Goal: Task Accomplishment & Management: Complete application form

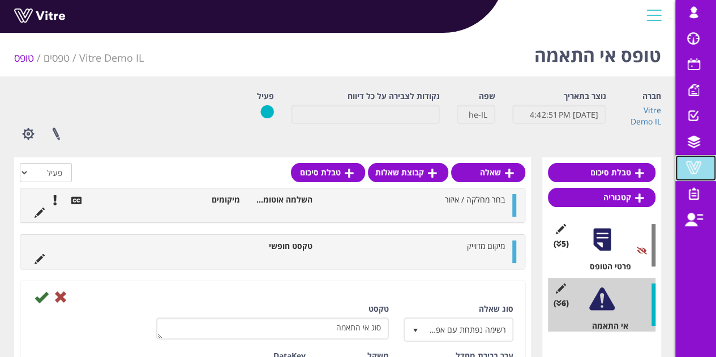
click at [693, 161] on span at bounding box center [693, 168] width 28 height 14
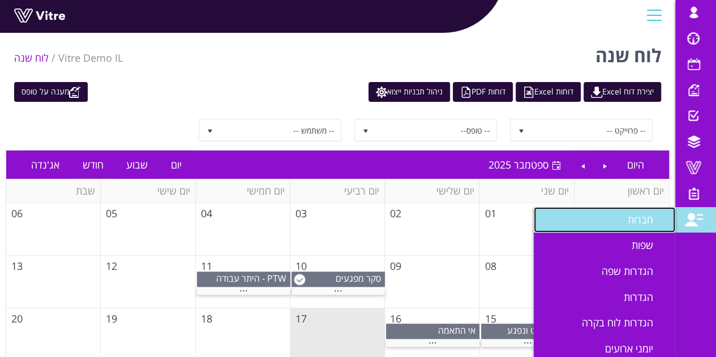
click at [649, 219] on span "חברות" at bounding box center [646, 220] width 39 height 14
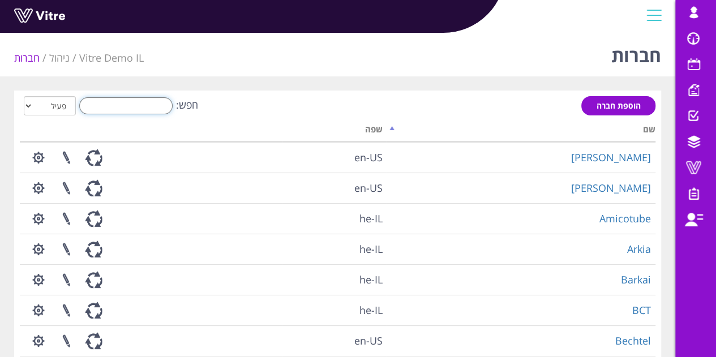
click at [145, 111] on input "חפש:" at bounding box center [125, 105] width 93 height 17
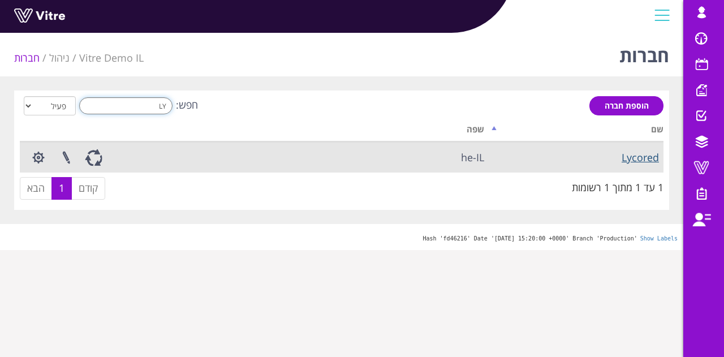
type input "LY"
click at [634, 158] on link "Lycored" at bounding box center [640, 157] width 37 height 14
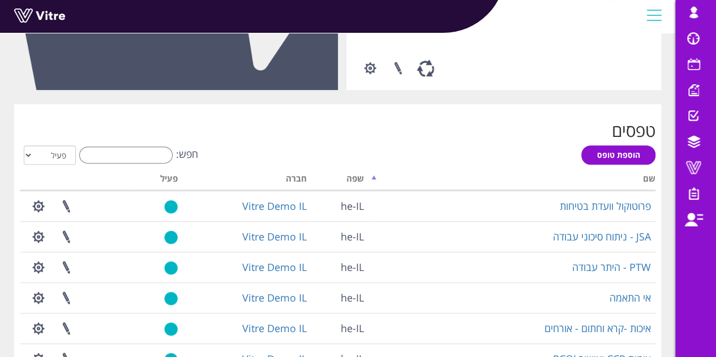
scroll to position [226, 0]
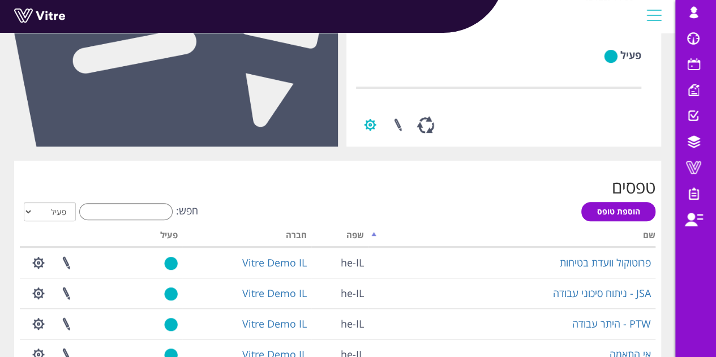
click at [378, 140] on button "button" at bounding box center [370, 125] width 28 height 30
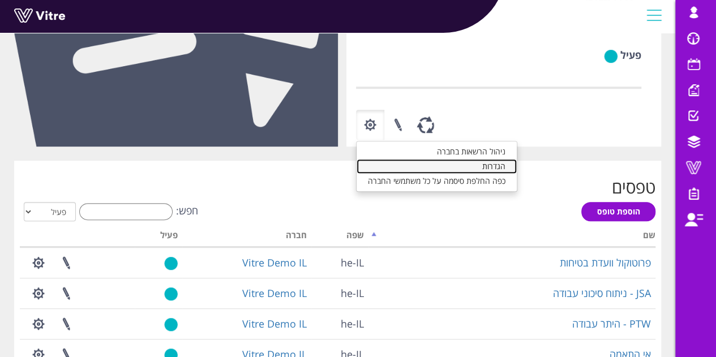
click at [389, 183] on link "הגדרות" at bounding box center [436, 175] width 160 height 15
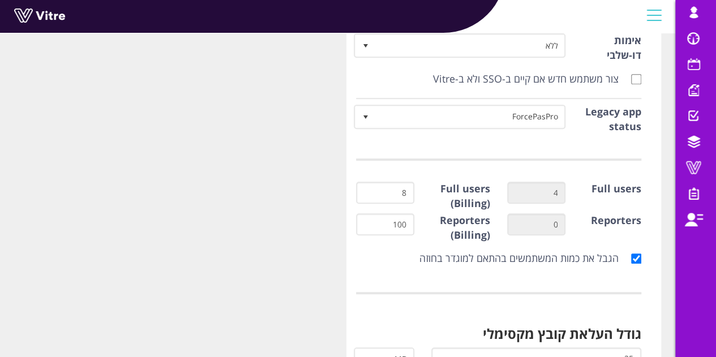
scroll to position [283, 0]
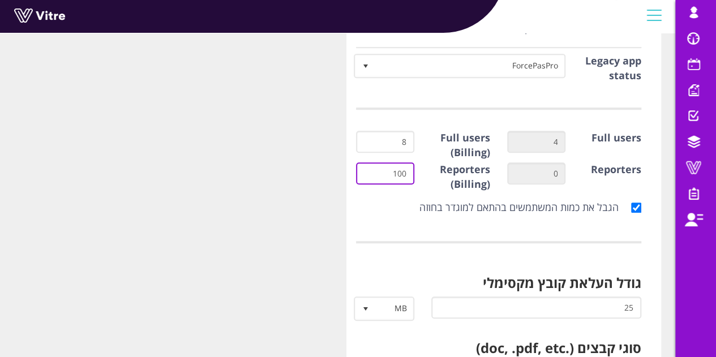
drag, startPoint x: 352, startPoint y: 190, endPoint x: 479, endPoint y: 128, distance: 140.9
click at [369, 217] on div "הגבל את כמות המשתמשים בהתאם למוגדר בחוזה" at bounding box center [498, 208] width 303 height 26
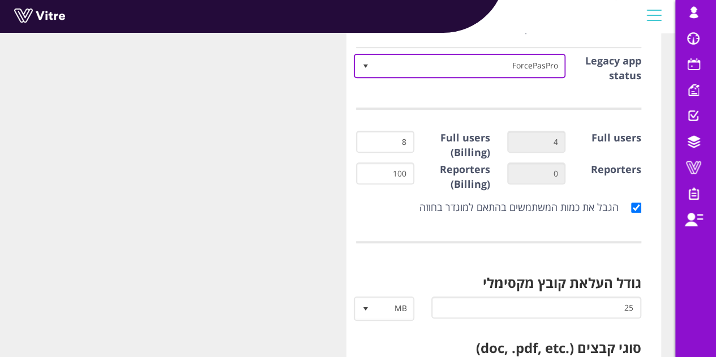
click at [430, 71] on span "ForcePasPro" at bounding box center [470, 65] width 190 height 20
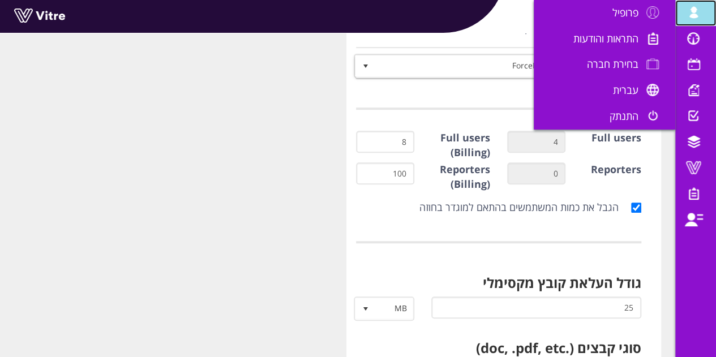
click at [689, 25] on link "[EMAIL_ADDRESS][DOMAIN_NAME]" at bounding box center [695, 13] width 41 height 26
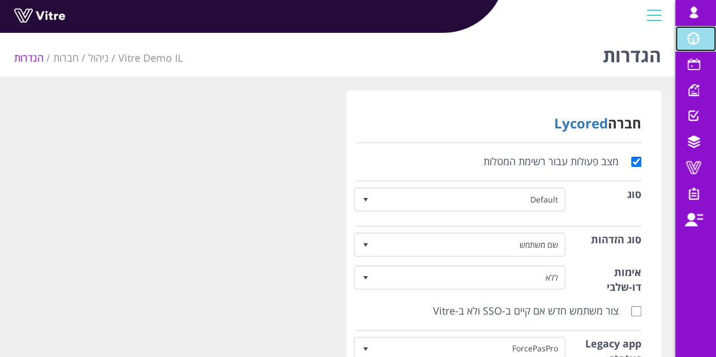
click at [690, 44] on span at bounding box center [693, 39] width 28 height 14
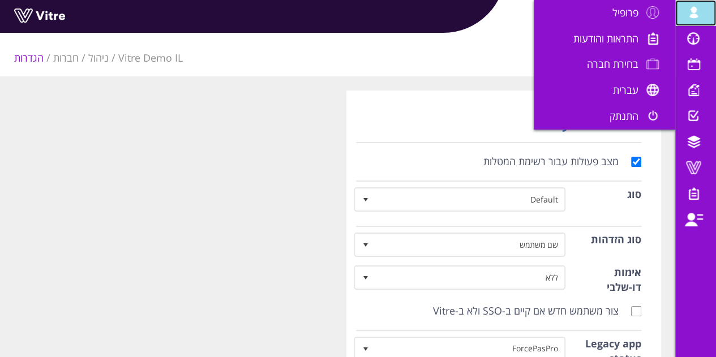
click at [689, 12] on span at bounding box center [693, 13] width 28 height 14
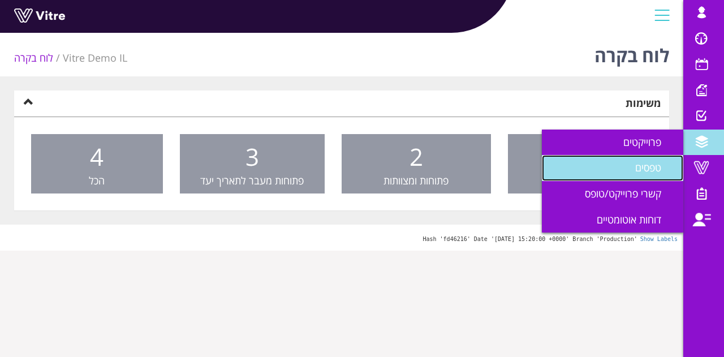
click at [661, 165] on span "טפסים" at bounding box center [655, 168] width 40 height 14
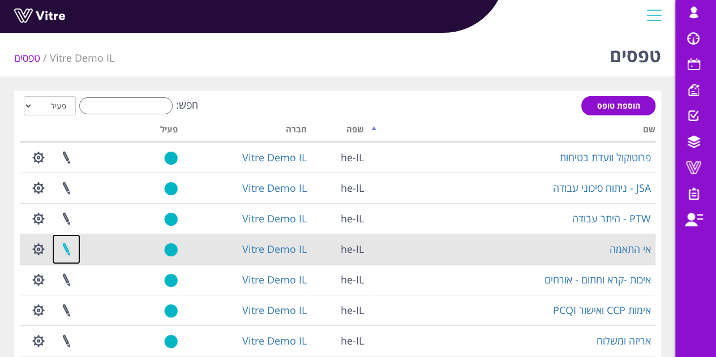
click at [66, 251] on link at bounding box center [66, 249] width 28 height 30
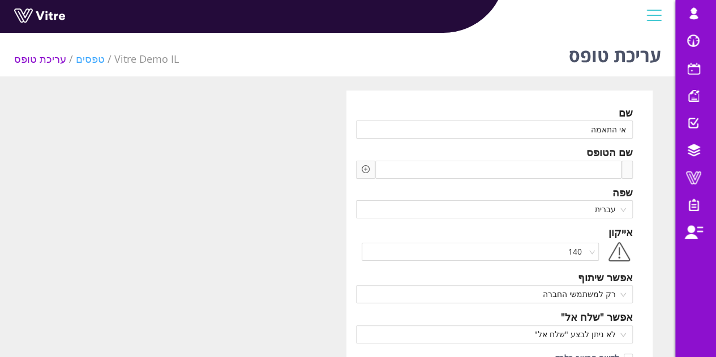
click at [78, 62] on link "טפסים" at bounding box center [90, 59] width 29 height 14
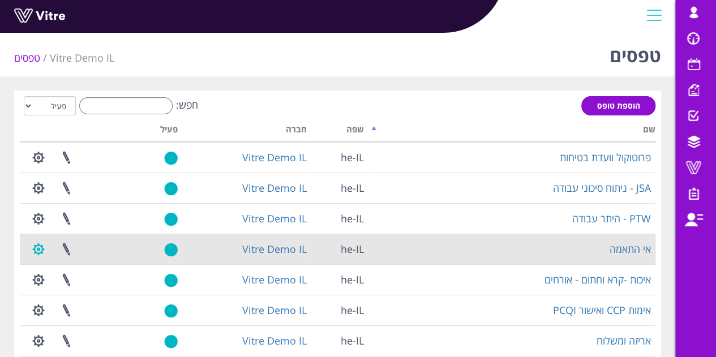
click at [40, 249] on button "button" at bounding box center [38, 249] width 28 height 30
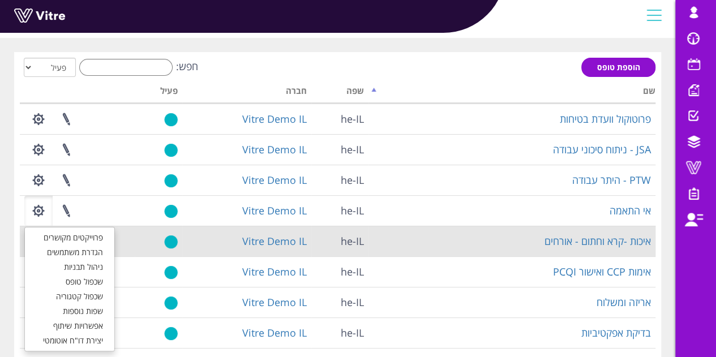
scroll to position [57, 0]
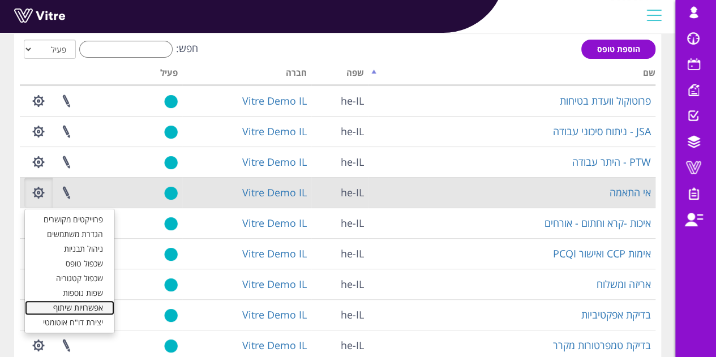
click at [83, 311] on link "אפשרויות שיתוף" at bounding box center [69, 307] width 89 height 15
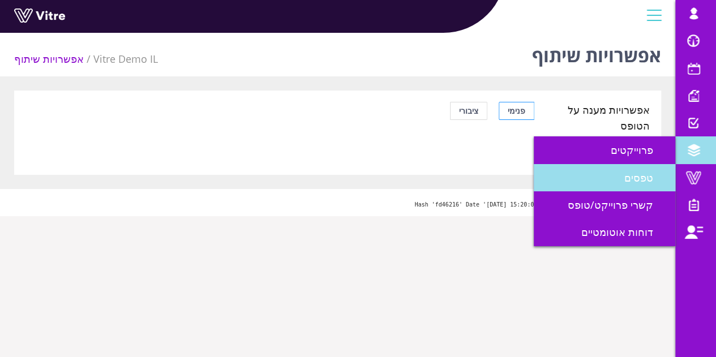
click at [654, 174] on span "טפסים" at bounding box center [645, 178] width 42 height 14
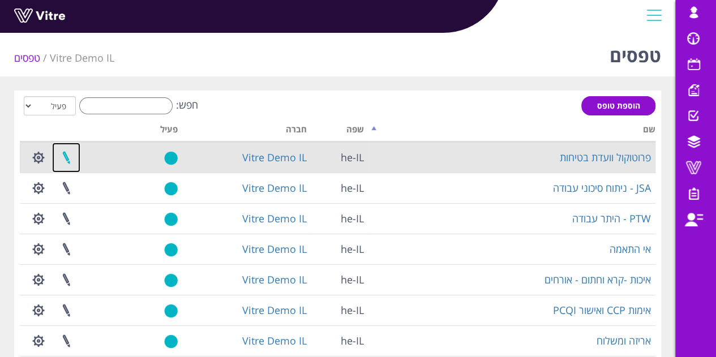
click at [70, 156] on link at bounding box center [66, 158] width 28 height 30
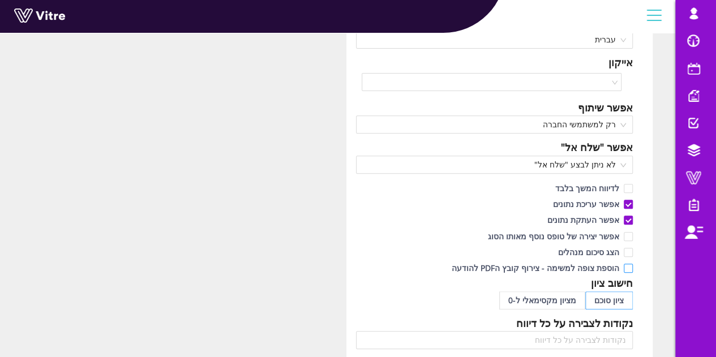
scroll to position [226, 0]
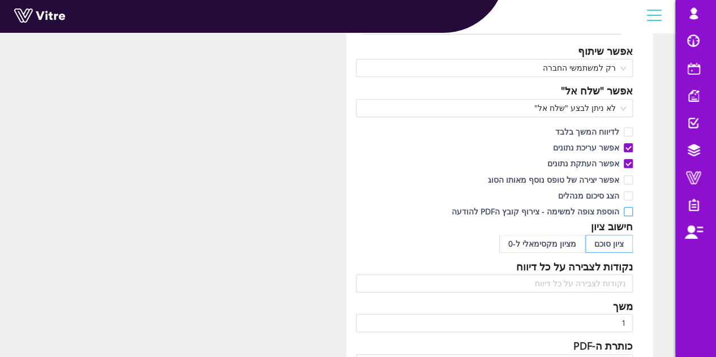
click at [627, 210] on input "הוספת צופה למשימה - צירוף קובץ הPDF להודעה" at bounding box center [627, 214] width 10 height 10
click at [492, 214] on span "הוספת צופה למשימה - צירוף קובץ הPDF להודעה" at bounding box center [535, 211] width 177 height 11
click at [622, 214] on input "הוספת צופה למשימה - צירוף קובץ הPDF להודעה" at bounding box center [627, 214] width 10 height 10
checkbox input "true"
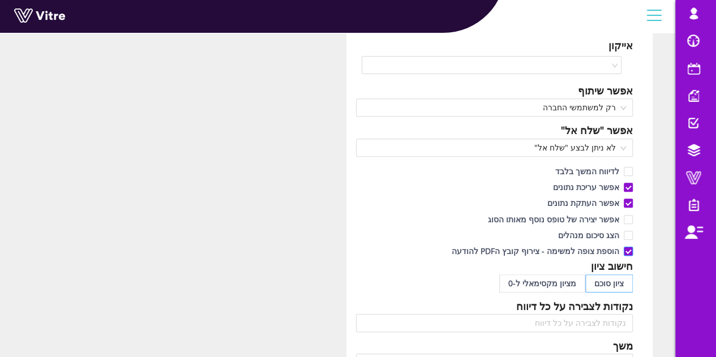
scroll to position [170, 0]
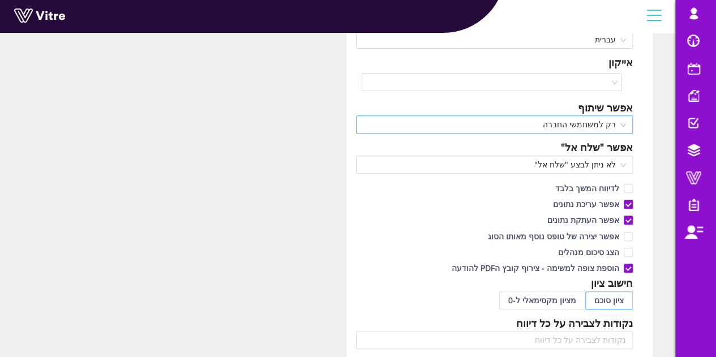
click at [622, 124] on span "רק למשתמשי החברה" at bounding box center [495, 124] width 264 height 17
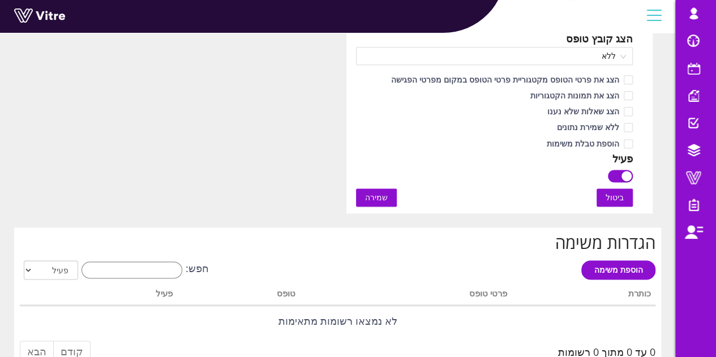
scroll to position [792, 0]
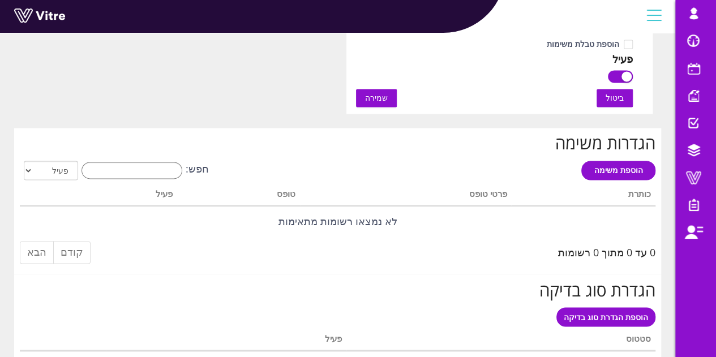
click at [368, 97] on span "שמירה" at bounding box center [376, 98] width 23 height 12
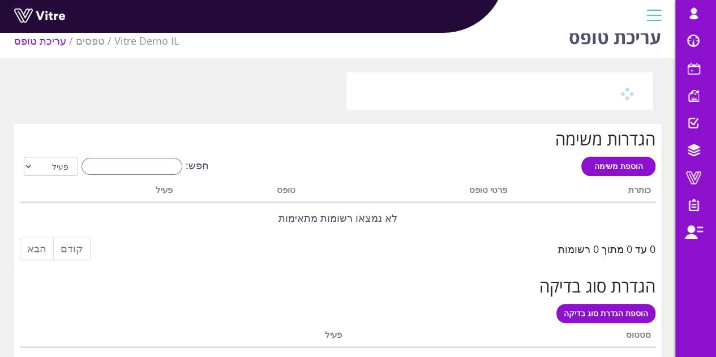
scroll to position [95, 0]
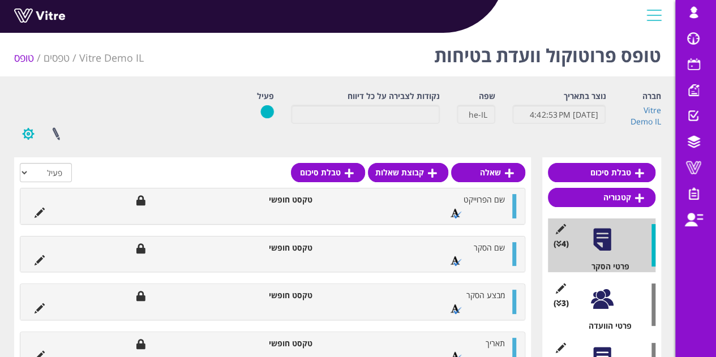
click at [35, 132] on button "button" at bounding box center [28, 134] width 28 height 30
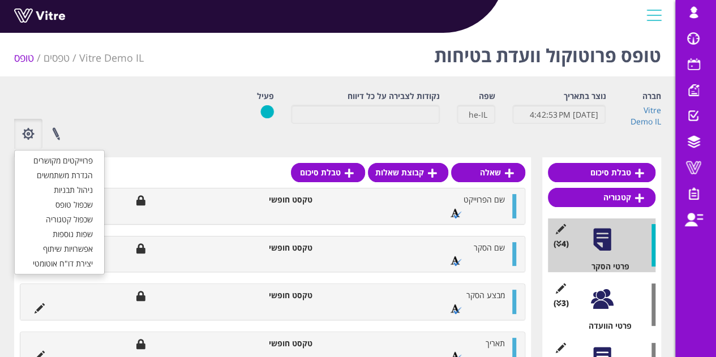
click at [173, 115] on div "חברה Vitre Demo IL נוצר בתאריך 8/31/2025 4:42:53 PM שפה he-IL נקודות לצבירה על …" at bounding box center [338, 120] width 664 height 58
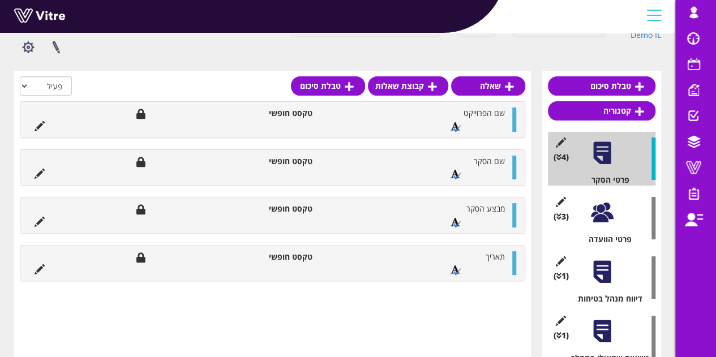
scroll to position [113, 0]
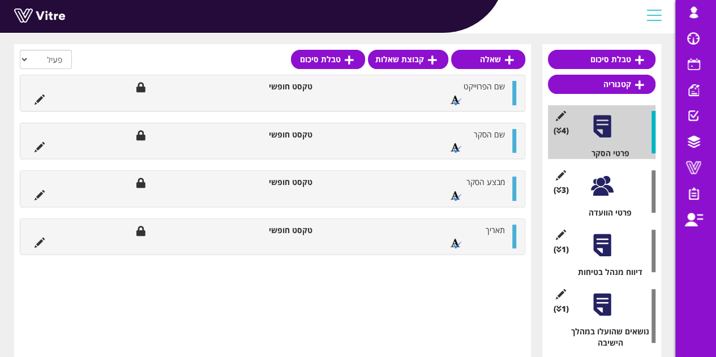
click at [597, 184] on div at bounding box center [601, 185] width 25 height 25
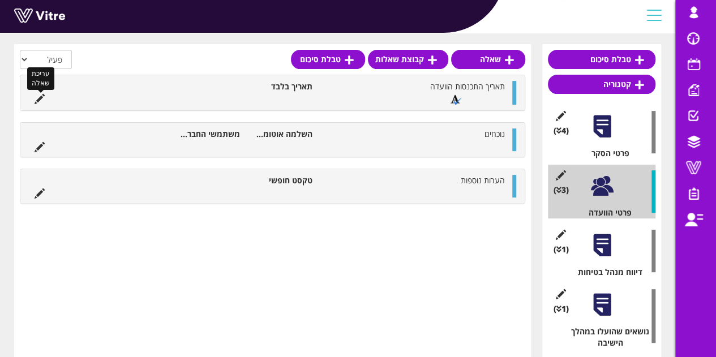
click at [36, 101] on icon at bounding box center [40, 99] width 10 height 10
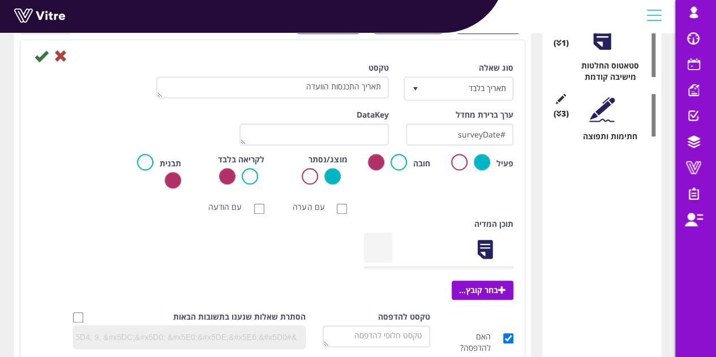
scroll to position [425, 0]
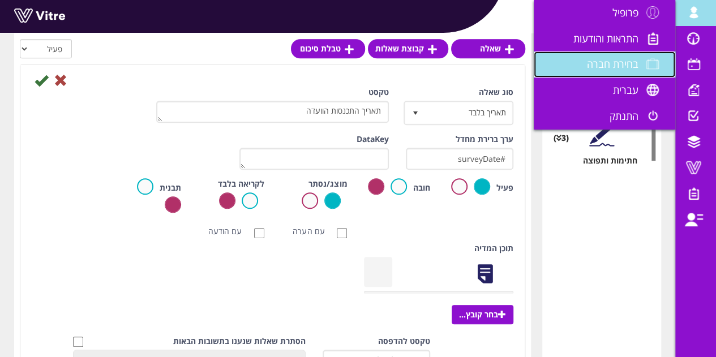
click at [616, 57] on span "בחירת חברה" at bounding box center [612, 64] width 51 height 14
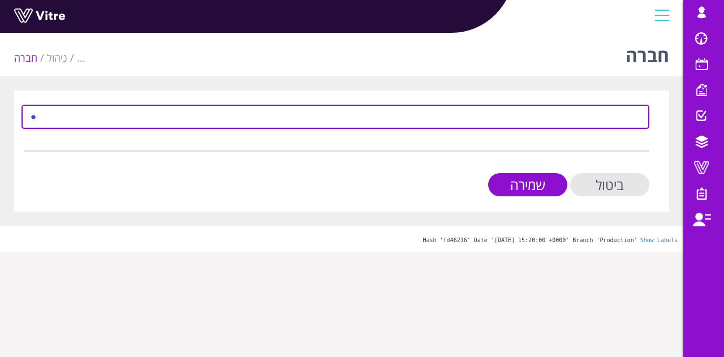
click at [504, 117] on span at bounding box center [345, 116] width 605 height 20
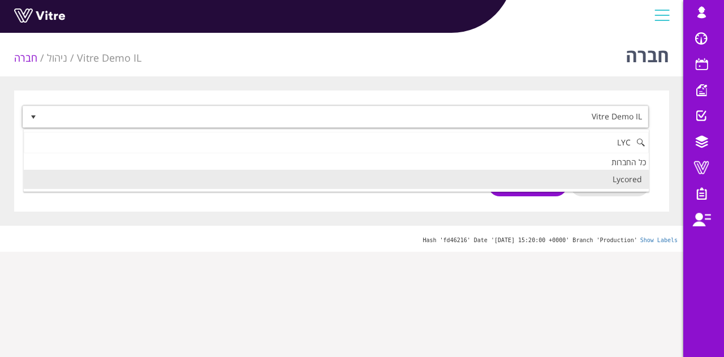
click at [592, 186] on li "Lycored" at bounding box center [336, 179] width 625 height 19
type input "LYC"
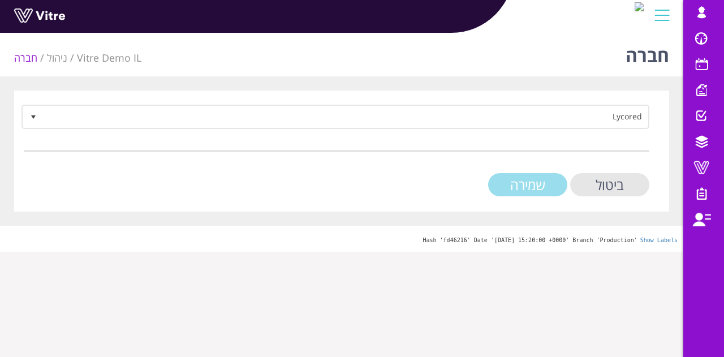
click at [515, 194] on input "שמירה" at bounding box center [527, 184] width 79 height 23
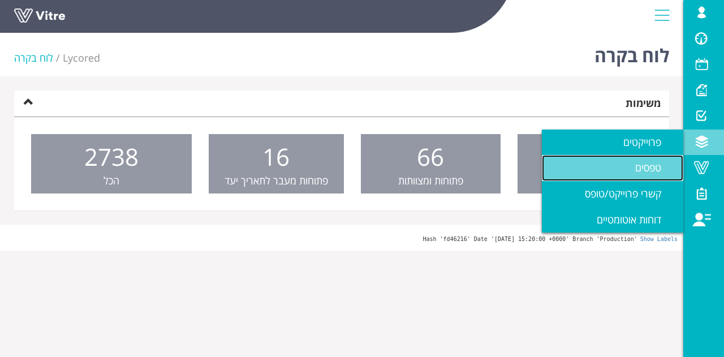
click at [632, 178] on link "טפסים" at bounding box center [612, 168] width 141 height 26
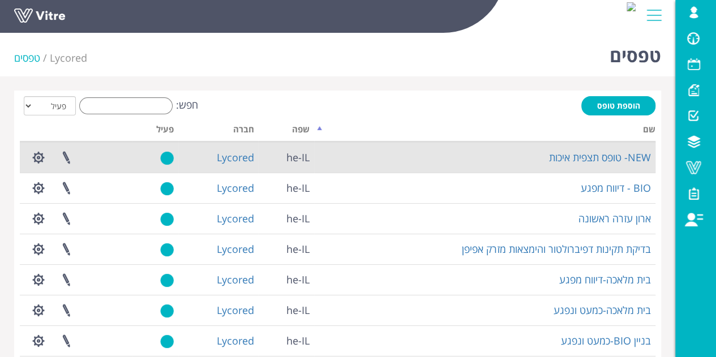
click at [502, 158] on td "NEW- טופס תצפית איכות" at bounding box center [484, 157] width 341 height 31
click at [578, 156] on link "NEW- טופס תצפית איכות" at bounding box center [600, 157] width 102 height 14
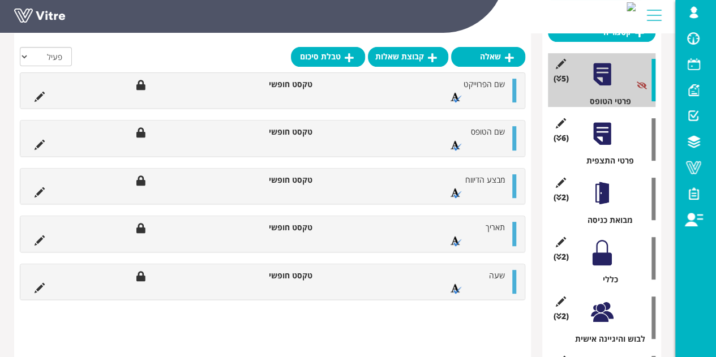
scroll to position [170, 0]
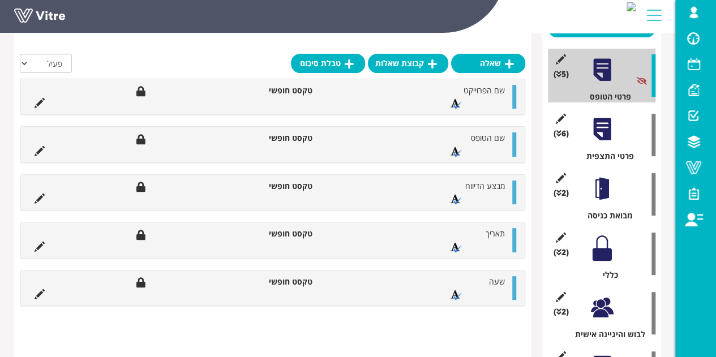
click at [609, 128] on div at bounding box center [601, 129] width 25 height 25
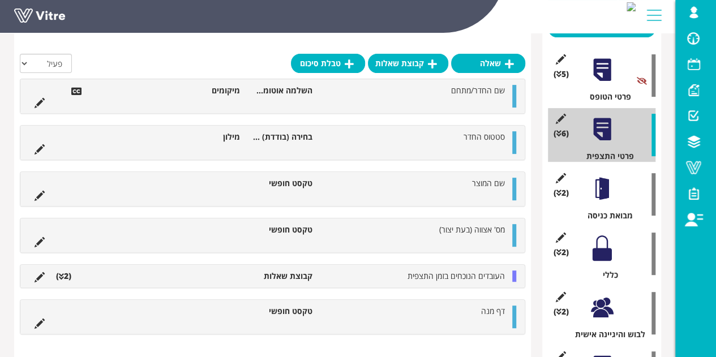
click at [595, 189] on div at bounding box center [601, 188] width 25 height 25
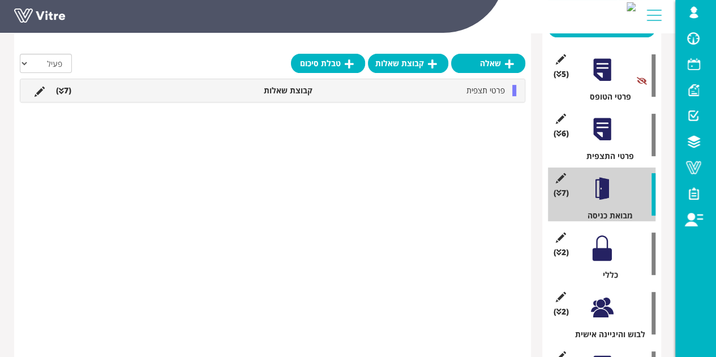
click at [62, 92] on icon at bounding box center [61, 91] width 5 height 8
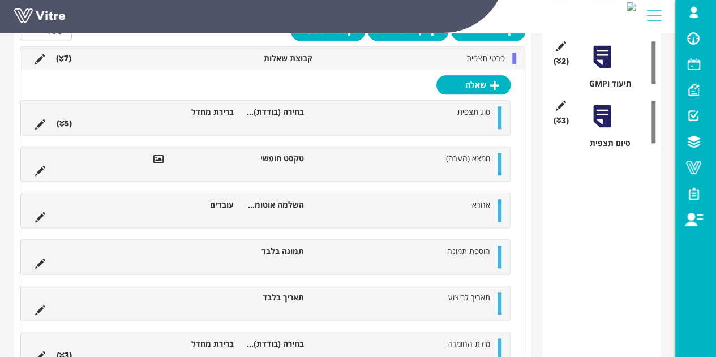
scroll to position [447, 0]
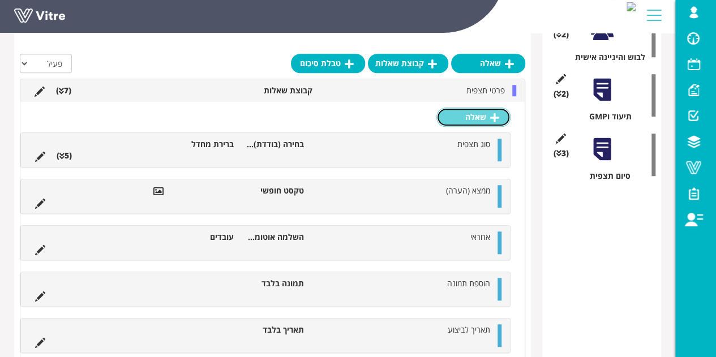
click at [488, 113] on link "שאלה" at bounding box center [473, 116] width 74 height 19
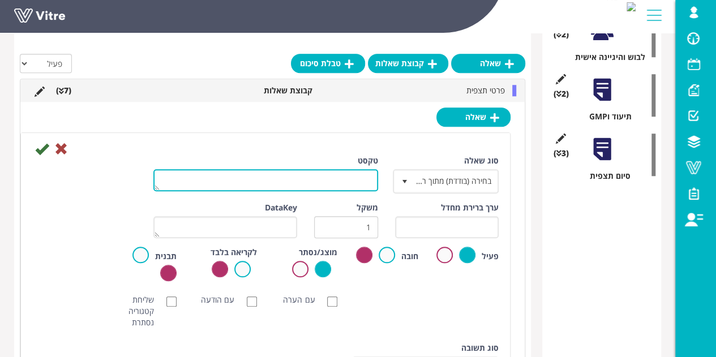
click at [320, 177] on textarea "טקסט" at bounding box center [265, 180] width 225 height 22
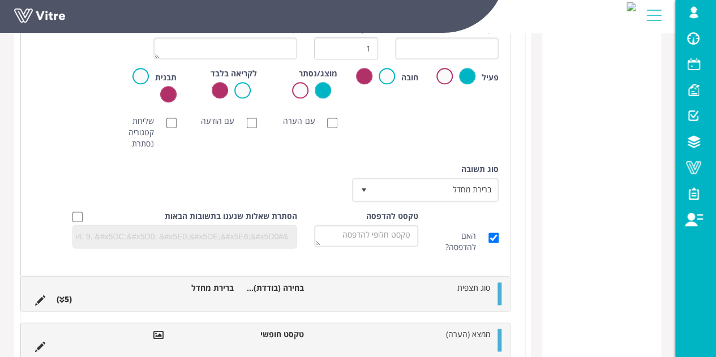
scroll to position [560, 0]
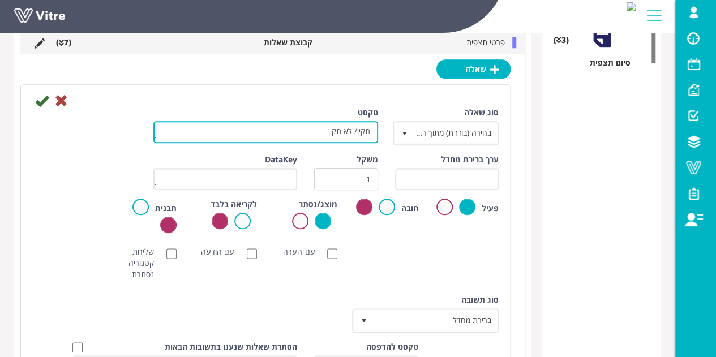
type textarea "תקין/ לא תקין"
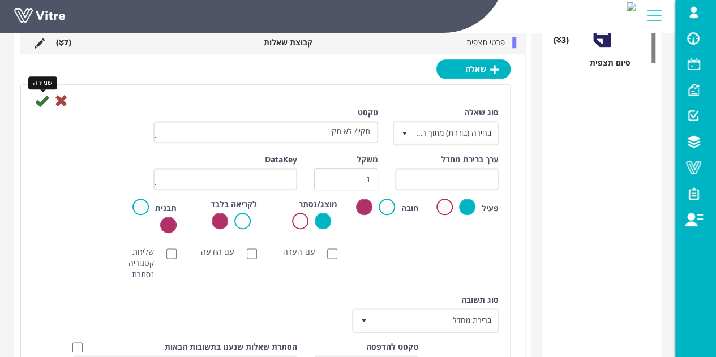
click at [44, 102] on icon at bounding box center [42, 101] width 14 height 14
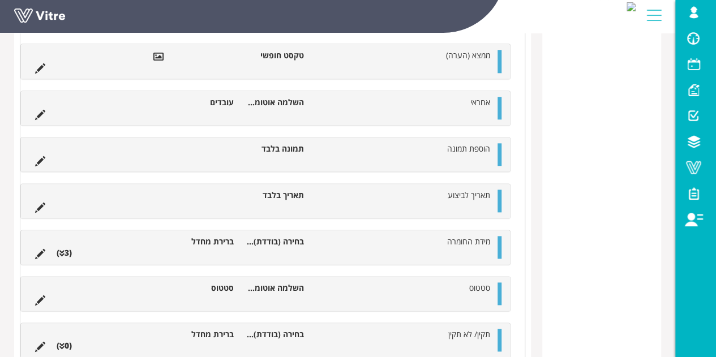
scroll to position [697, 0]
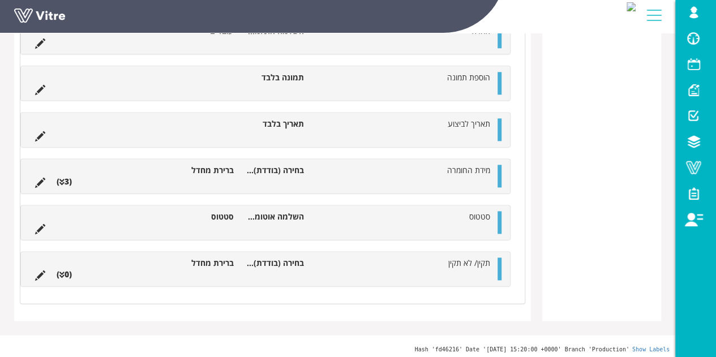
click at [59, 274] on icon at bounding box center [61, 275] width 5 height 8
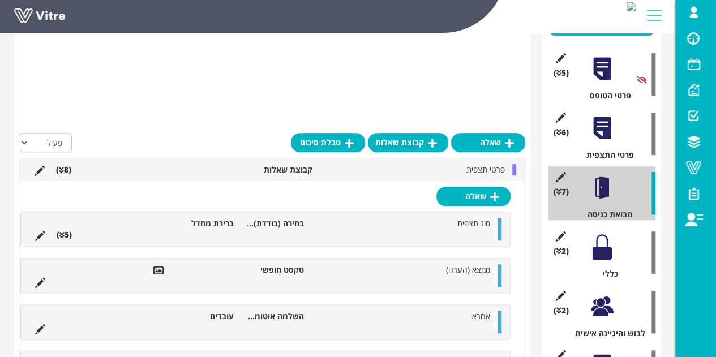
scroll to position [167, 0]
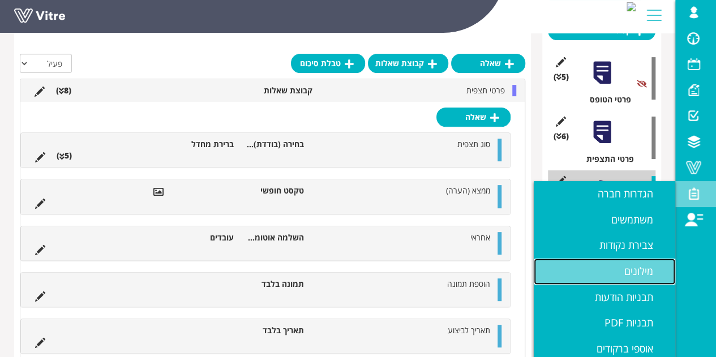
click at [620, 268] on link "מילונים" at bounding box center [603, 272] width 141 height 26
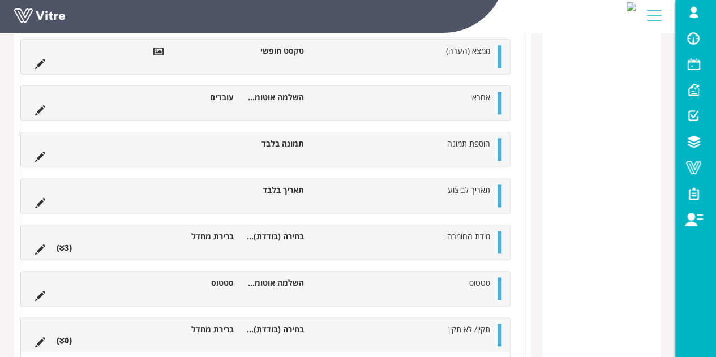
scroll to position [741, 0]
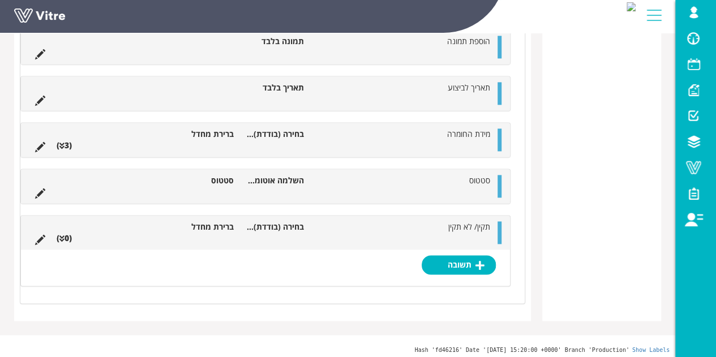
click at [145, 226] on li at bounding box center [136, 226] width 21 height 11
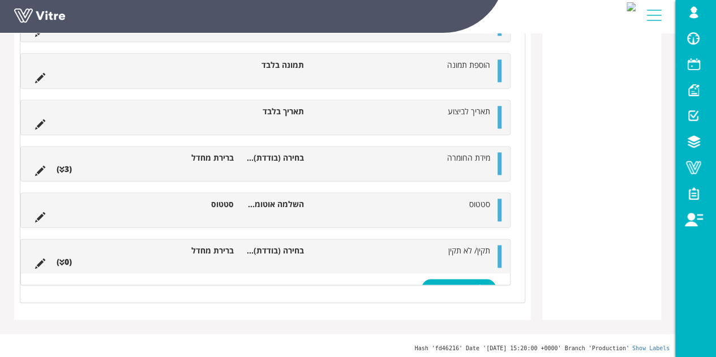
scroll to position [705, 0]
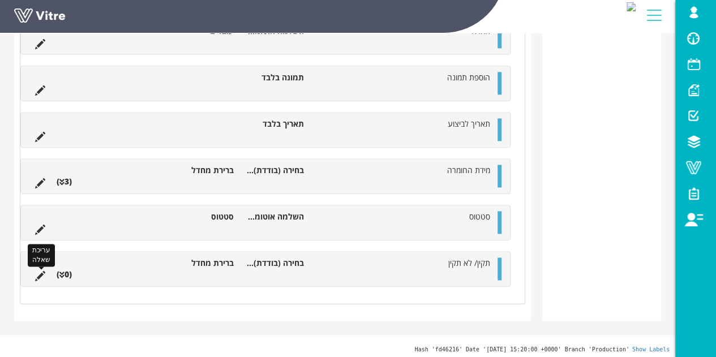
click at [39, 271] on icon at bounding box center [40, 276] width 10 height 10
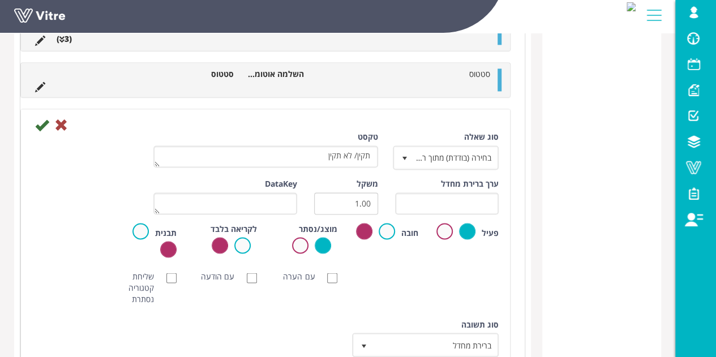
scroll to position [854, 0]
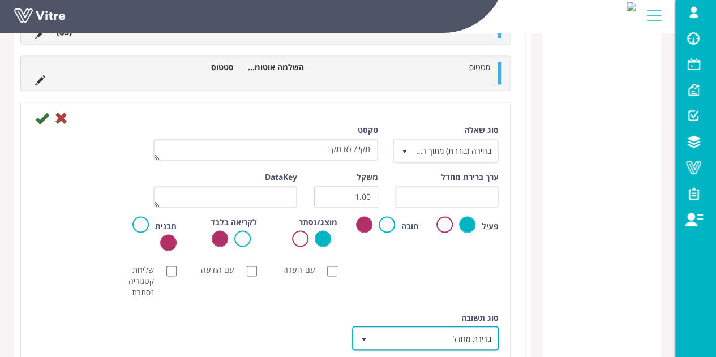
click at [428, 337] on span "ברירת מחדל" at bounding box center [435, 338] width 124 height 20
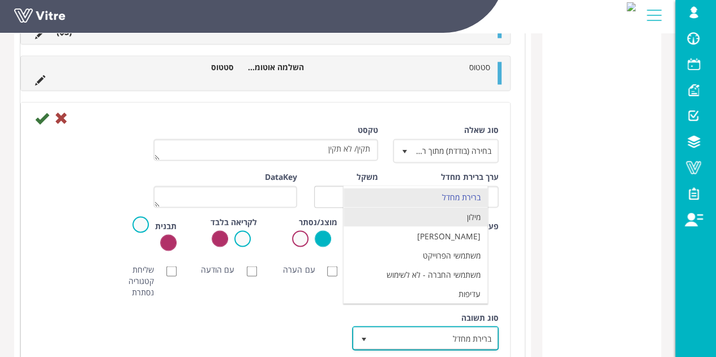
click at [431, 212] on li "מילון" at bounding box center [415, 216] width 144 height 19
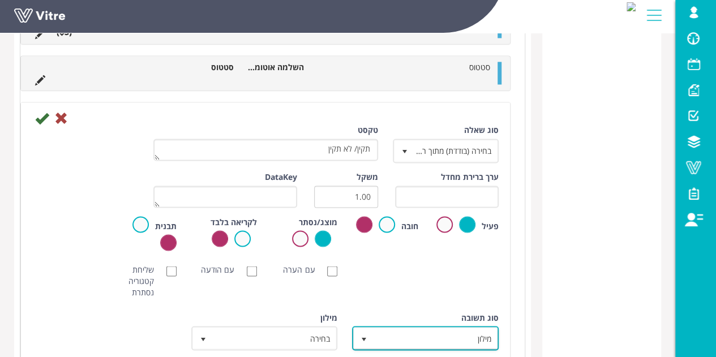
scroll to position [911, 0]
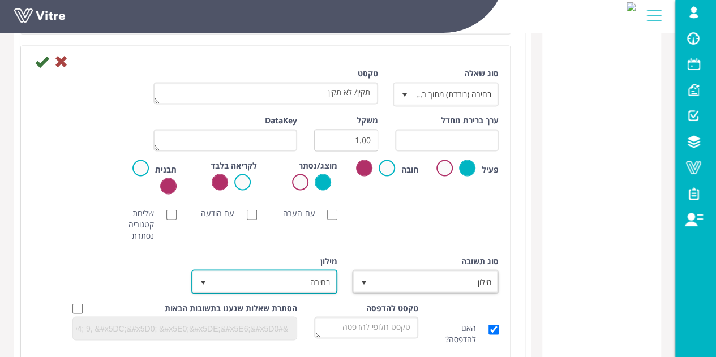
click at [251, 274] on span "בחירה" at bounding box center [275, 281] width 124 height 20
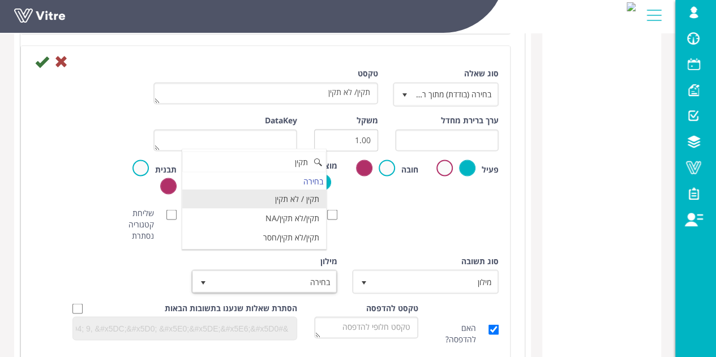
click at [298, 195] on li "תקין / לא תקין" at bounding box center [254, 198] width 144 height 19
type input "תקין"
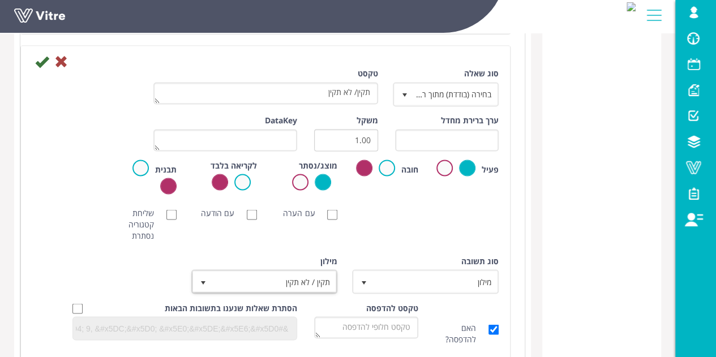
click at [123, 267] on div "סוג תשובה מילון 1 סוג תשובה ברירת מחדל 0 מודול בחירה שאלה זו תקבע את נושא הטופס…" at bounding box center [265, 278] width 483 height 47
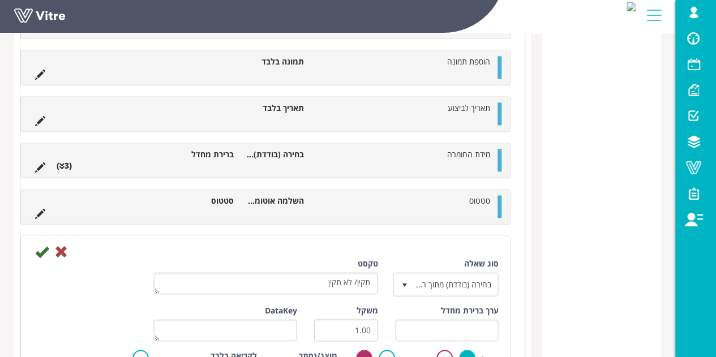
scroll to position [709, 0]
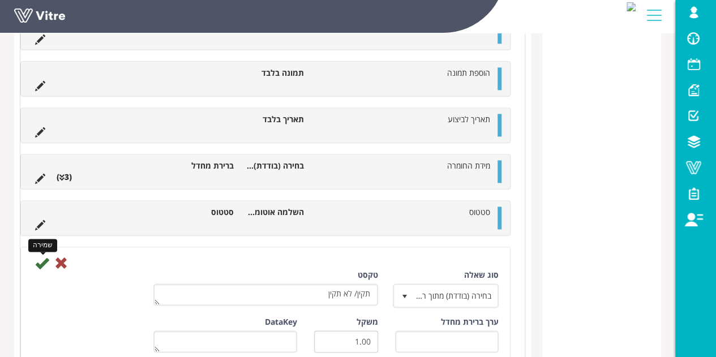
click at [40, 262] on icon at bounding box center [42, 263] width 14 height 14
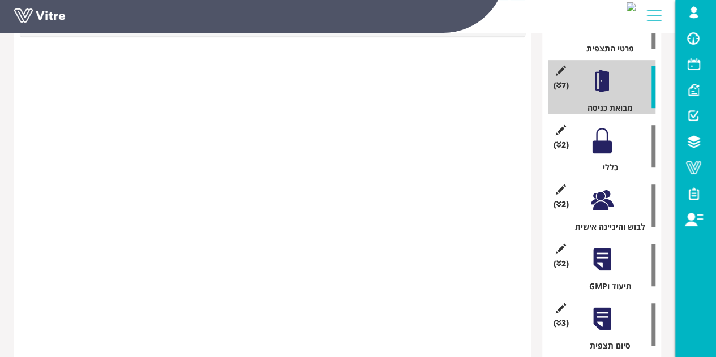
scroll to position [209, 0]
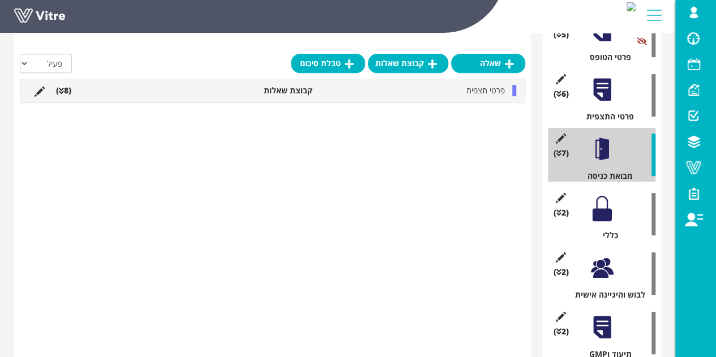
click at [602, 210] on div at bounding box center [601, 208] width 25 height 25
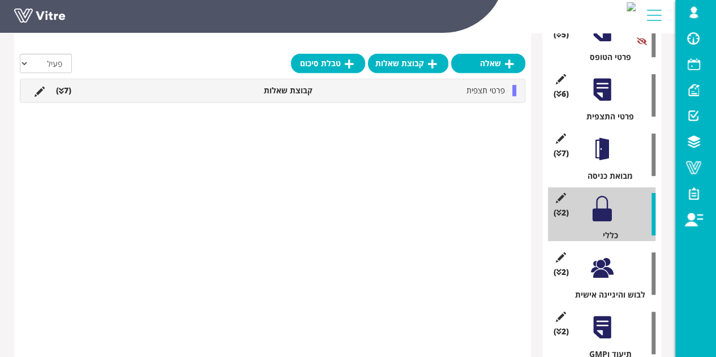
click at [60, 89] on icon at bounding box center [61, 91] width 5 height 8
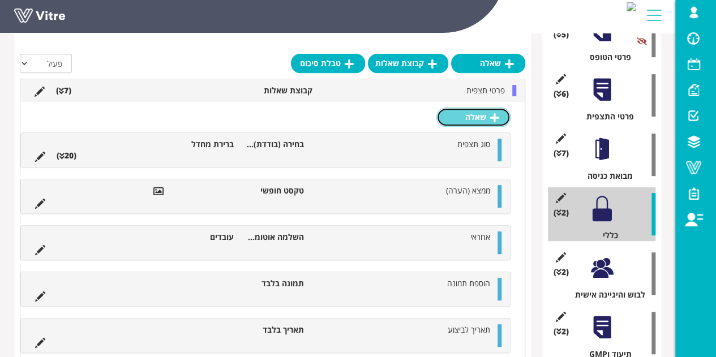
click at [468, 113] on link "שאלה" at bounding box center [473, 116] width 74 height 19
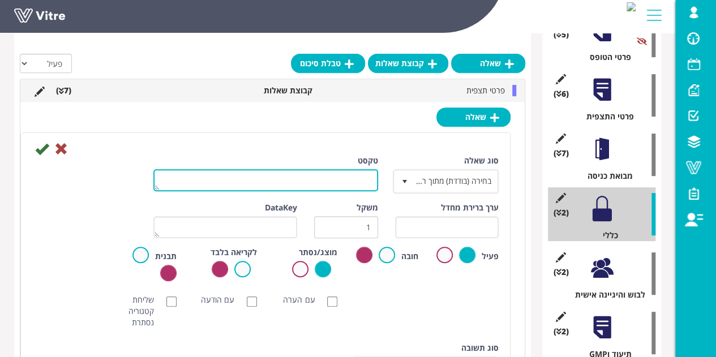
click at [340, 179] on textarea "טקסט" at bounding box center [265, 180] width 225 height 22
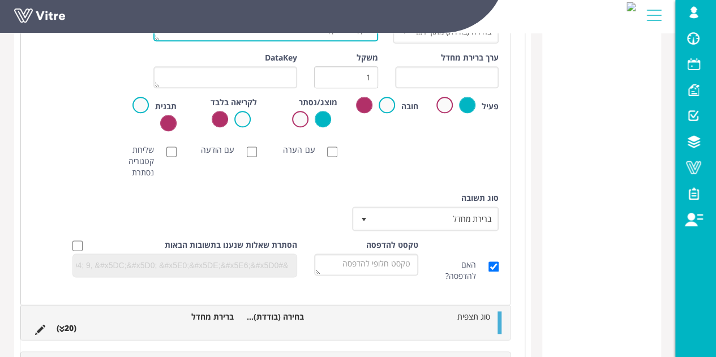
scroll to position [662, 0]
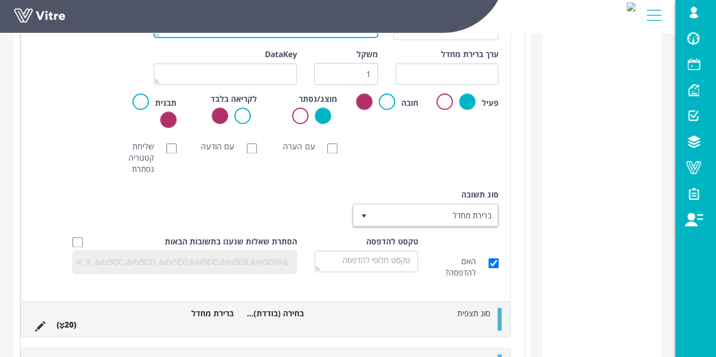
type textarea "תקין/ לא תקין"
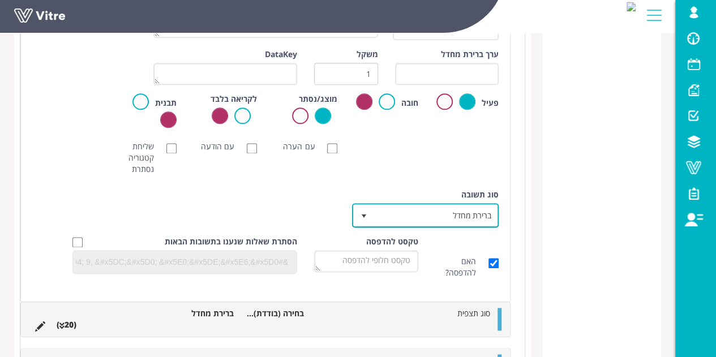
click at [406, 208] on span "ברירת מחדל" at bounding box center [435, 215] width 124 height 20
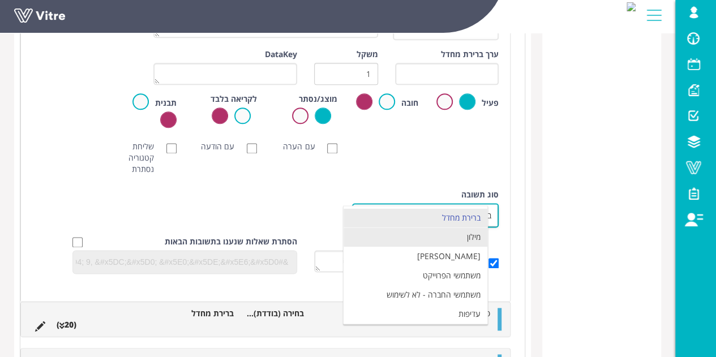
click at [413, 238] on li "מילון" at bounding box center [415, 236] width 144 height 19
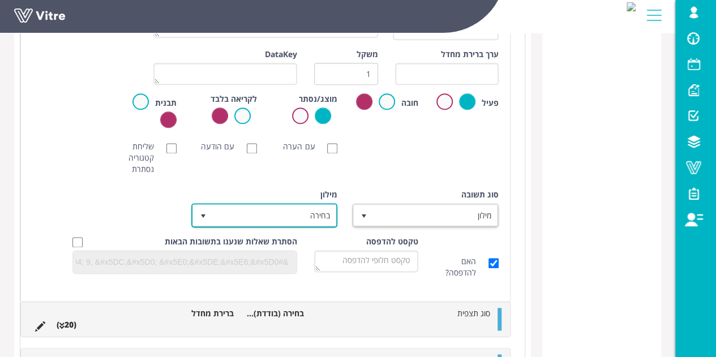
click at [312, 218] on span "בחירה" at bounding box center [275, 215] width 124 height 20
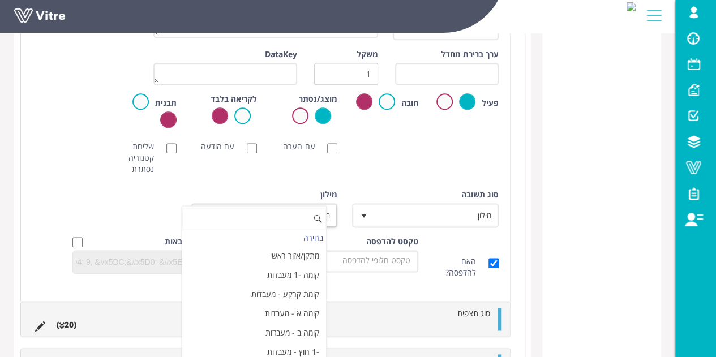
paste input "תקין/ לא תקין"
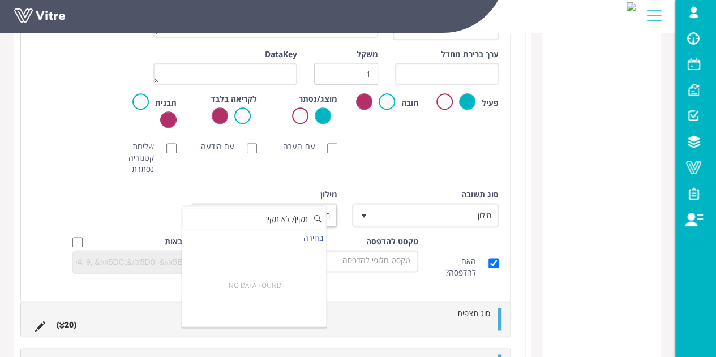
click at [290, 218] on input "תקין/ לא תקין" at bounding box center [254, 218] width 144 height 21
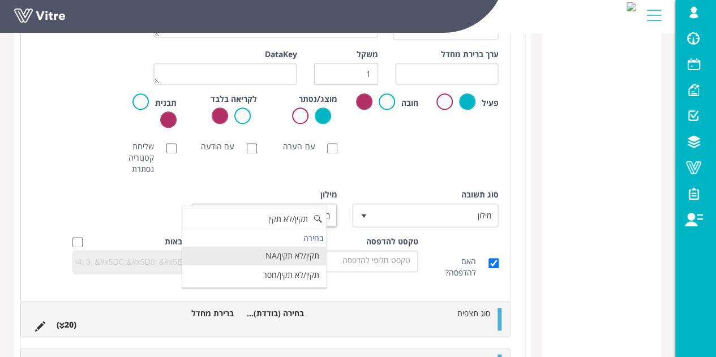
click at [281, 219] on input "תקין/לא תקין" at bounding box center [254, 218] width 144 height 21
click at [291, 253] on li "תקין / לא תקין" at bounding box center [254, 255] width 144 height 19
type input "תקין"
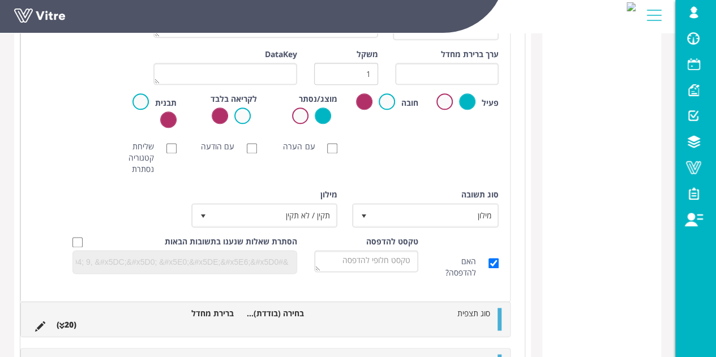
click at [137, 193] on div "סוג תשובה מילון 1 סוג תשובה ברירת מחדל 0 מודול בחירה שאלה זו תקבע את נושא הטופס…" at bounding box center [265, 212] width 483 height 47
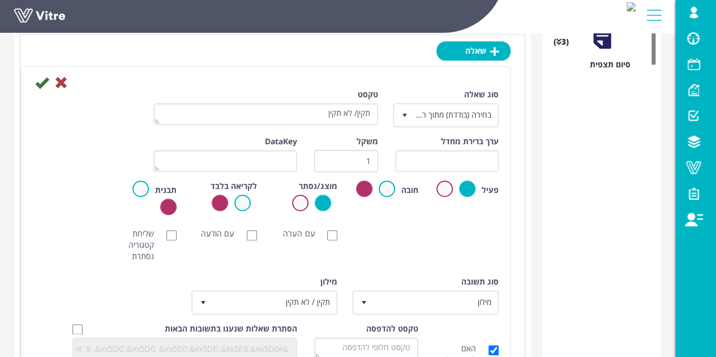
scroll to position [492, 0]
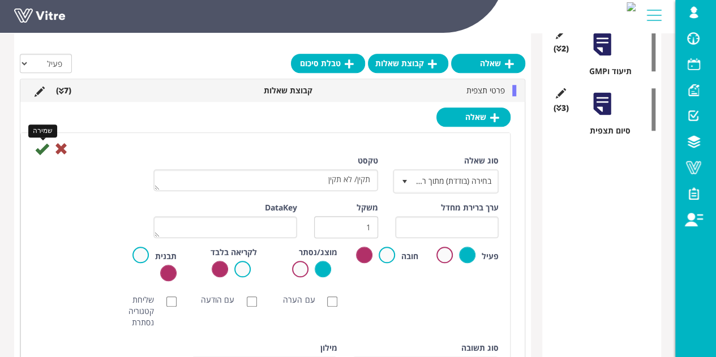
click at [38, 148] on icon at bounding box center [42, 149] width 14 height 14
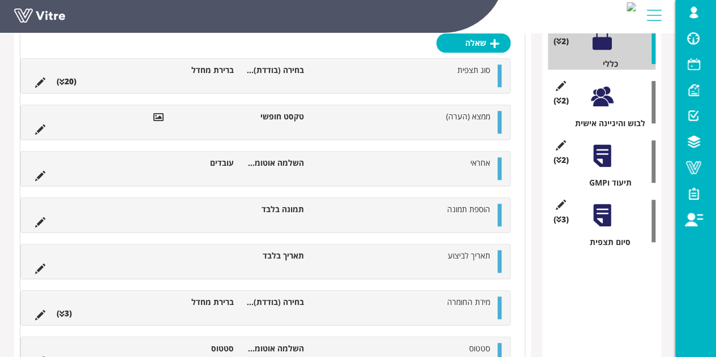
scroll to position [266, 0]
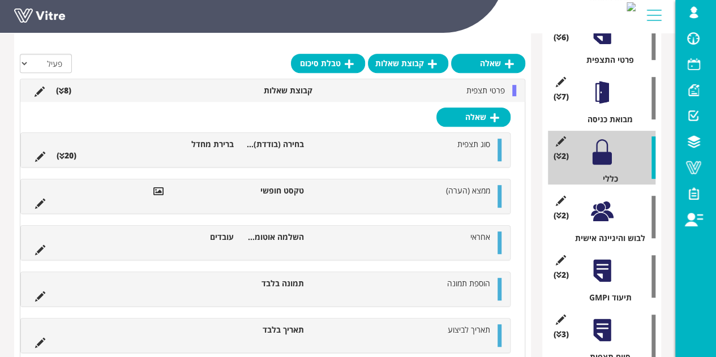
click at [606, 220] on div at bounding box center [601, 211] width 25 height 25
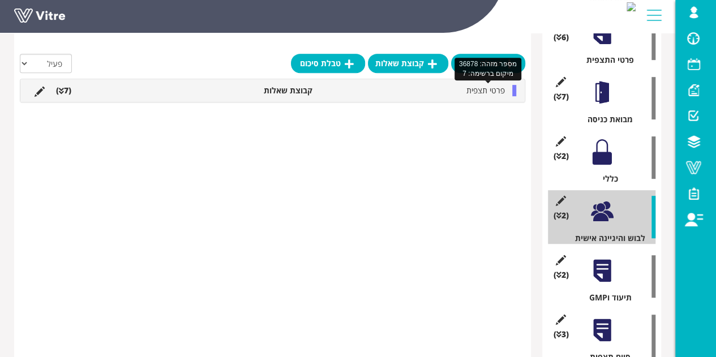
click at [467, 95] on span "פרטי תצפית" at bounding box center [485, 90] width 38 height 11
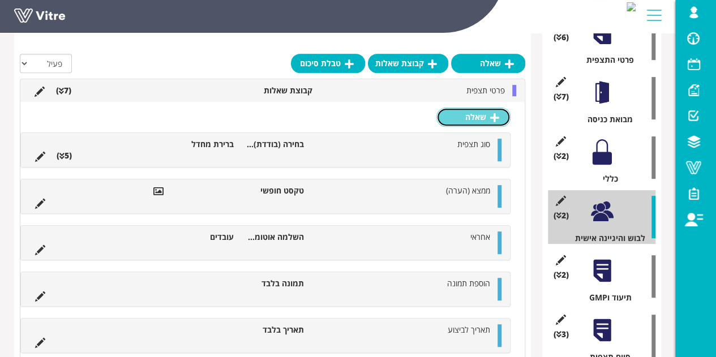
click at [467, 120] on link "שאלה" at bounding box center [473, 116] width 74 height 19
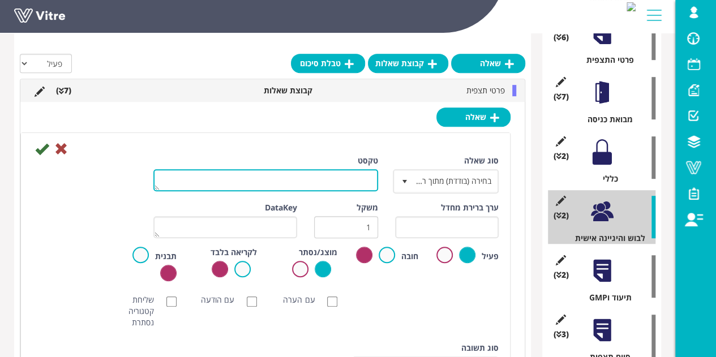
click at [364, 182] on textarea "טקסט" at bounding box center [265, 180] width 225 height 22
type textarea "V"
paste textarea "תקין/ לא תקין"
click at [355, 177] on textarea "תקין/ לא תקין" at bounding box center [265, 180] width 225 height 22
click at [355, 178] on textarea "תקין/ לא תקין" at bounding box center [265, 180] width 225 height 22
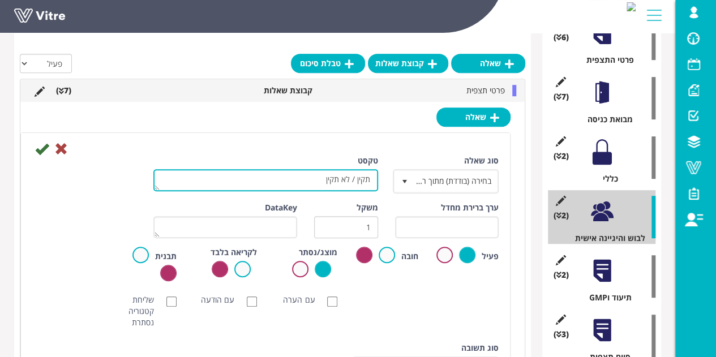
click at [353, 177] on textarea "תקין / לא תקין" at bounding box center [265, 180] width 225 height 22
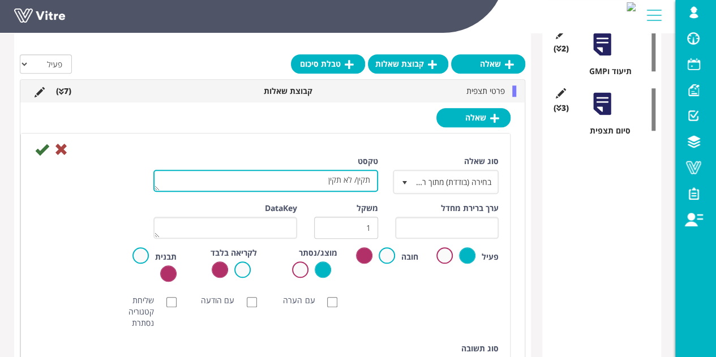
scroll to position [662, 0]
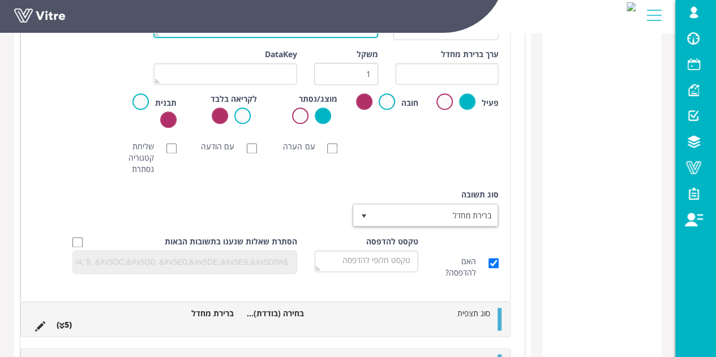
type textarea "תקין/ לא תקין"
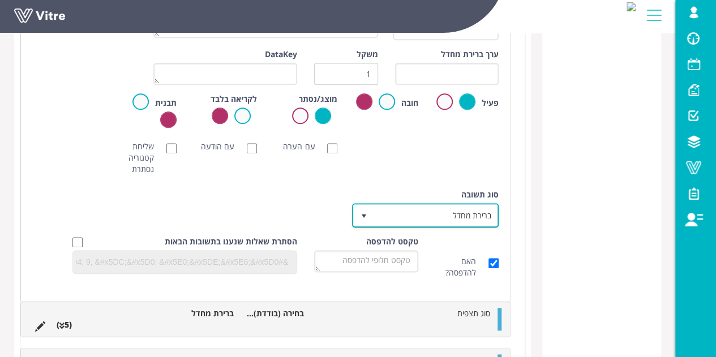
click at [404, 213] on span "ברירת מחדל" at bounding box center [435, 215] width 124 height 20
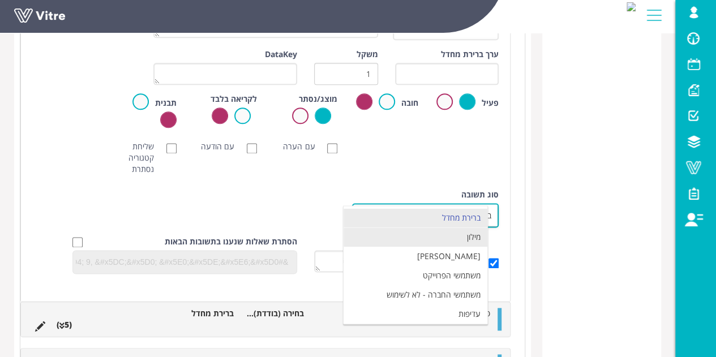
click at [412, 238] on li "מילון" at bounding box center [415, 236] width 144 height 19
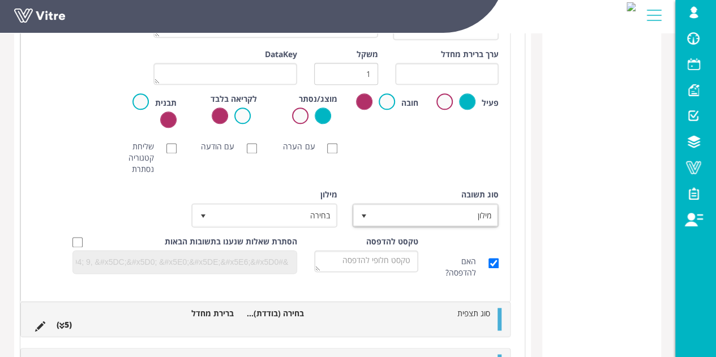
click at [328, 229] on div "מילון בחירה" at bounding box center [265, 212] width 161 height 47
click at [309, 213] on span "בחירה" at bounding box center [275, 215] width 124 height 20
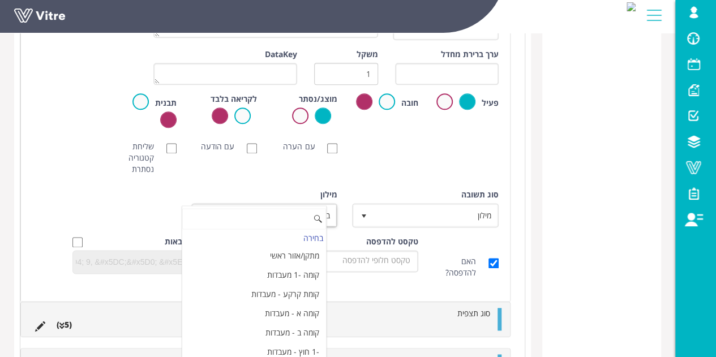
paste input "תקין / לא תקין"
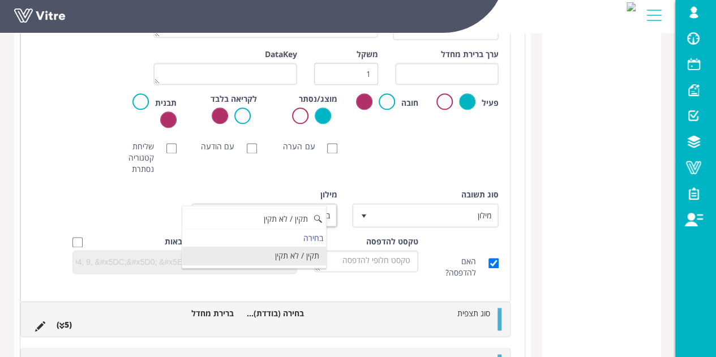
click at [298, 252] on li "תקין / לא תקין" at bounding box center [254, 255] width 144 height 19
type input "תקין / לא תקין"
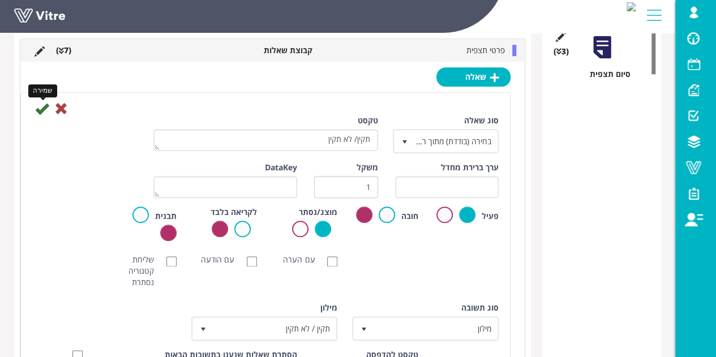
click at [43, 104] on icon at bounding box center [42, 109] width 14 height 14
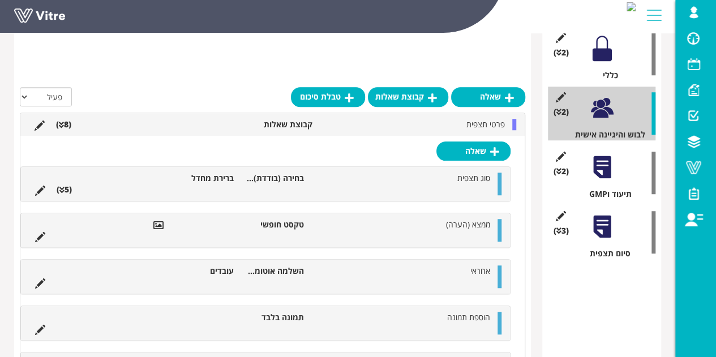
scroll to position [359, 0]
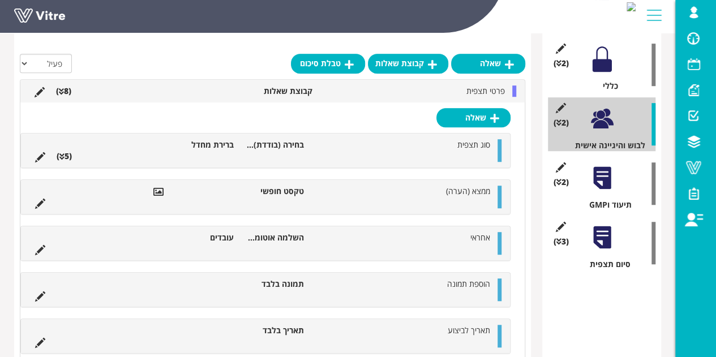
click at [609, 175] on div at bounding box center [601, 177] width 25 height 25
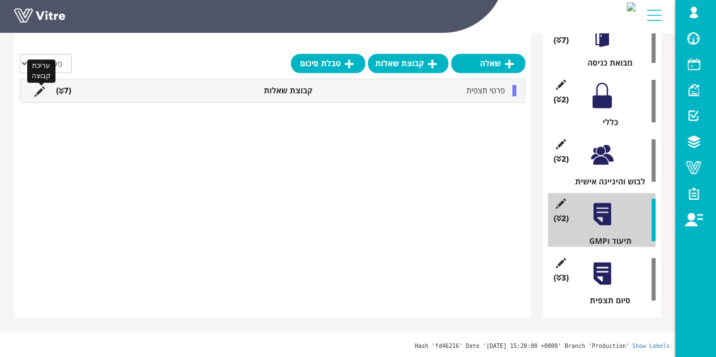
click at [40, 94] on icon at bounding box center [40, 92] width 10 height 10
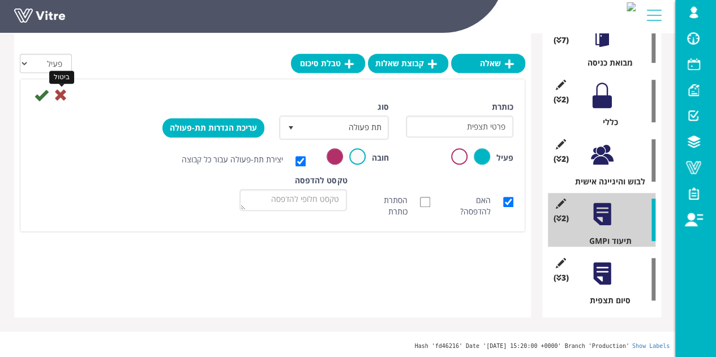
click at [63, 92] on icon at bounding box center [61, 95] width 14 height 14
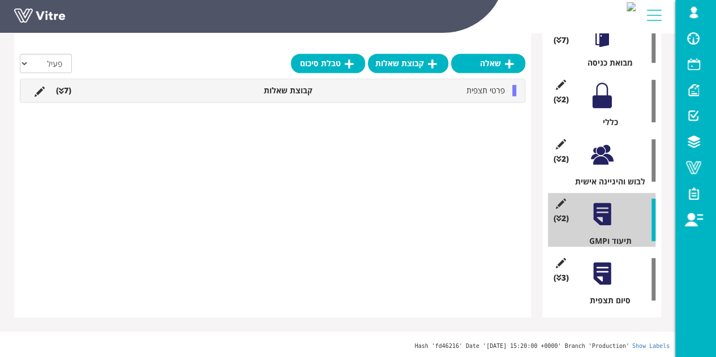
click at [468, 88] on span "פרטי תצפית" at bounding box center [485, 90] width 38 height 11
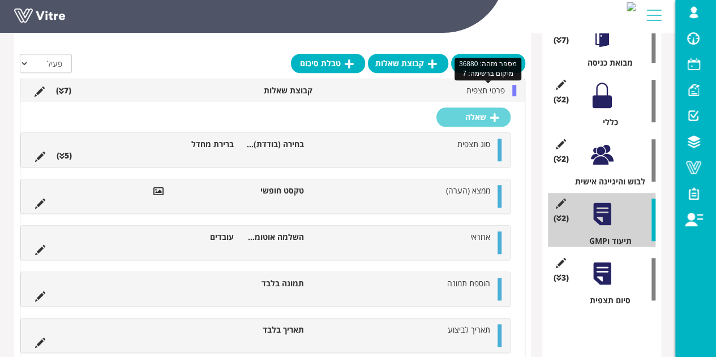
scroll to position [359, 0]
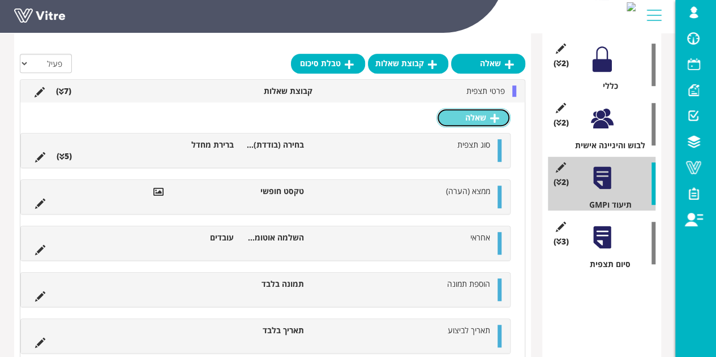
click at [496, 118] on icon at bounding box center [494, 118] width 9 height 10
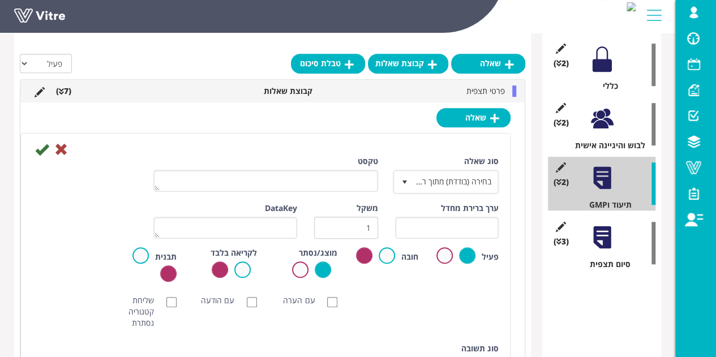
click at [363, 162] on label "טקסט" at bounding box center [368, 161] width 20 height 11
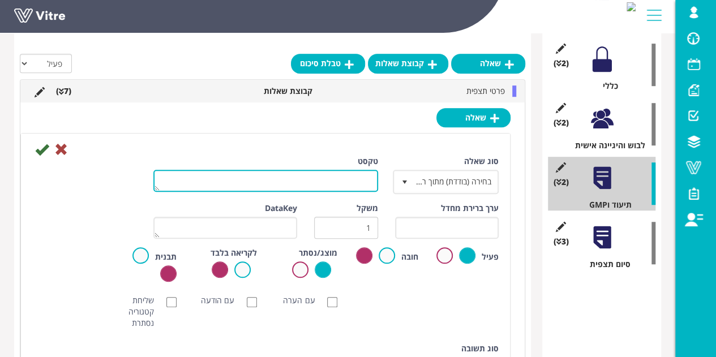
click at [363, 170] on textarea "טקסט" at bounding box center [265, 181] width 225 height 22
click at [363, 174] on textarea "טקסט" at bounding box center [265, 181] width 225 height 22
paste textarea "תקין / לא תקין"
click at [355, 179] on textarea "תקין / לא תקין" at bounding box center [265, 181] width 225 height 22
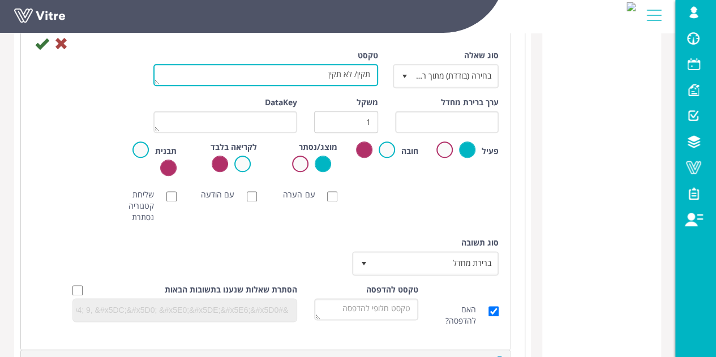
scroll to position [642, 0]
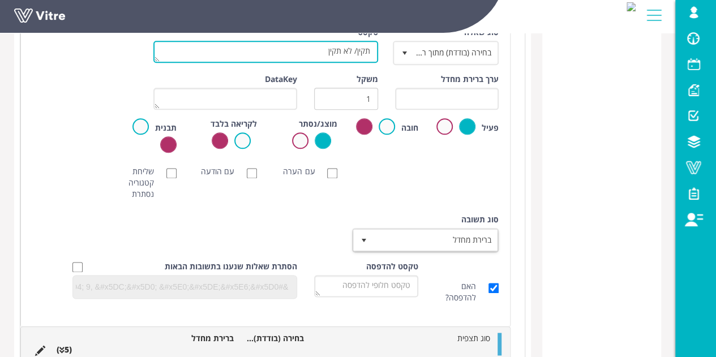
type textarea "תקין/ לא תקין"
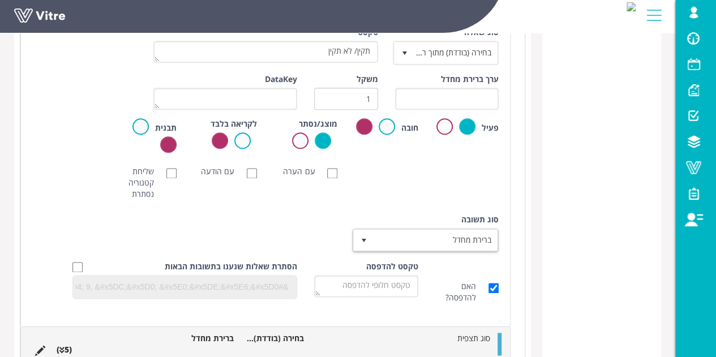
click at [421, 223] on div "סוג תשובה ברירת מחדל 0" at bounding box center [426, 233] width 144 height 38
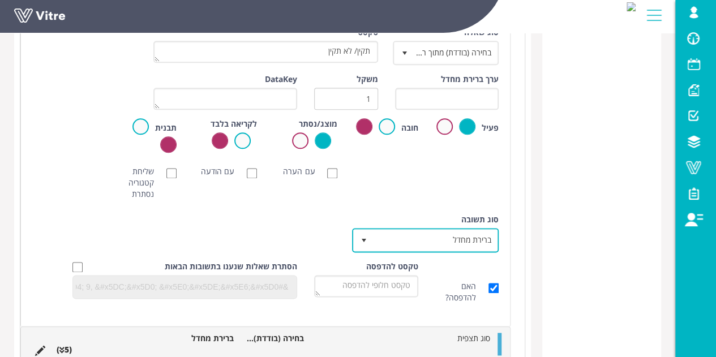
click at [421, 243] on span "ברירת מחדל" at bounding box center [435, 240] width 124 height 20
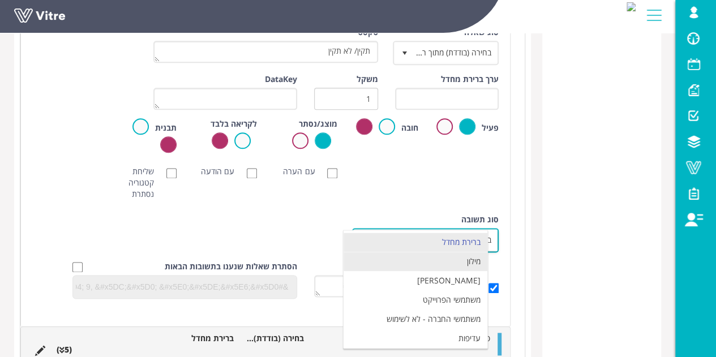
click at [419, 266] on li "מילון" at bounding box center [415, 261] width 144 height 19
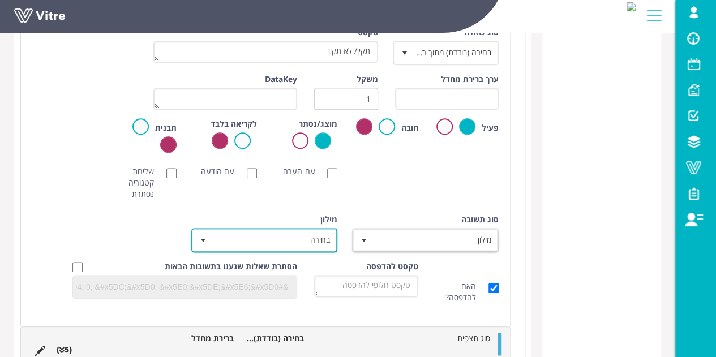
click at [259, 243] on span "בחירה" at bounding box center [275, 240] width 124 height 20
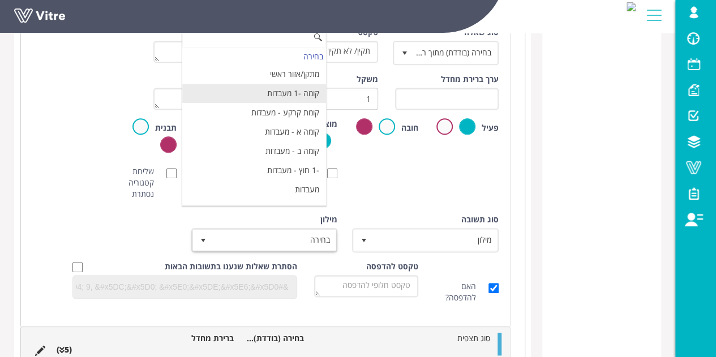
paste input "תקין / לא תקין"
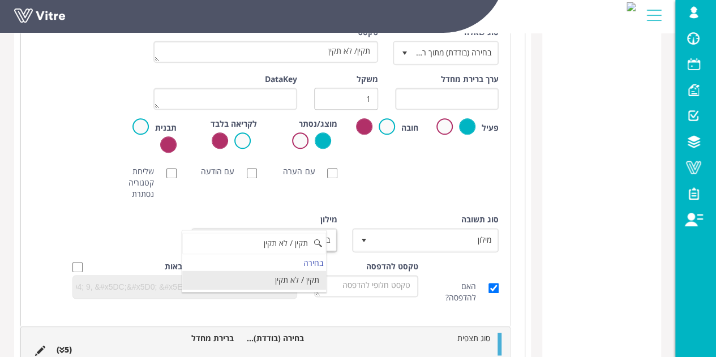
click at [285, 278] on li "תקין / לא תקין" at bounding box center [254, 279] width 144 height 19
type input "תקין / לא תקין"
click at [141, 234] on div "סוג תשובה מילון 1 סוג תשובה ברירת מחדל 0 מודול בחירה שאלה זו תקבע את נושא הטופס…" at bounding box center [265, 237] width 483 height 47
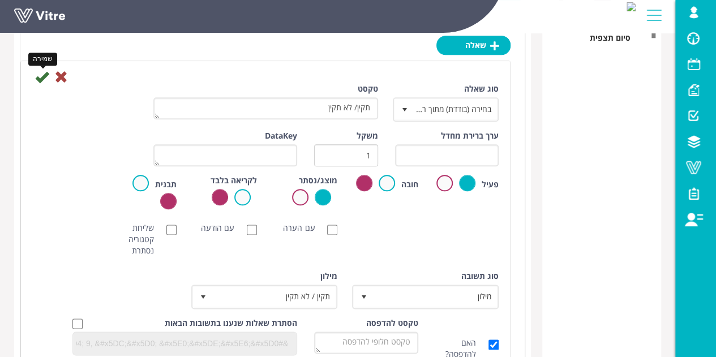
click at [41, 82] on icon at bounding box center [42, 77] width 14 height 14
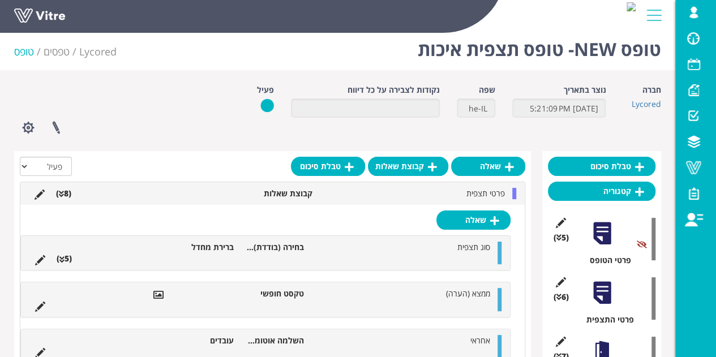
scroll to position [0, 0]
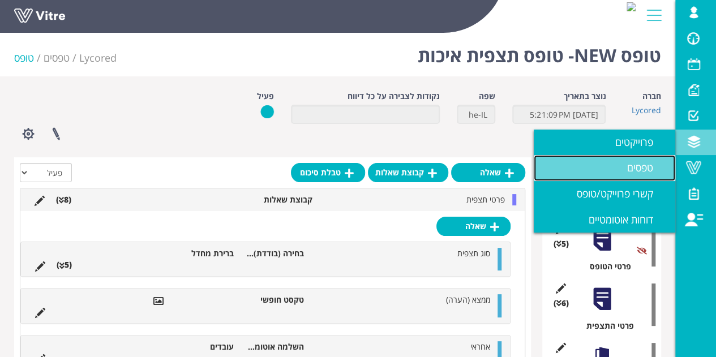
click at [617, 165] on link "טפסים" at bounding box center [603, 168] width 141 height 26
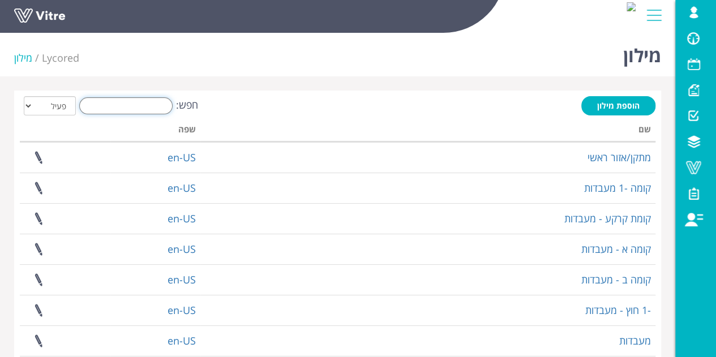
click at [114, 104] on input "חפש:" at bounding box center [125, 105] width 93 height 17
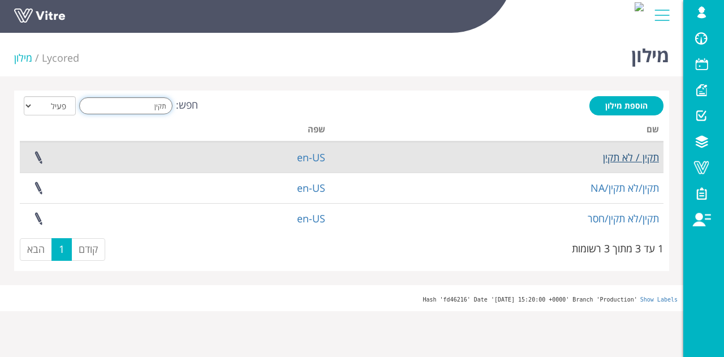
type input "תקין"
click at [641, 163] on link "תקין / לא תקין" at bounding box center [631, 157] width 56 height 14
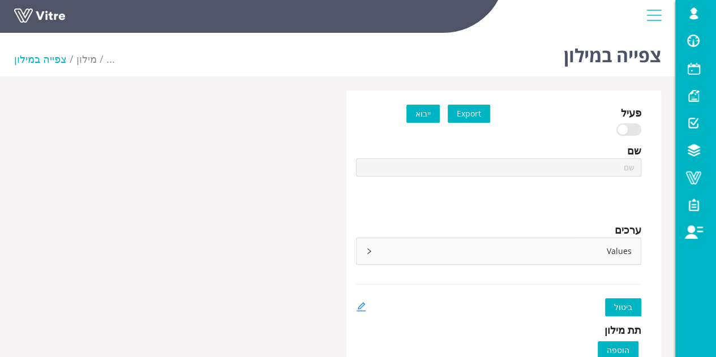
type input "תקין / לא תקין"
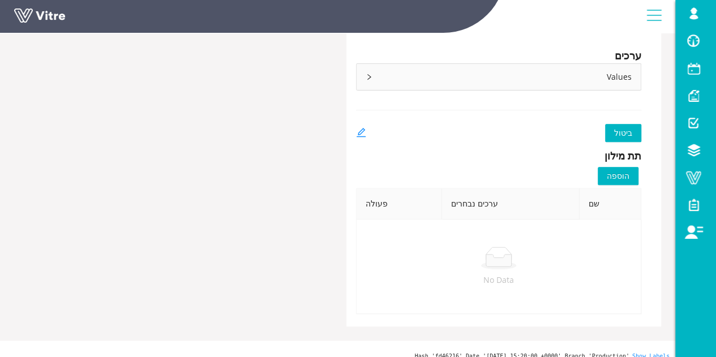
scroll to position [183, 0]
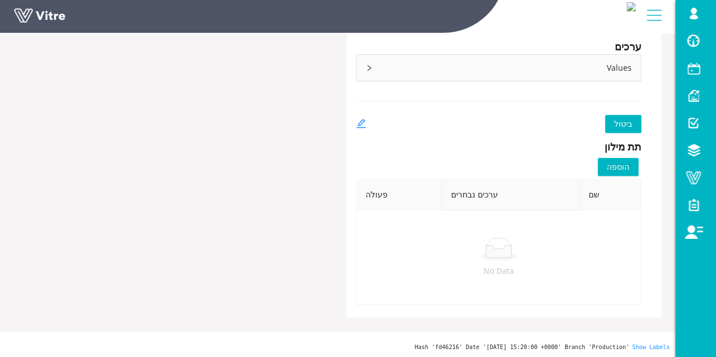
click at [371, 68] on icon "right" at bounding box center [368, 67] width 7 height 7
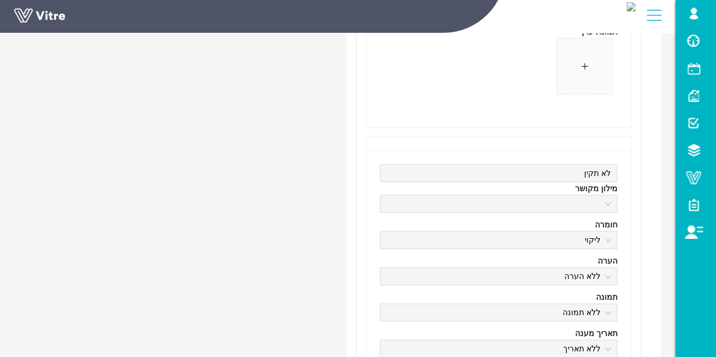
scroll to position [579, 0]
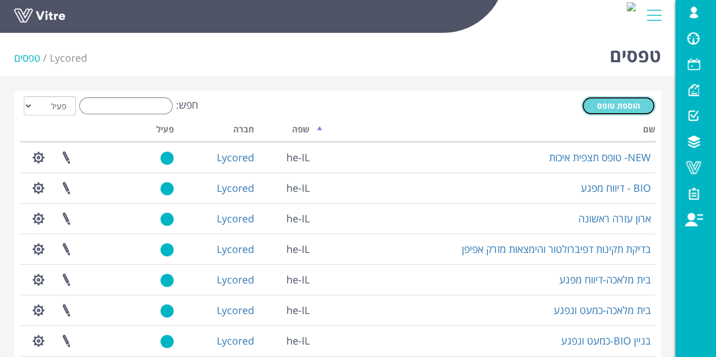
click at [624, 106] on span "הוספת טופס" at bounding box center [618, 105] width 43 height 11
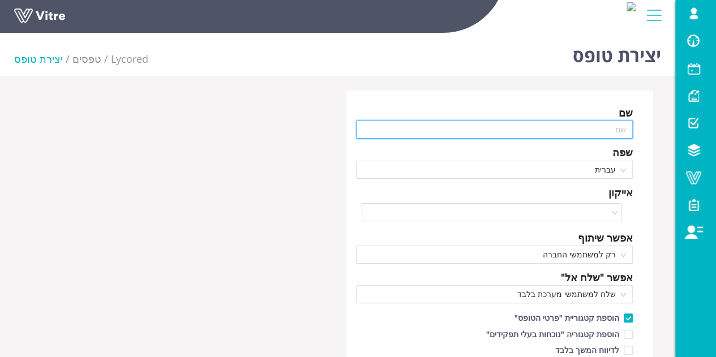
click at [610, 128] on input "text" at bounding box center [494, 129] width 277 height 18
paste input "תקין / לא תקין"
type input "תקין / לא תקין"
type input ","
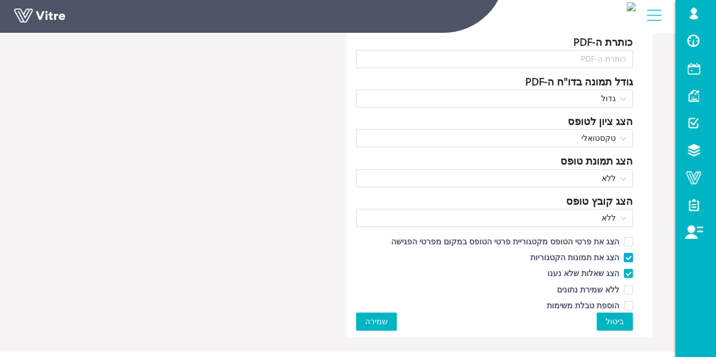
scroll to position [527, 0]
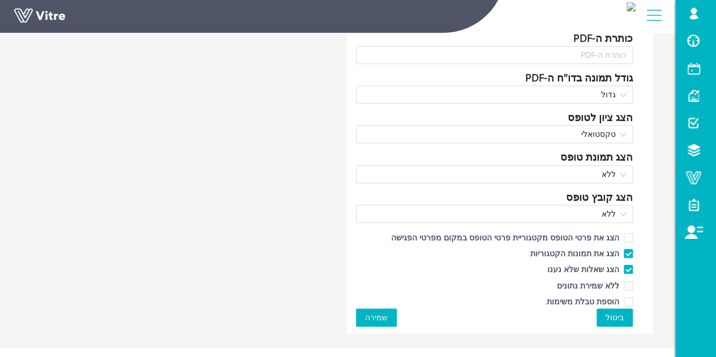
type input "תיעוד נקיון לאחר עבודת אחזקה"
click at [384, 311] on span "שמירה" at bounding box center [376, 317] width 23 height 12
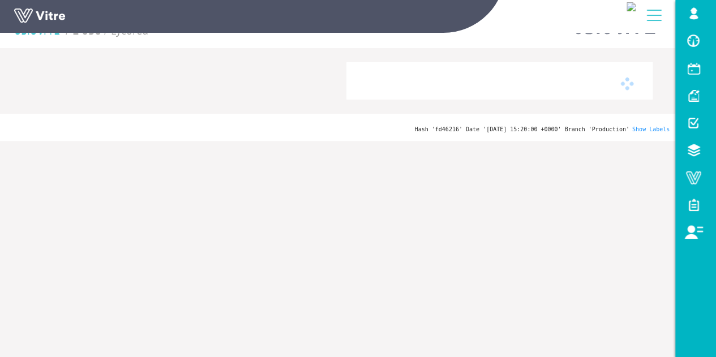
scroll to position [28, 0]
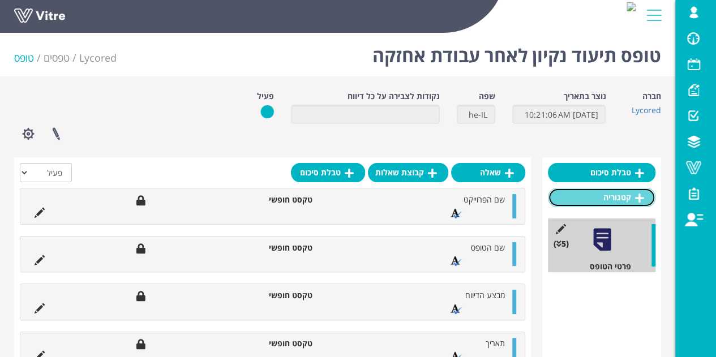
click at [631, 197] on link "קטגוריה" at bounding box center [601, 197] width 107 height 19
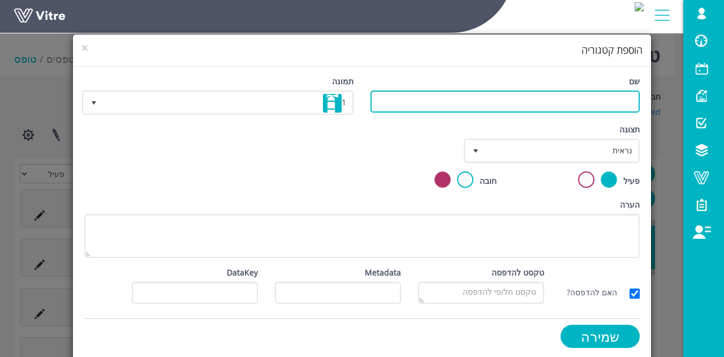
click at [606, 108] on input "שם" at bounding box center [505, 102] width 269 height 22
drag, startPoint x: 596, startPoint y: 104, endPoint x: 603, endPoint y: 104, distance: 6.8
click at [603, 104] on input "פרטי הבדיקה" at bounding box center [505, 102] width 269 height 22
click at [602, 104] on input "פרטי הבדיקה" at bounding box center [505, 102] width 269 height 22
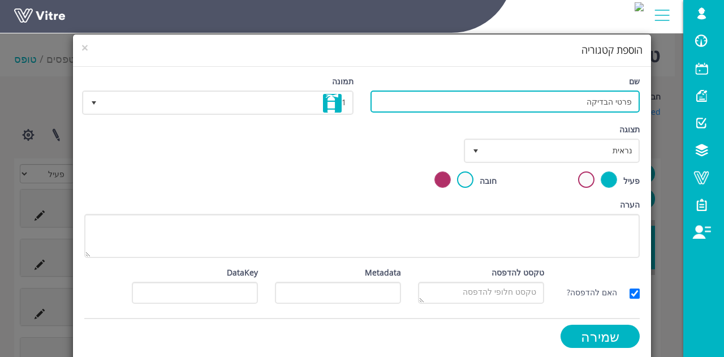
drag, startPoint x: 582, startPoint y: 106, endPoint x: 616, endPoint y: 105, distance: 33.4
click at [616, 105] on input "פרטי הבדיקה" at bounding box center [505, 102] width 269 height 22
type input "פרטים"
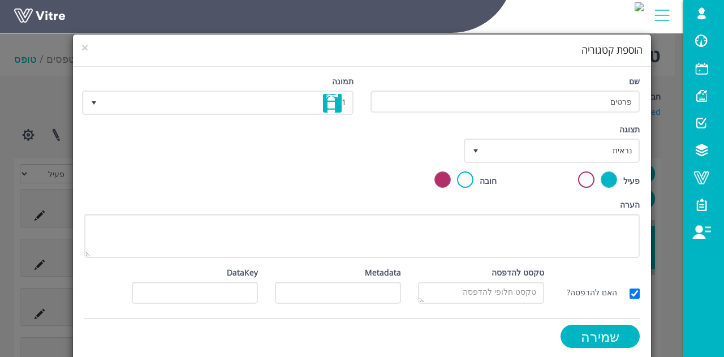
click at [332, 152] on div "תצוגה נראית 0 קביעת משך דקות 0 קבע חוקיות קביעת משך" at bounding box center [362, 147] width 573 height 48
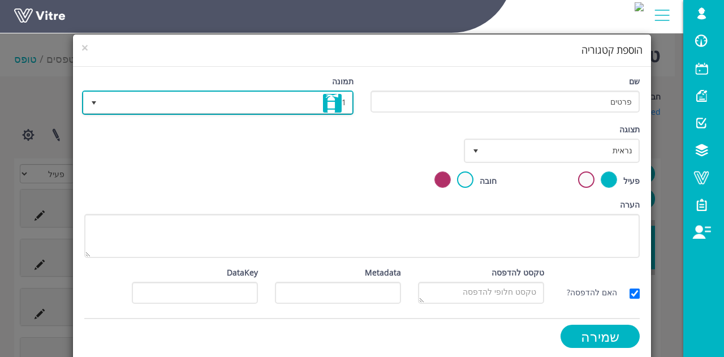
click at [316, 101] on span "1" at bounding box center [228, 102] width 249 height 20
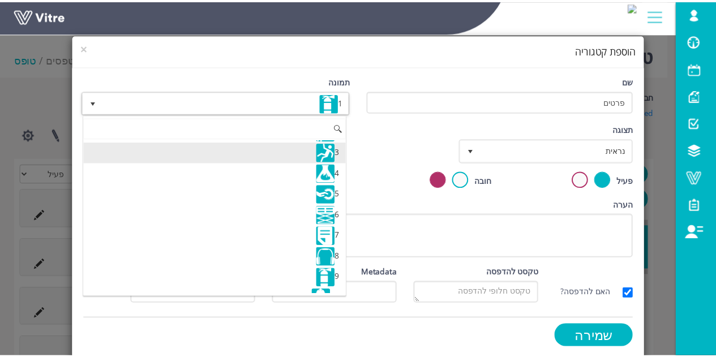
scroll to position [57, 0]
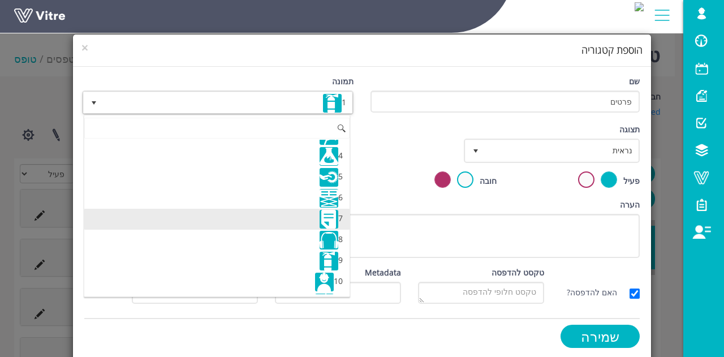
click at [316, 220] on li "7" at bounding box center [216, 219] width 265 height 21
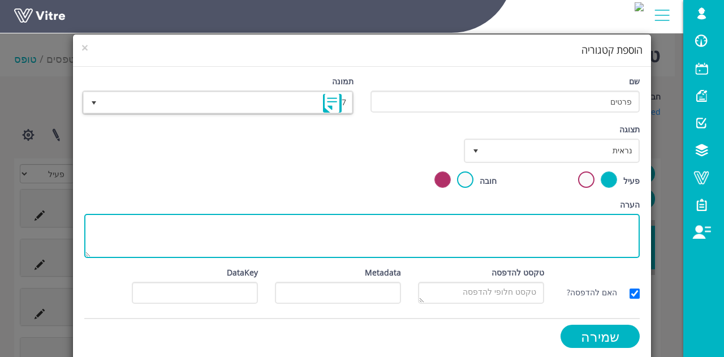
click at [384, 221] on textarea "הערה" at bounding box center [362, 236] width 556 height 44
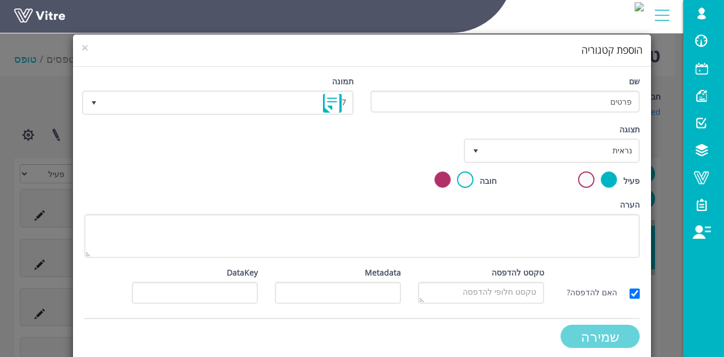
click at [594, 332] on input "שמירה" at bounding box center [600, 336] width 79 height 23
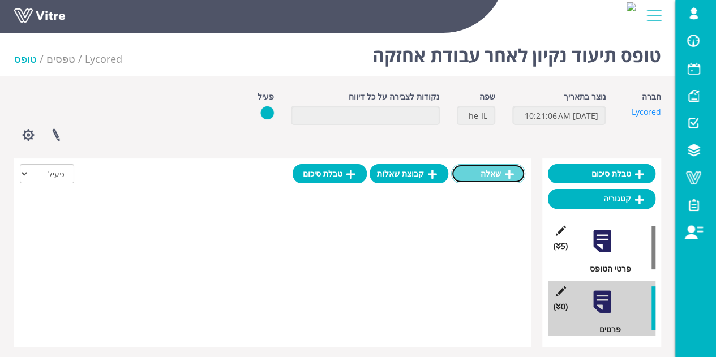
click at [497, 179] on link "שאלה" at bounding box center [488, 173] width 74 height 19
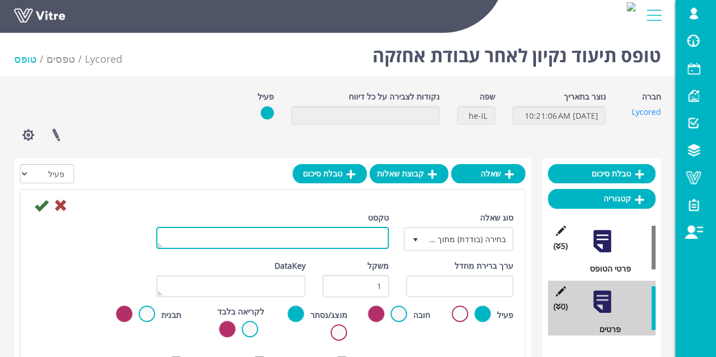
click at [325, 246] on textarea "טקסט" at bounding box center [272, 238] width 233 height 22
type textarea "מיקום פעולת אחזקה"
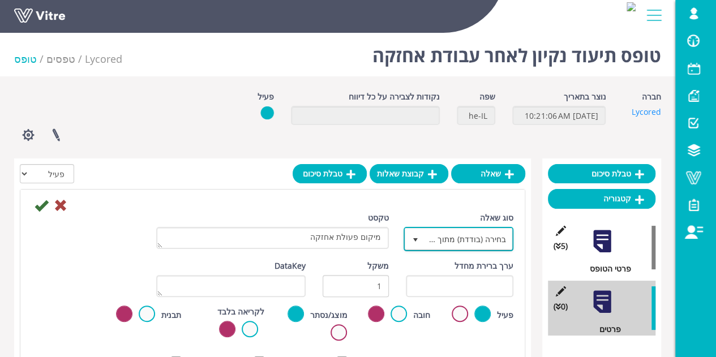
click at [449, 241] on span "בחירה (בודדת) מתוך רשימה" at bounding box center [468, 239] width 87 height 20
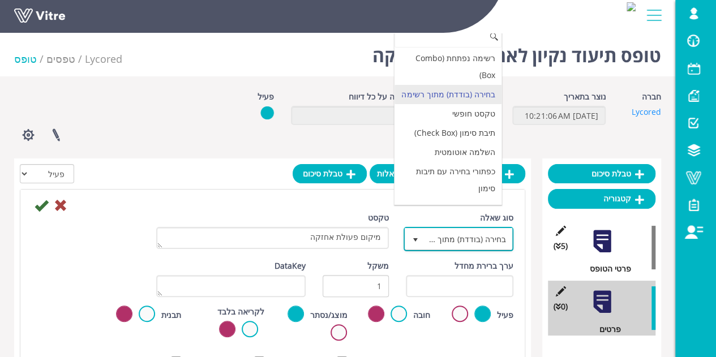
click at [450, 239] on span "בחירה (בודדת) מתוך רשימה" at bounding box center [468, 239] width 87 height 20
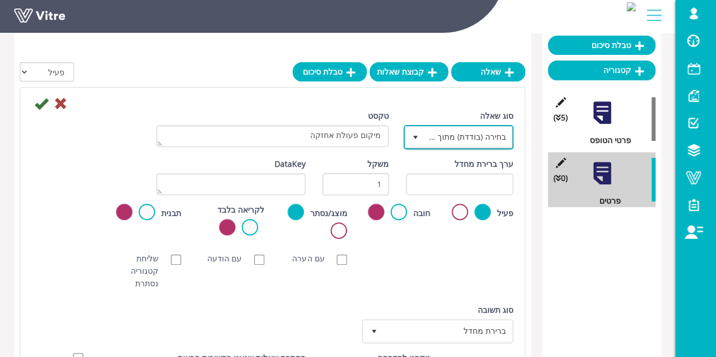
scroll to position [170, 0]
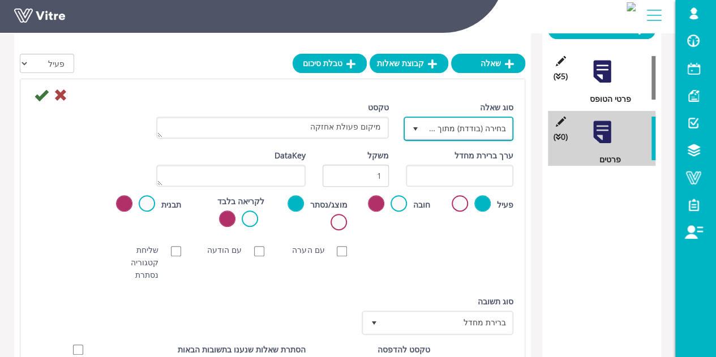
click at [456, 132] on span "בחירה (בודדת) מתוך רשימה" at bounding box center [468, 128] width 87 height 20
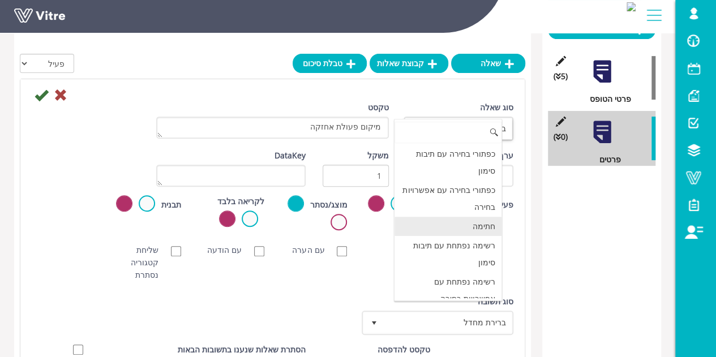
scroll to position [57, 0]
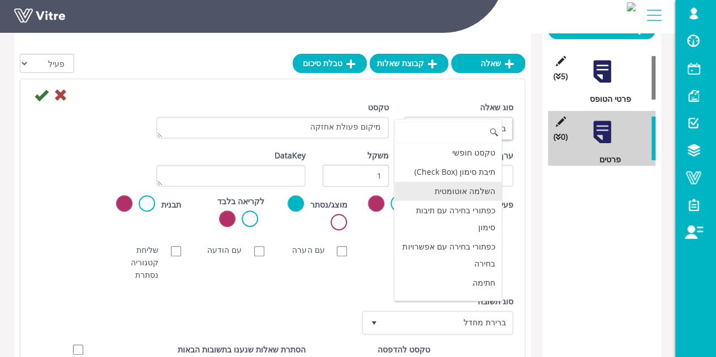
click at [470, 201] on li "השלמה אוטומטית" at bounding box center [447, 191] width 107 height 19
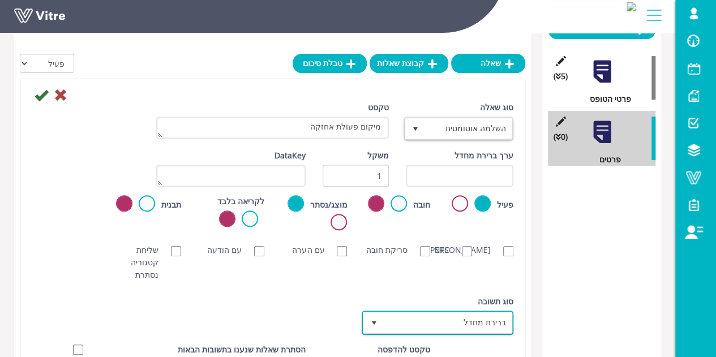
click at [452, 320] on span "ברירת מחדל" at bounding box center [447, 322] width 129 height 20
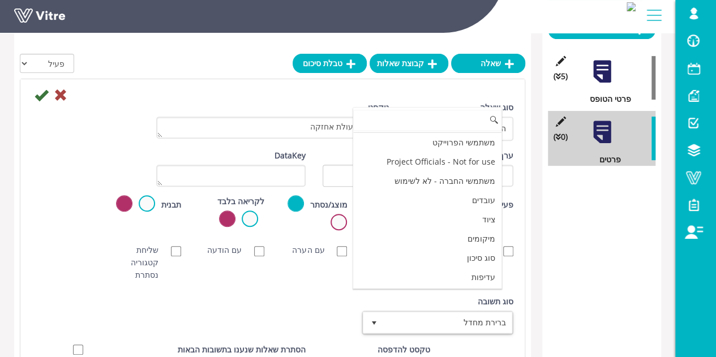
scroll to position [113, 0]
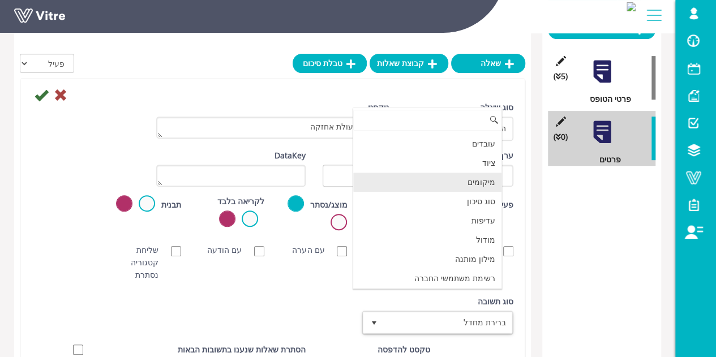
click at [460, 176] on li "מיקומים" at bounding box center [427, 182] width 148 height 19
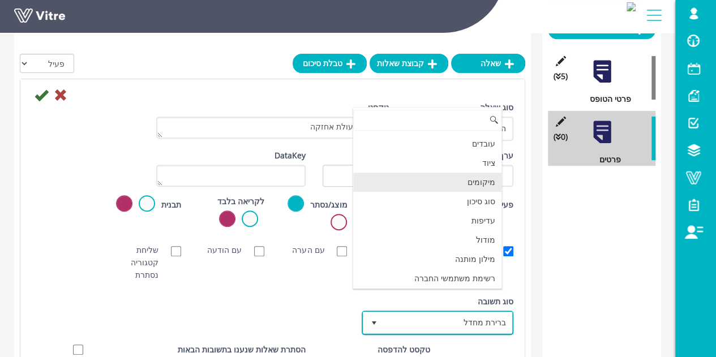
checkbox input "true"
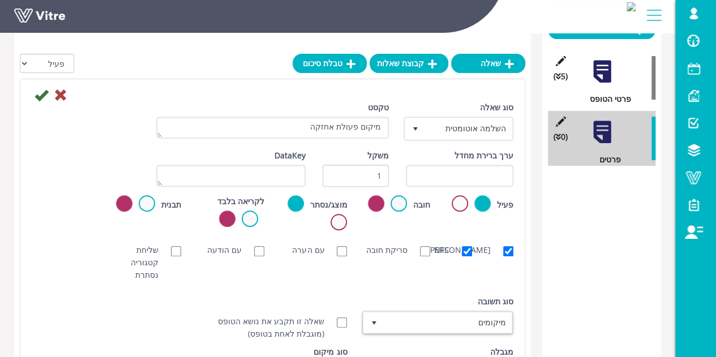
click at [356, 283] on div "[PERSON_NAME] NFC סריקת חובה עם הערה עם הודעה שליחת קטגוריה נסתרת ללא תמונה תמו…" at bounding box center [272, 262] width 498 height 49
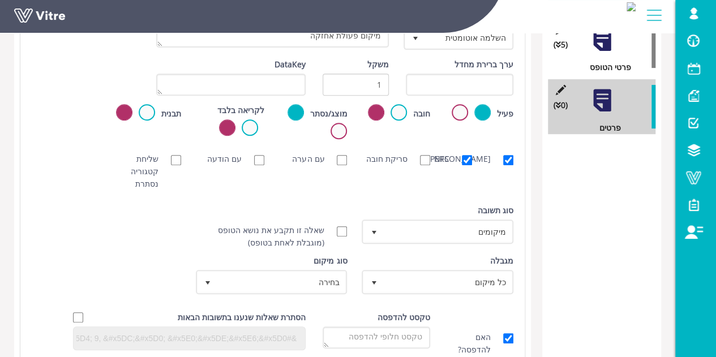
scroll to position [226, 0]
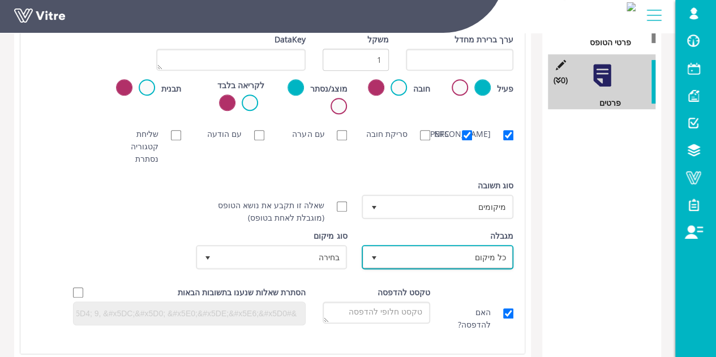
click at [380, 255] on span "select" at bounding box center [373, 257] width 20 height 20
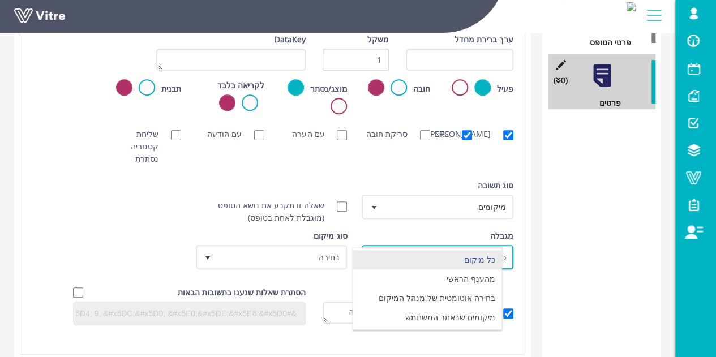
click at [379, 254] on li "כל מיקום" at bounding box center [427, 259] width 148 height 19
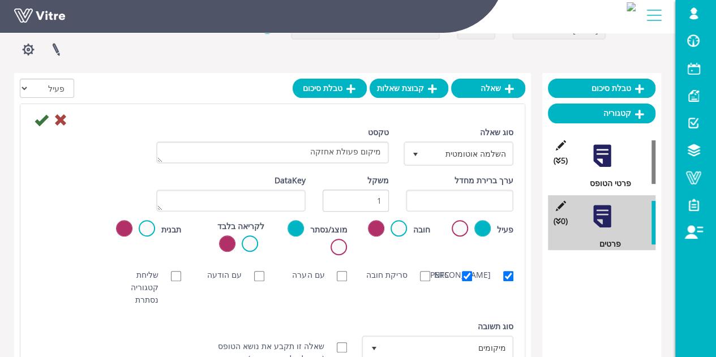
scroll to position [57, 0]
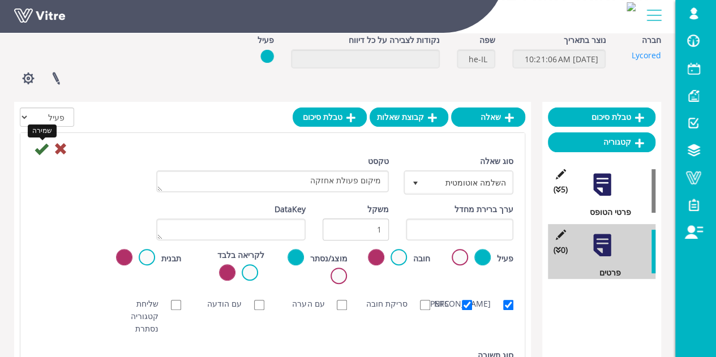
click at [37, 145] on icon at bounding box center [42, 149] width 14 height 14
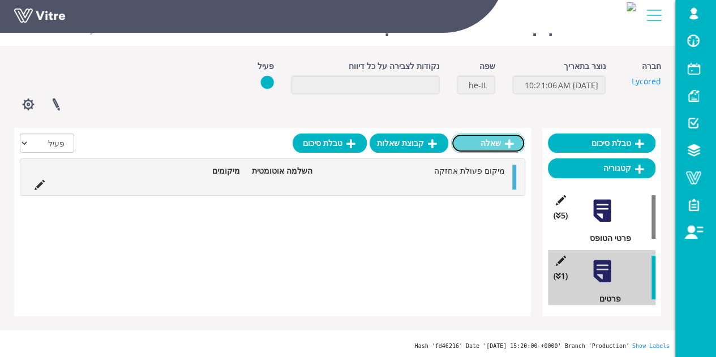
click at [499, 144] on link "שאלה" at bounding box center [488, 143] width 74 height 19
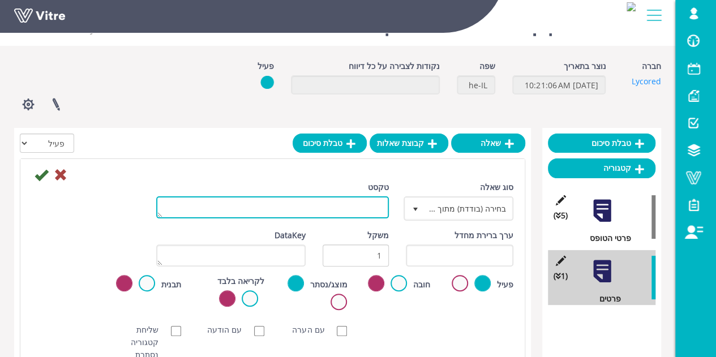
click at [360, 213] on textarea "טקסט" at bounding box center [272, 207] width 233 height 22
type textarea "מיקום ספציפי"
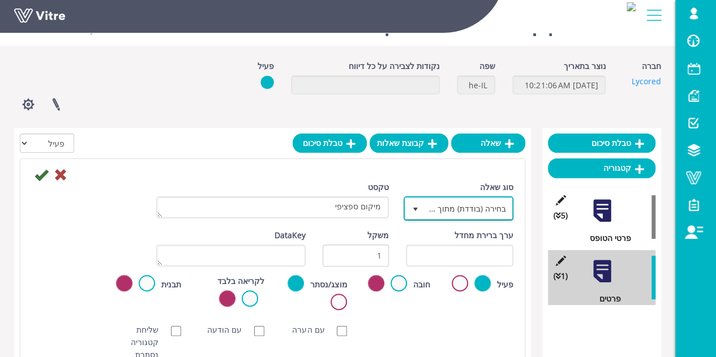
click at [432, 208] on span "בחירה (בודדת) מתוך רשימה" at bounding box center [468, 208] width 87 height 20
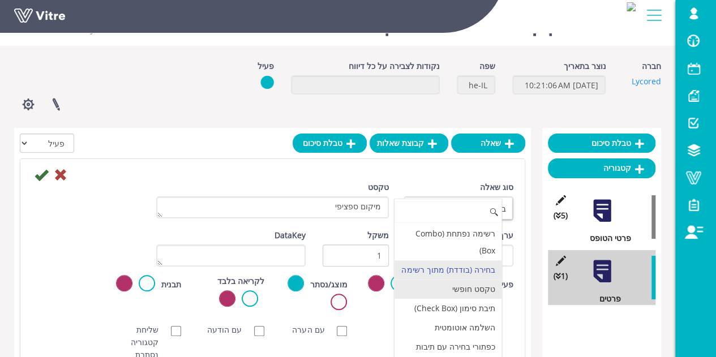
click at [442, 299] on li "טקסט חופשי" at bounding box center [447, 288] width 107 height 19
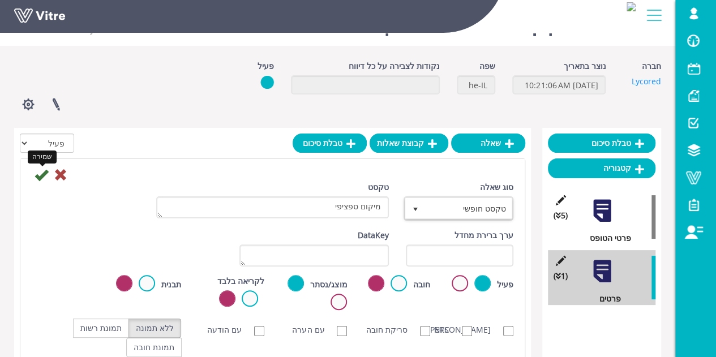
click at [33, 174] on div "שמירה" at bounding box center [272, 174] width 498 height 14
click at [44, 179] on icon at bounding box center [42, 175] width 14 height 14
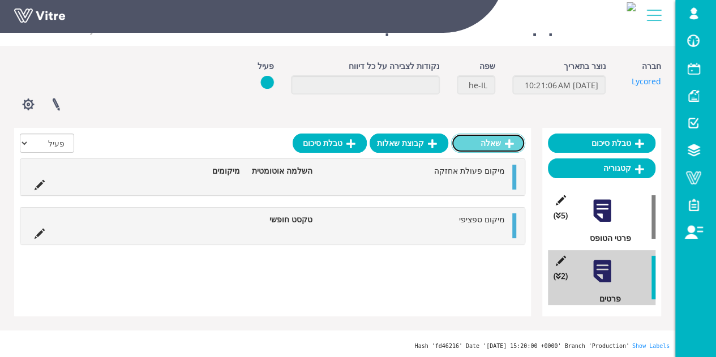
click at [488, 138] on link "שאלה" at bounding box center [488, 143] width 74 height 19
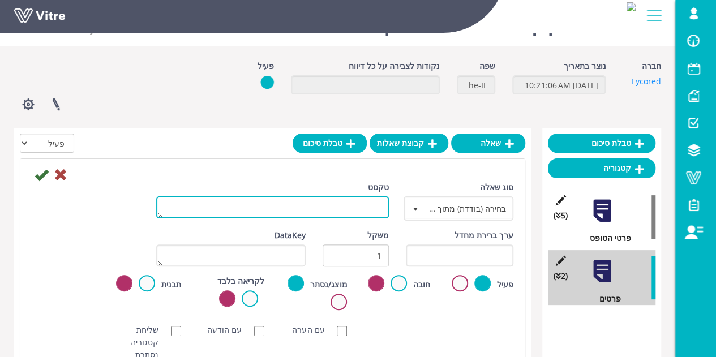
click at [369, 199] on textarea "טקסט" at bounding box center [272, 207] width 233 height 22
click at [376, 207] on textarea "ציוד" at bounding box center [272, 207] width 233 height 22
type textarea "בחר את [PERSON_NAME] הציוד עליו תבצע את הבדיקה"
click at [351, 211] on textarea "בחר את [PERSON_NAME] הציוד עליו תבצע את הבדיקה" at bounding box center [272, 207] width 233 height 22
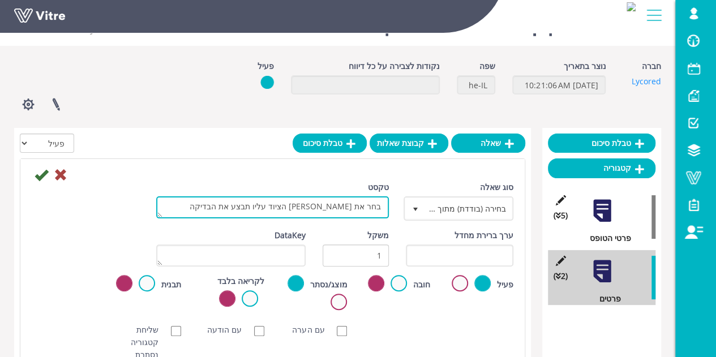
click at [351, 211] on textarea "בחר את [PERSON_NAME] הציוד עליו תבצע את הבדיקה" at bounding box center [272, 207] width 233 height 22
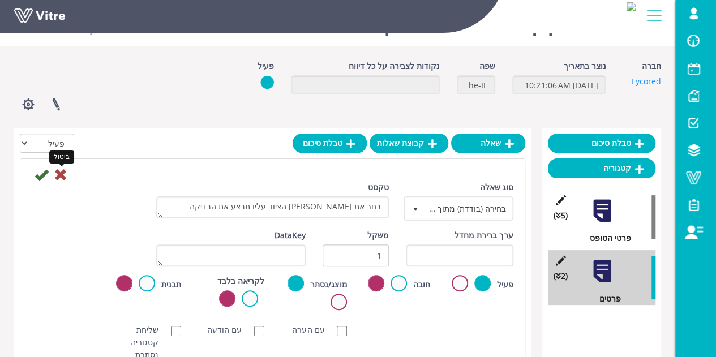
click at [62, 175] on icon at bounding box center [61, 175] width 14 height 14
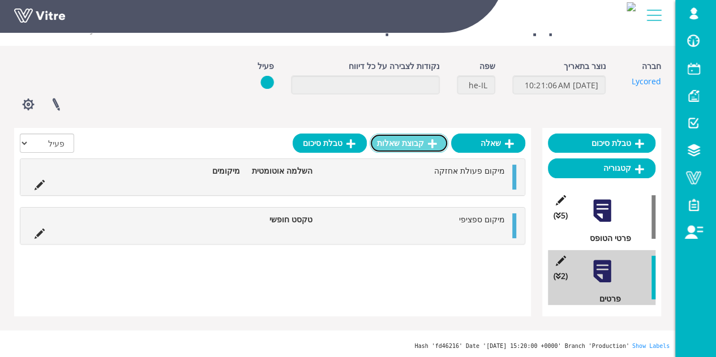
click at [428, 148] on icon at bounding box center [432, 144] width 9 height 10
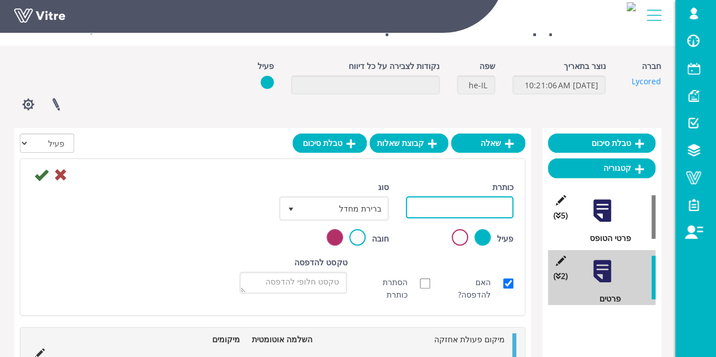
click at [429, 214] on input "כותרת" at bounding box center [459, 207] width 107 height 22
paste input "בחר את [PERSON_NAME] הציוד עליו תבצע את הבדיקה"
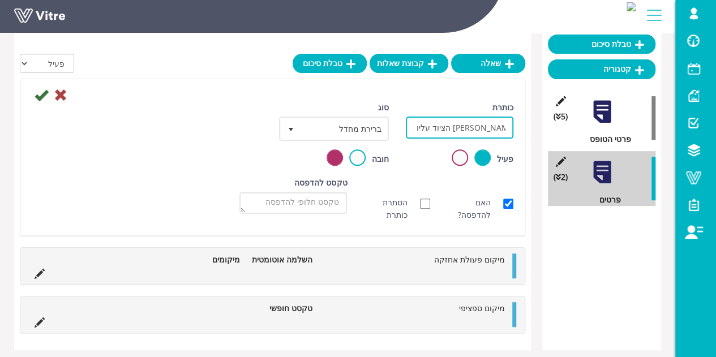
scroll to position [144, 0]
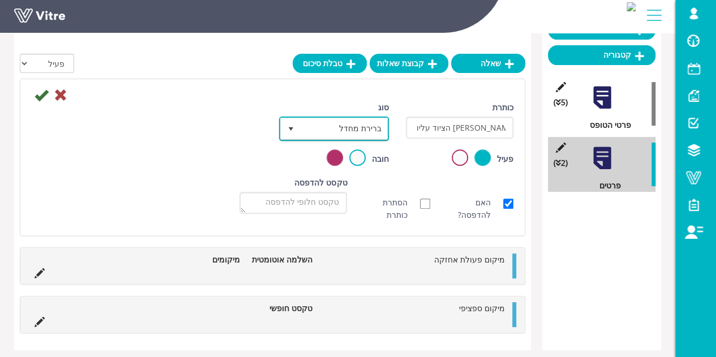
click at [316, 122] on span "ברירת מחדל" at bounding box center [343, 128] width 87 height 20
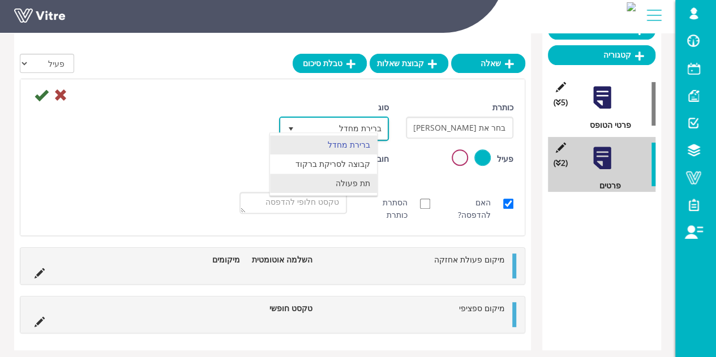
click at [324, 184] on li "תת פעולה" at bounding box center [323, 183] width 107 height 19
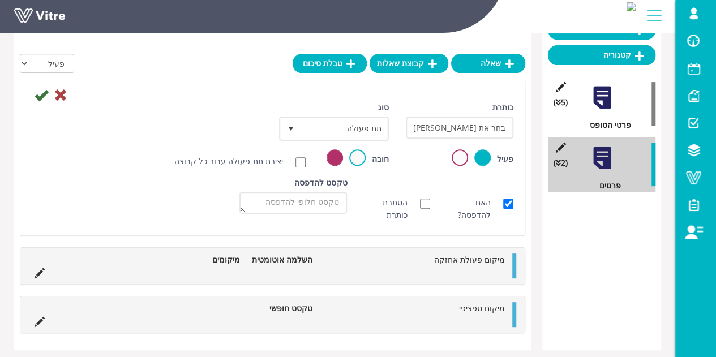
click at [192, 113] on div "כותרת בחר את [PERSON_NAME] הציוד עליו תבצע את הבדיקה [STREET_ADDRESS] קודים בחי…" at bounding box center [272, 125] width 498 height 48
click at [427, 127] on input "בחר את [PERSON_NAME] הציוד עליו תבצע את הבדיקה" at bounding box center [459, 128] width 107 height 22
click at [423, 127] on input "בחר את [PERSON_NAME] הציוד עליו תבצע את הבדיקה" at bounding box center [459, 128] width 107 height 22
type input "בחר את [PERSON_NAME] הציוד עליו בוצעהאת הבדיקה"
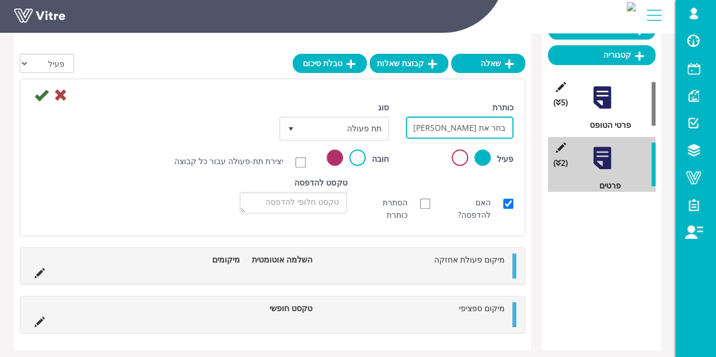
scroll to position [0, -3]
click at [468, 127] on input "בחר את [PERSON_NAME] הציוד עליו בוצעהאת הבדיקה" at bounding box center [459, 128] width 107 height 22
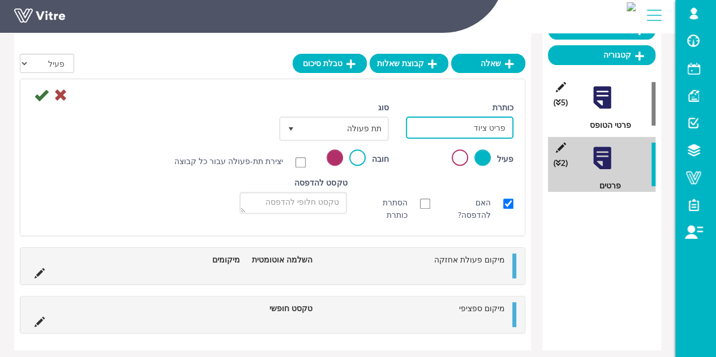
type input "פריט ציוד"
click at [42, 95] on icon at bounding box center [42, 95] width 14 height 14
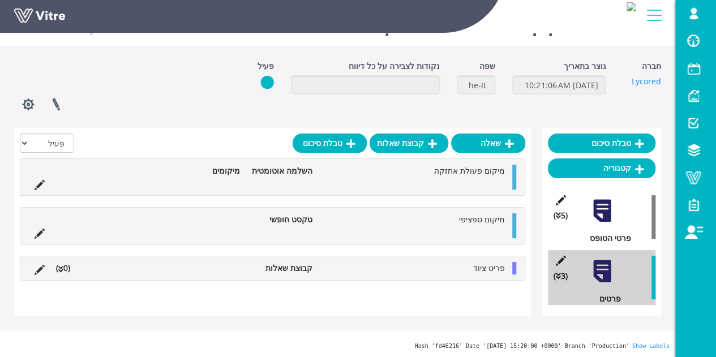
click at [71, 271] on li "(0 )" at bounding box center [62, 268] width 25 height 12
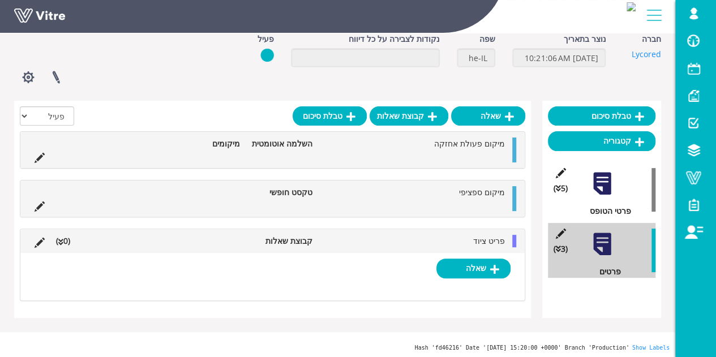
scroll to position [48, 0]
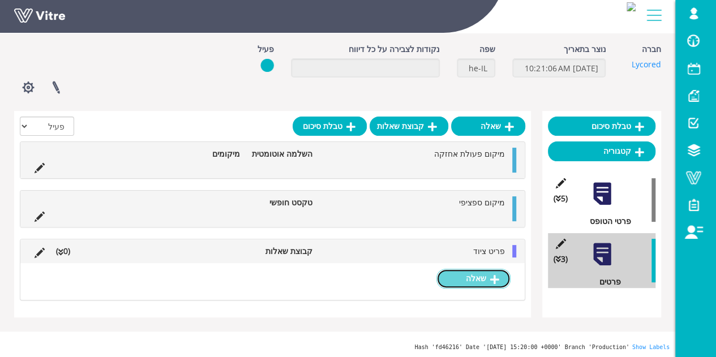
click at [475, 273] on link "שאלה" at bounding box center [473, 278] width 74 height 19
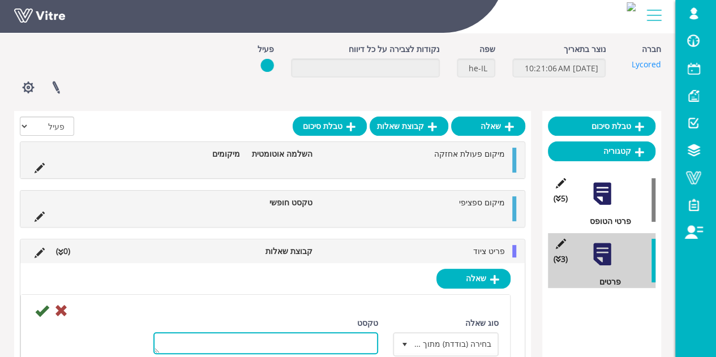
click at [369, 338] on textarea "טקסט" at bounding box center [265, 343] width 225 height 22
paste textarea "בחר את [PERSON_NAME] הציוד עליו בוצעהאת הבדיקה"
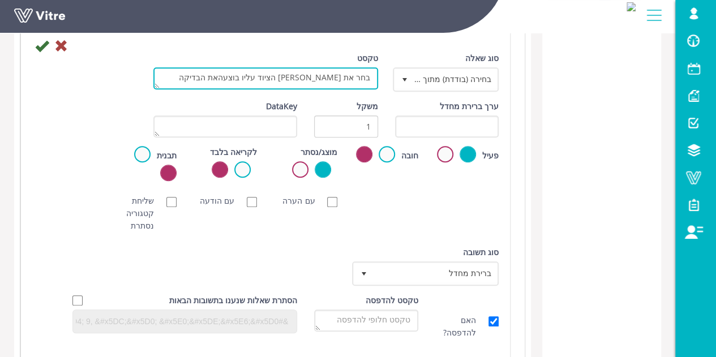
scroll to position [330, 0]
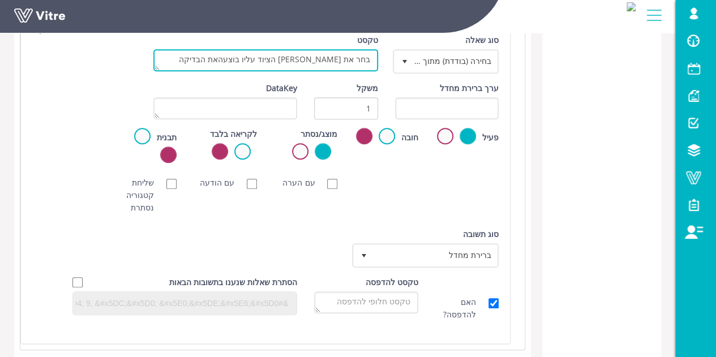
click at [277, 55] on textarea "בחר את [PERSON_NAME] הציוד עליו בוצעהאת הבדיקה" at bounding box center [265, 60] width 225 height 22
drag, startPoint x: 273, startPoint y: 58, endPoint x: 263, endPoint y: 56, distance: 9.9
click at [263, 56] on textarea "בחר את [PERSON_NAME] הציוד עליו בוצעהאת הבדיקה" at bounding box center [265, 60] width 225 height 22
type textarea "בחר את [PERSON_NAME] הציוד עליו בוצעה הבדיקה"
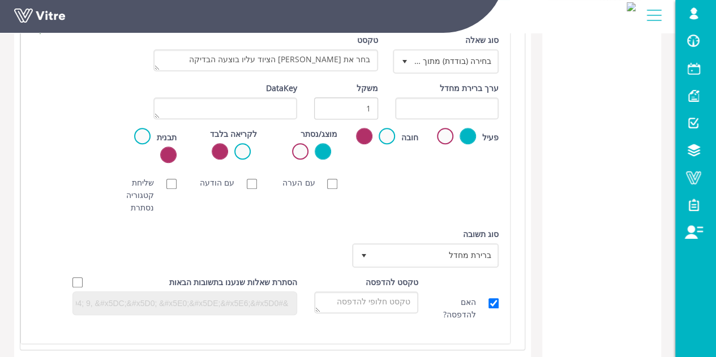
click at [404, 175] on div "[PERSON_NAME] NFC סריקת חובה עם הערה עם הודעה שליחת קטגוריה נסתרת ללא תמונה תמו…" at bounding box center [265, 195] width 483 height 49
click at [424, 251] on span "ברירת מחדל" at bounding box center [435, 255] width 124 height 20
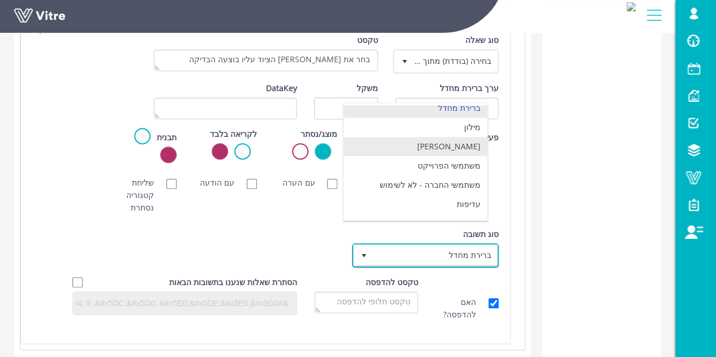
scroll to position [0, 0]
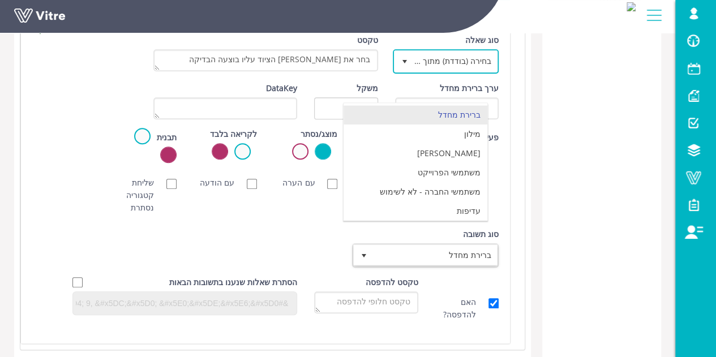
click at [448, 60] on span "בחירה (בודדת) מתוך רשימה" at bounding box center [456, 61] width 84 height 20
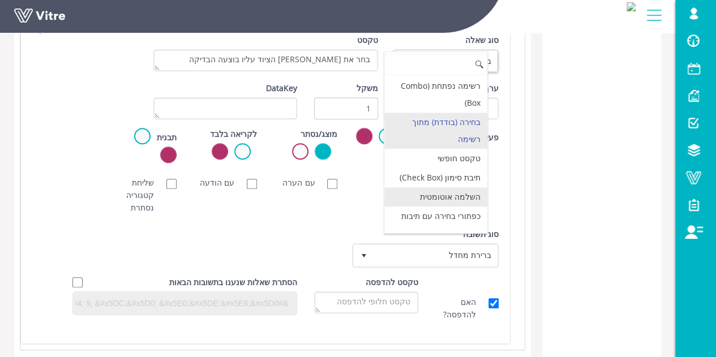
click at [455, 191] on li "השלמה אוטומטית" at bounding box center [435, 196] width 103 height 19
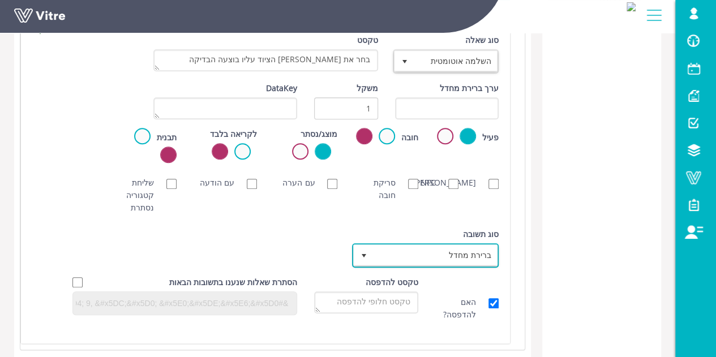
click at [455, 257] on span "ברירת מחדל" at bounding box center [435, 255] width 124 height 20
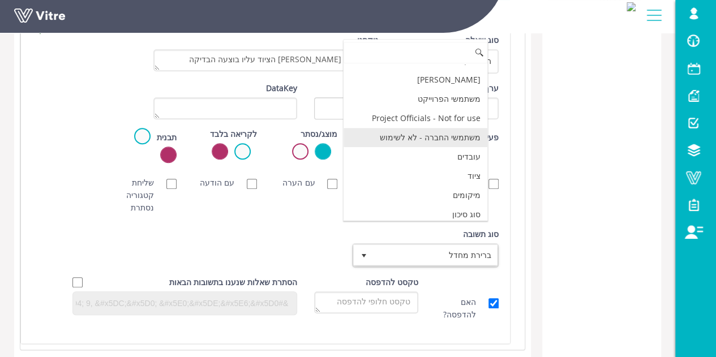
scroll to position [57, 0]
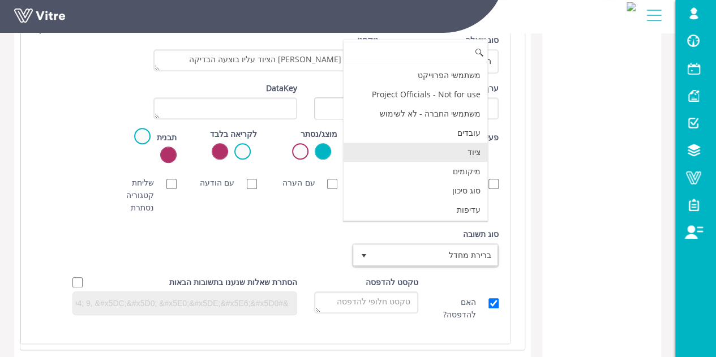
click at [449, 143] on li "ציוד" at bounding box center [415, 152] width 144 height 19
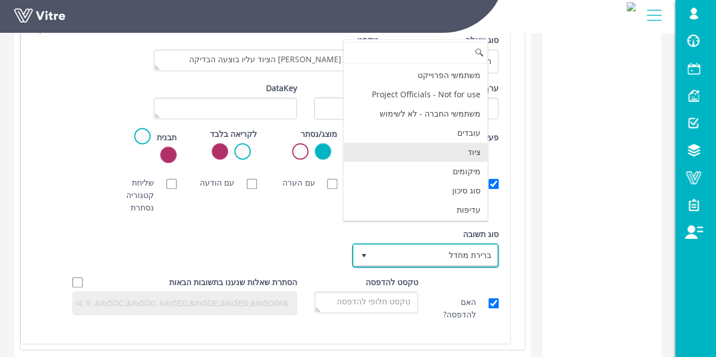
checkbox input "true"
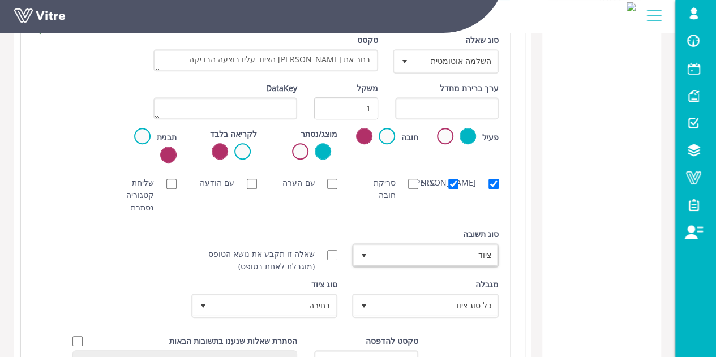
click at [280, 209] on div "[PERSON_NAME] NFC סריקת חובה עם הערה עם הודעה שליחת קטגוריה נסתרת ללא תמונה תמו…" at bounding box center [265, 195] width 483 height 49
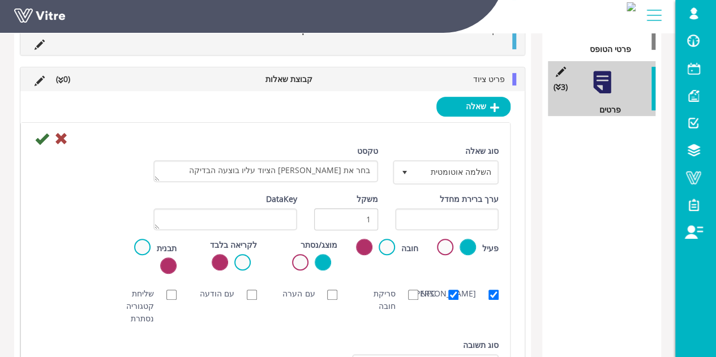
scroll to position [217, 0]
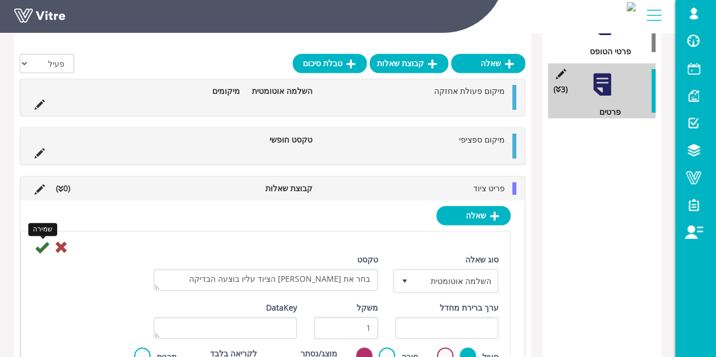
click at [40, 242] on icon at bounding box center [42, 247] width 14 height 14
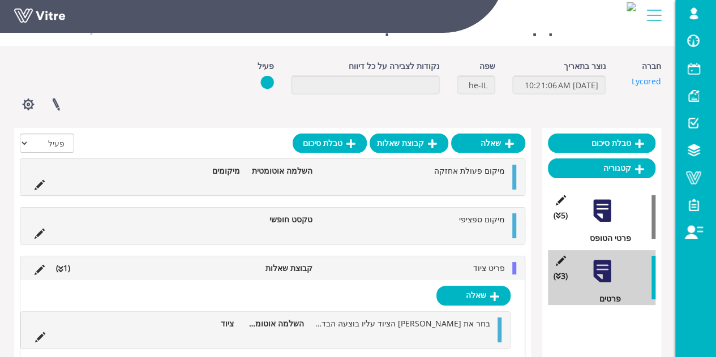
scroll to position [96, 0]
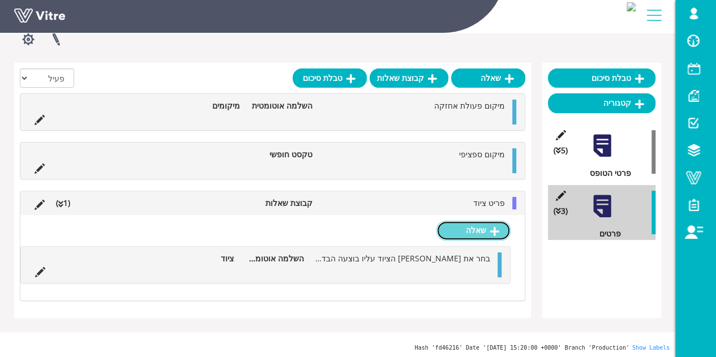
click at [485, 231] on link "שאלה" at bounding box center [473, 230] width 74 height 19
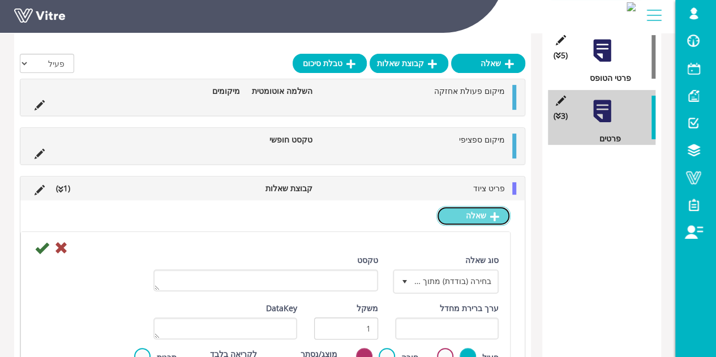
scroll to position [209, 0]
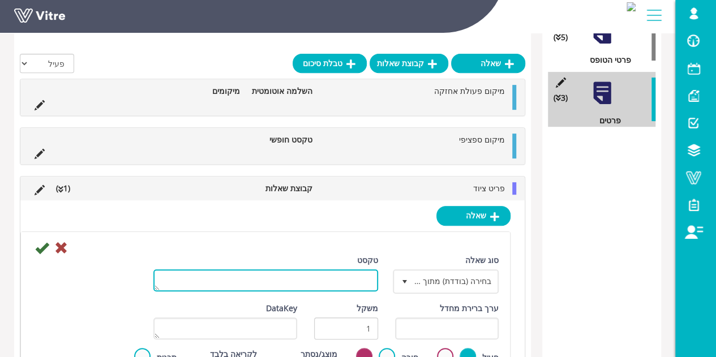
click at [317, 278] on textarea "טקסט" at bounding box center [265, 280] width 225 height 22
type textarea "תיאור התקלה"
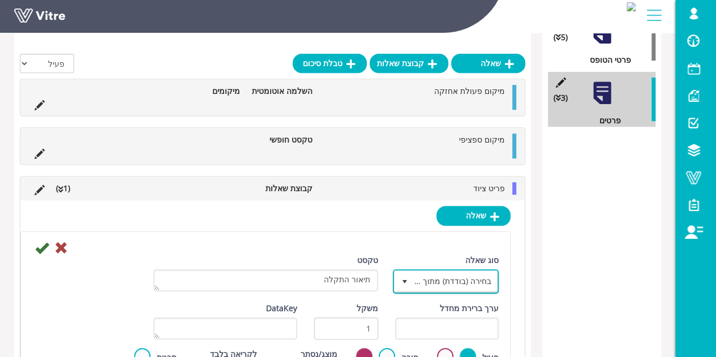
click at [479, 282] on span "בחירה (בודדת) מתוך רשימה" at bounding box center [456, 281] width 84 height 20
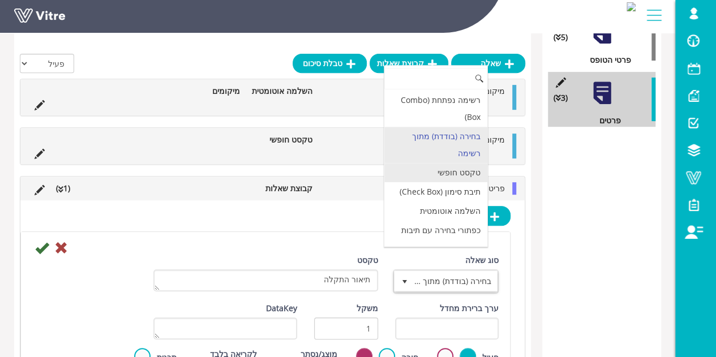
click at [464, 167] on li "טקסט חופשי" at bounding box center [435, 172] width 103 height 19
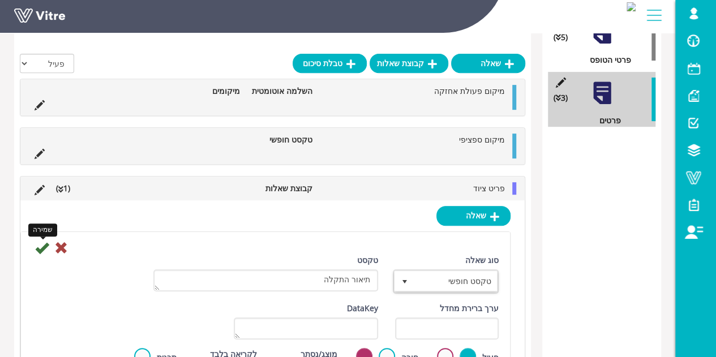
click at [44, 247] on icon at bounding box center [42, 248] width 14 height 14
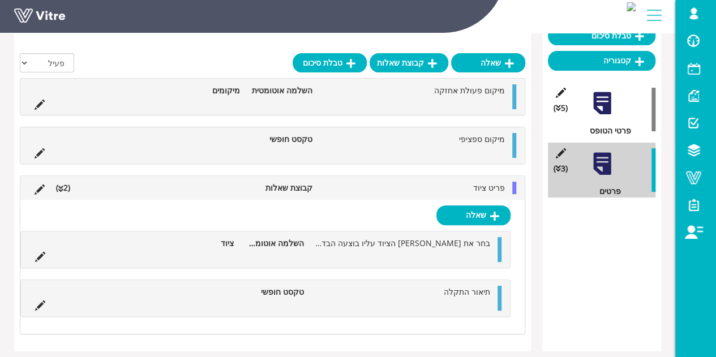
scroll to position [137, 0]
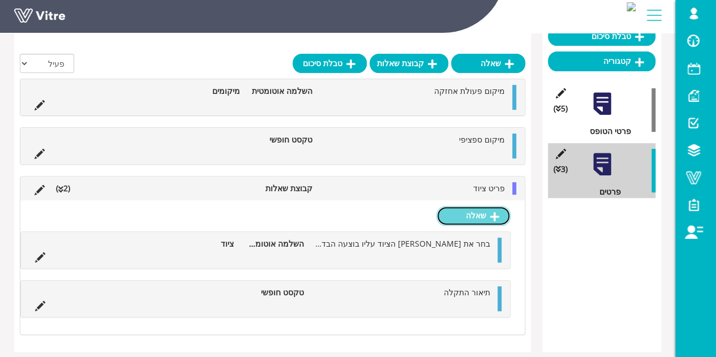
click at [454, 214] on link "שאלה" at bounding box center [473, 215] width 74 height 19
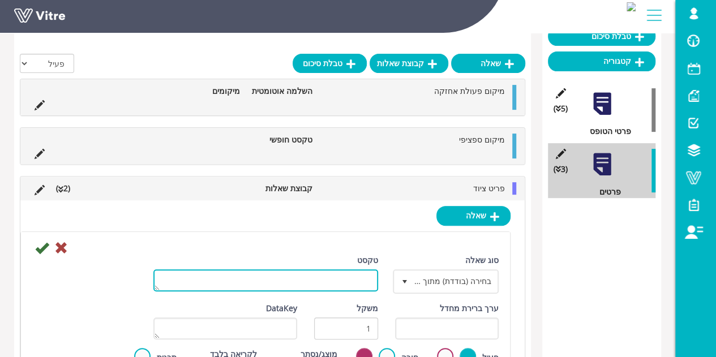
click at [340, 276] on textarea "טקסט" at bounding box center [265, 280] width 225 height 22
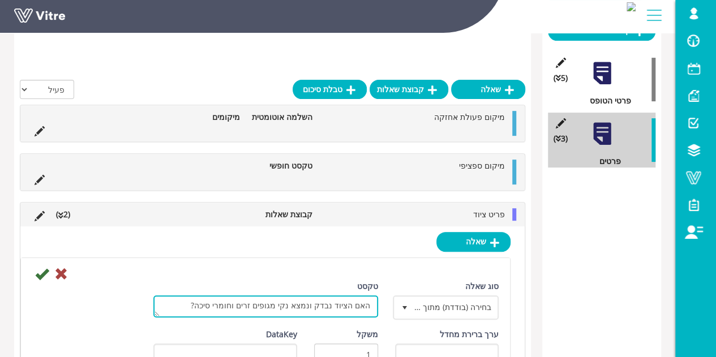
scroll to position [194, 0]
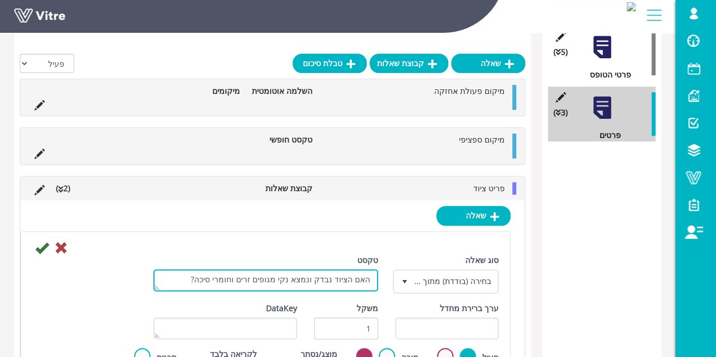
type textarea "האם הציוד נבדק ונמצא נקי מגופים זרים וחומרי סיכה?"
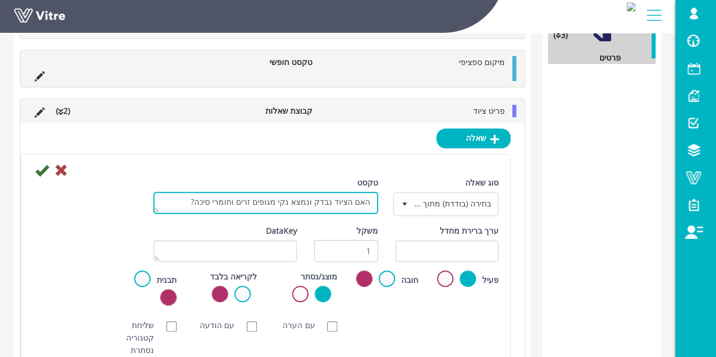
scroll to position [364, 0]
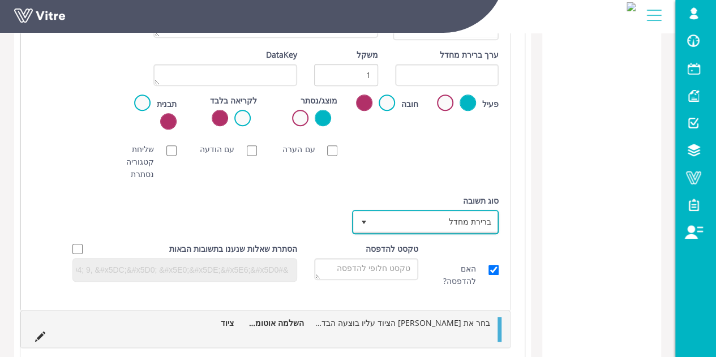
click at [403, 222] on span "ברירת מחדל" at bounding box center [435, 222] width 124 height 20
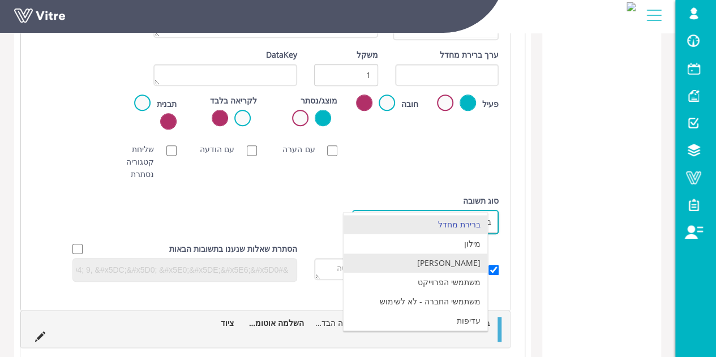
click at [412, 253] on li "[PERSON_NAME]" at bounding box center [415, 262] width 144 height 19
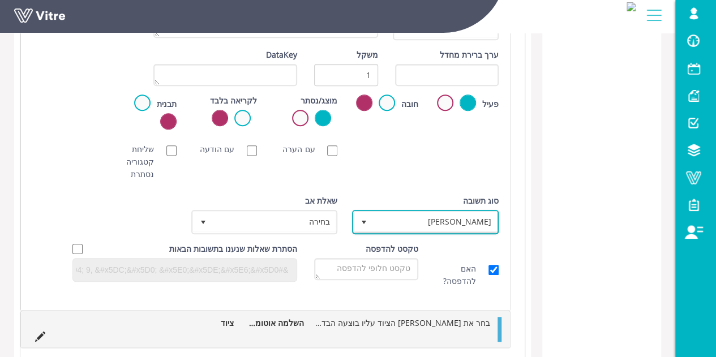
click at [416, 222] on span "[PERSON_NAME]" at bounding box center [435, 222] width 124 height 20
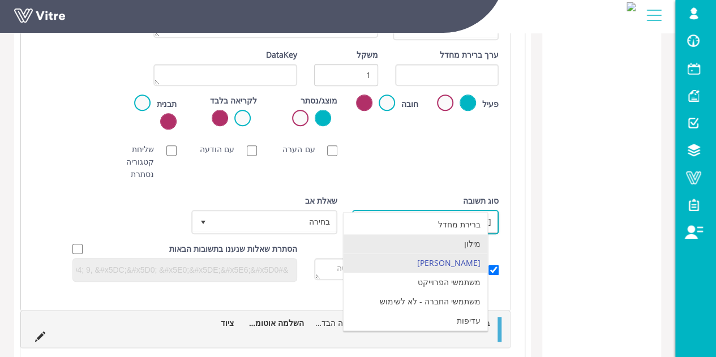
click at [414, 240] on li "מילון" at bounding box center [415, 243] width 144 height 19
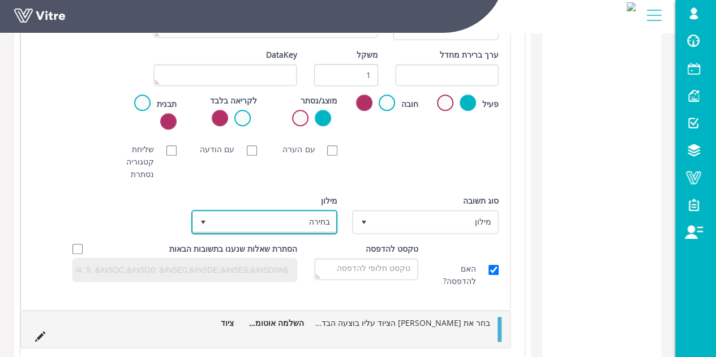
click at [307, 219] on span "בחירה" at bounding box center [275, 222] width 124 height 20
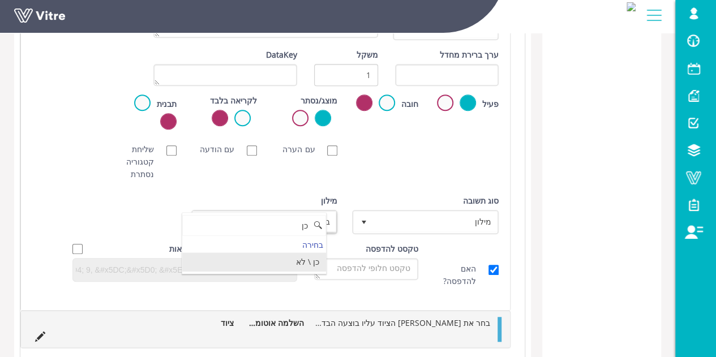
click at [291, 262] on li "כן \ לא" at bounding box center [254, 261] width 144 height 19
type input "כן"
click at [272, 188] on div "סוג שאלה בחירה (בודדת) מתוך רשימה 3 טקסט האם הציוד נבדק ונמצא נקי מגופים זרים ו…" at bounding box center [265, 147] width 466 height 292
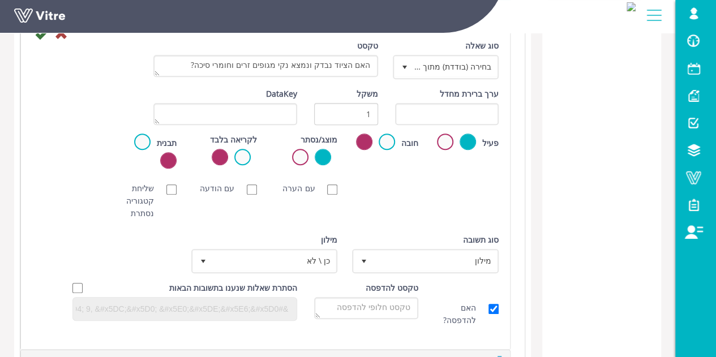
scroll to position [307, 0]
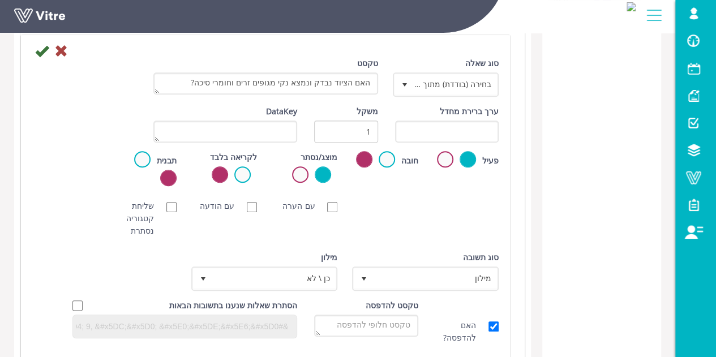
click at [438, 262] on div "סוג [PERSON_NAME] מילון 1" at bounding box center [426, 271] width 144 height 40
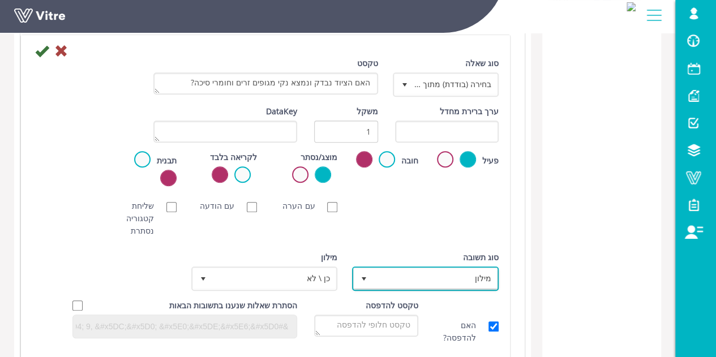
click at [432, 287] on span "מילון 1" at bounding box center [425, 278] width 147 height 24
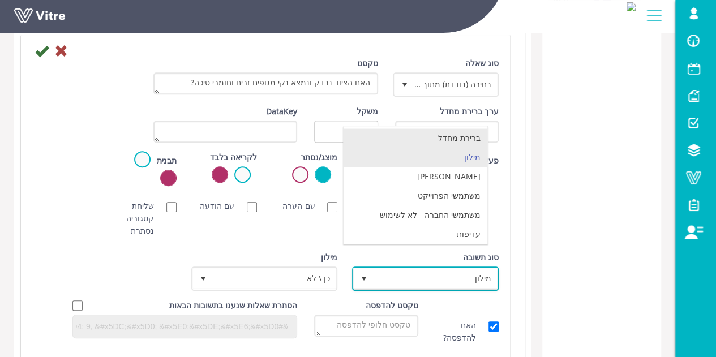
click at [463, 139] on li "ברירת מחדל" at bounding box center [415, 137] width 144 height 19
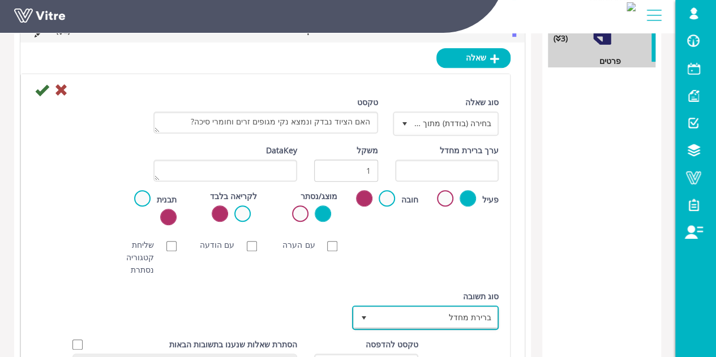
scroll to position [251, 0]
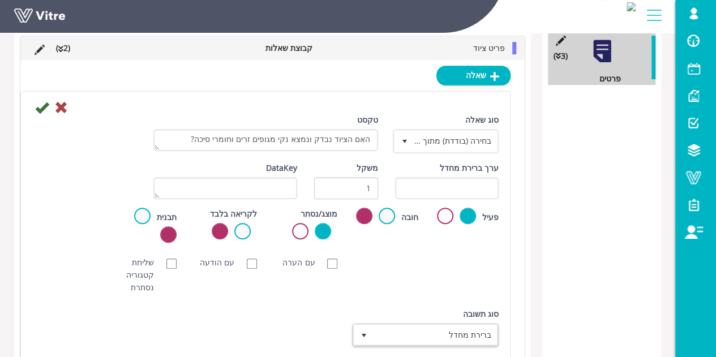
click at [32, 102] on div "שמירה" at bounding box center [265, 107] width 483 height 14
click at [37, 107] on icon at bounding box center [42, 108] width 14 height 14
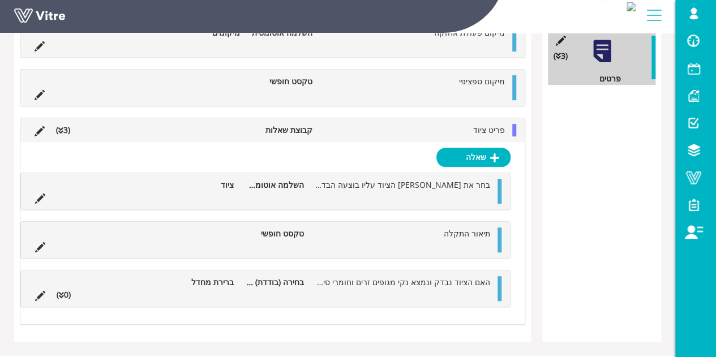
click at [64, 291] on li "(0 )" at bounding box center [63, 295] width 25 height 12
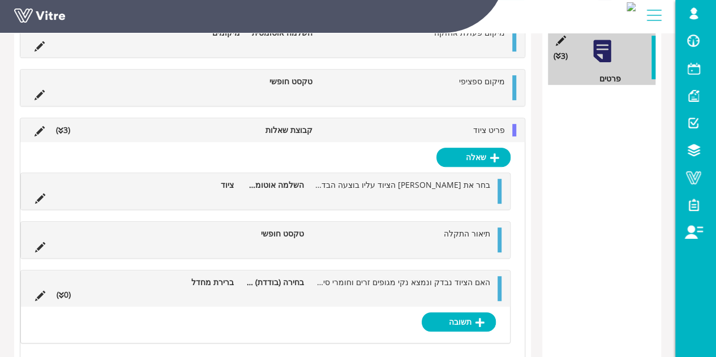
scroll to position [307, 0]
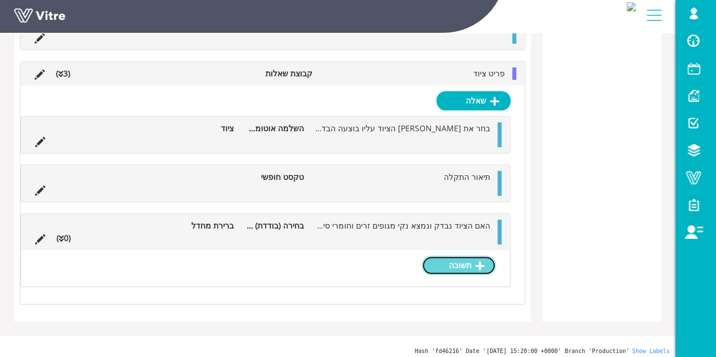
click at [446, 256] on link "תשובה" at bounding box center [458, 265] width 74 height 19
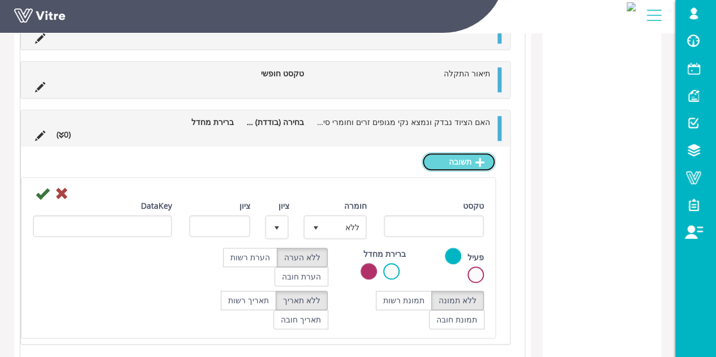
scroll to position [420, 0]
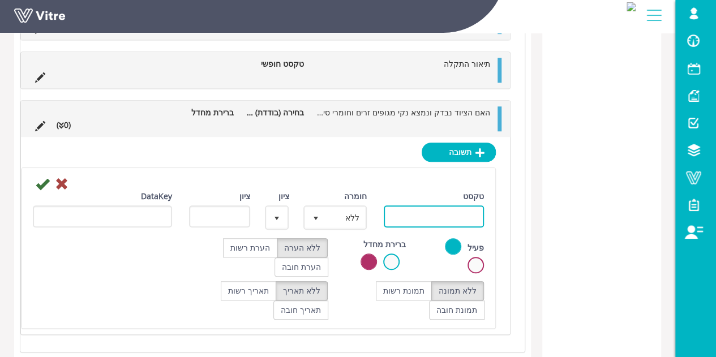
click at [411, 209] on input "טקסט" at bounding box center [434, 216] width 100 height 22
type input "כן"
click at [43, 179] on icon at bounding box center [43, 184] width 14 height 14
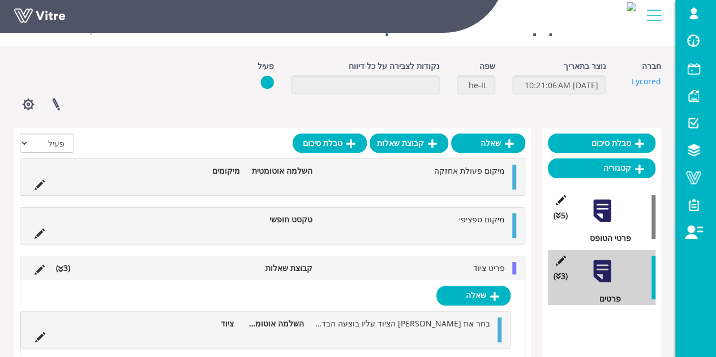
scroll to position [264, 0]
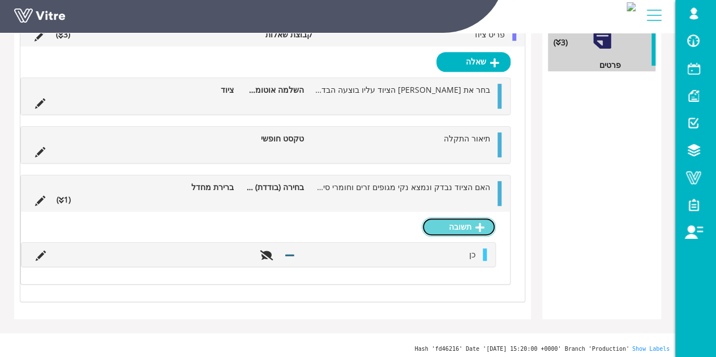
click at [462, 222] on link "תשובה" at bounding box center [458, 226] width 74 height 19
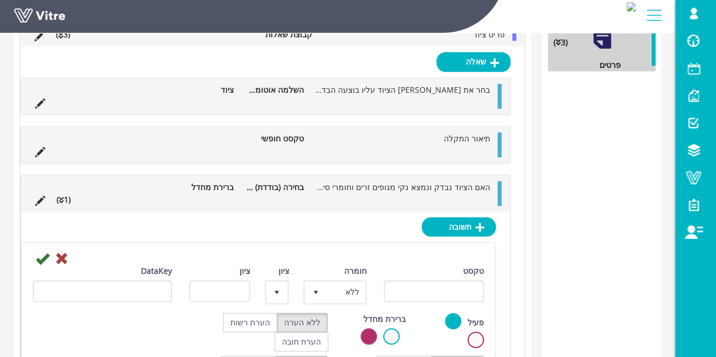
click at [433, 275] on div "טקסט" at bounding box center [434, 283] width 100 height 37
drag, startPoint x: 433, startPoint y: 280, endPoint x: 432, endPoint y: 291, distance: 10.8
click at [433, 280] on input "טקסט" at bounding box center [434, 291] width 100 height 22
type input "לא"
click at [309, 238] on div "[PERSON_NAME] טקסט לא חומרה ללא 0 ציון + 1 ציון DataKey פעיל ברירת מחדל ללא הער…" at bounding box center [265, 329] width 489 height 234
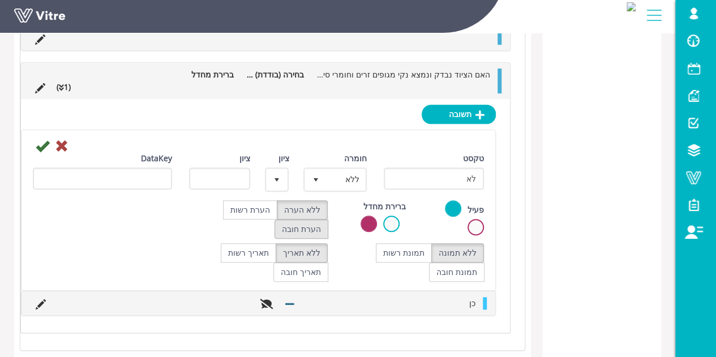
scroll to position [377, 0]
drag, startPoint x: 259, startPoint y: 201, endPoint x: 266, endPoint y: 216, distance: 15.7
click at [260, 201] on label "הערת רשות" at bounding box center [250, 209] width 54 height 19
radio input "true"
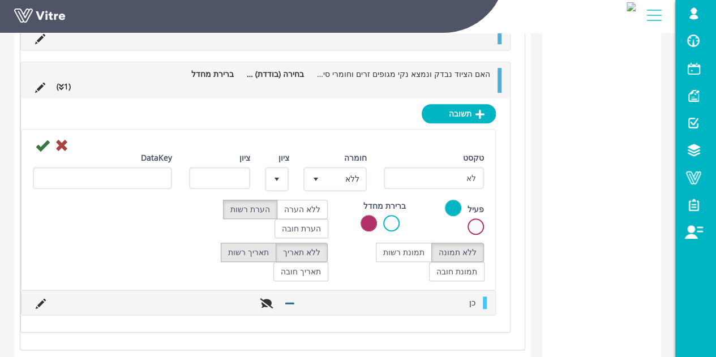
click at [255, 243] on label "תאריך רשות" at bounding box center [248, 252] width 55 height 19
radio input "true"
click at [309, 246] on label "ללא תאריך" at bounding box center [302, 252] width 52 height 19
radio input "true"
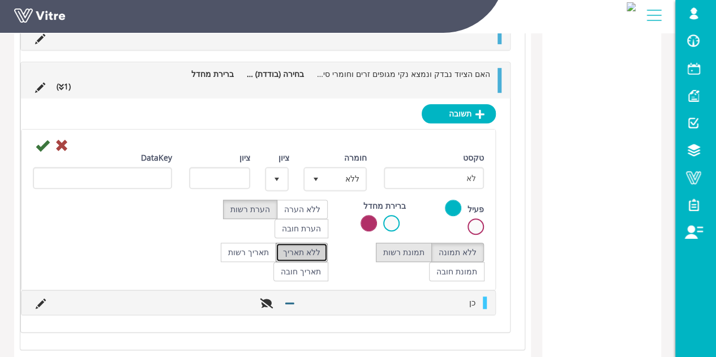
click at [409, 251] on label "תמונת רשות" at bounding box center [404, 252] width 56 height 19
radio input "true"
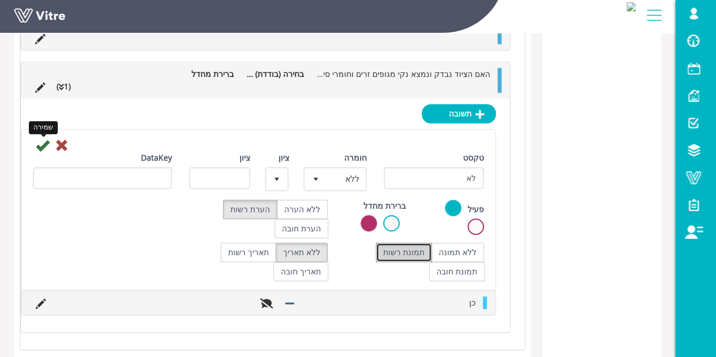
click at [41, 145] on icon at bounding box center [43, 146] width 14 height 14
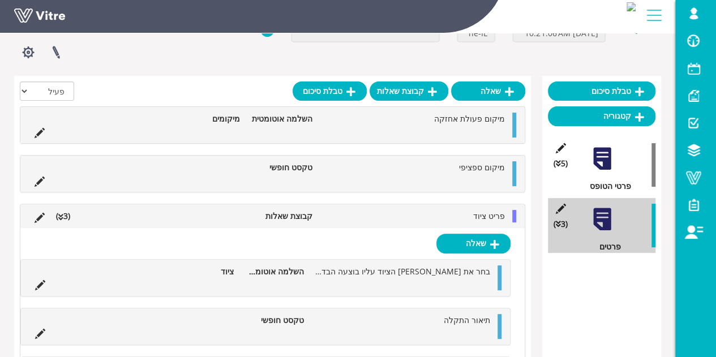
scroll to position [74, 0]
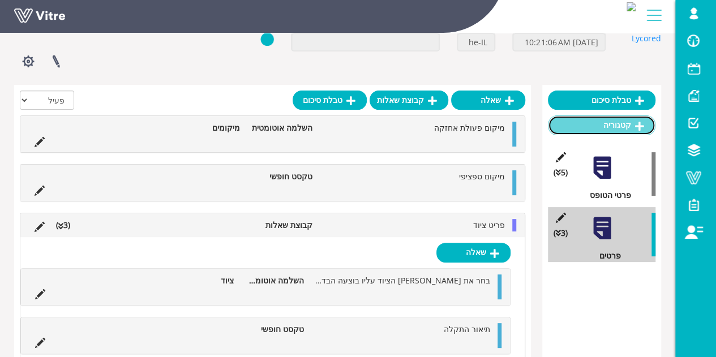
click at [612, 130] on link "קטגוריה" at bounding box center [601, 124] width 107 height 19
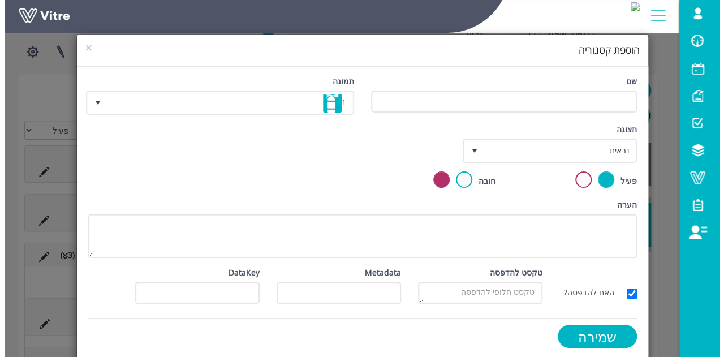
scroll to position [170, 0]
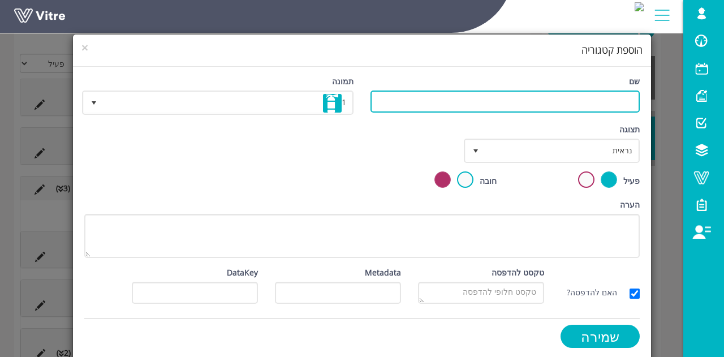
click at [540, 109] on input "שם" at bounding box center [505, 102] width 269 height 22
type input "א"
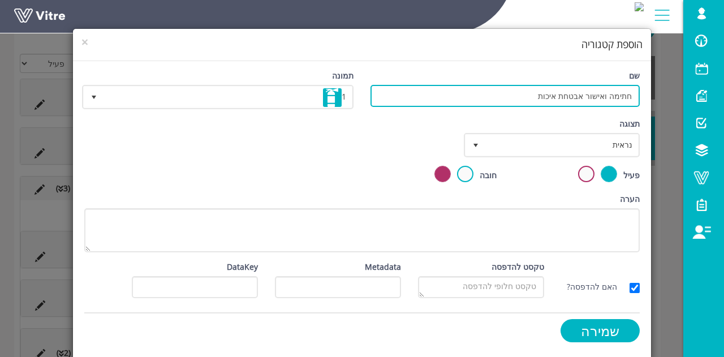
scroll to position [7, 0]
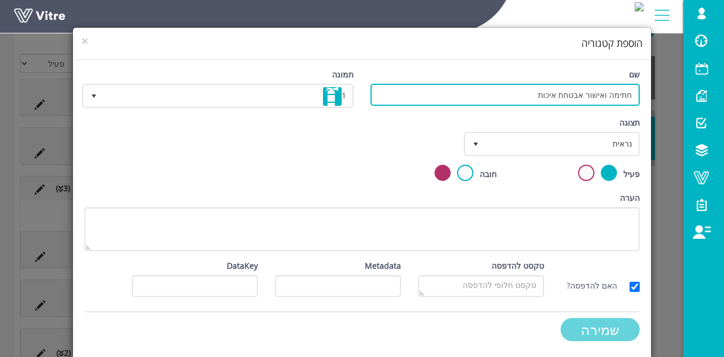
type input "חתימה ואישור אבטחת איכות"
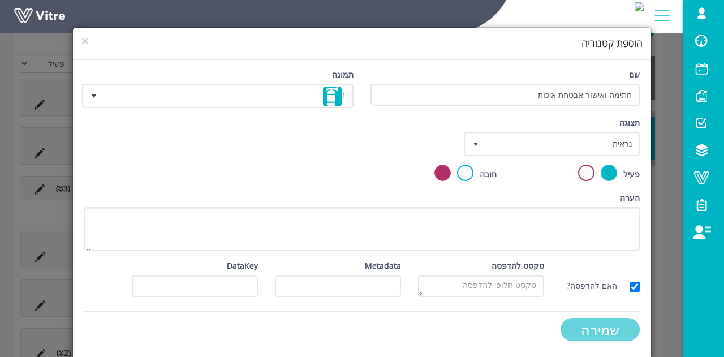
click at [597, 330] on input "שמירה" at bounding box center [600, 329] width 79 height 23
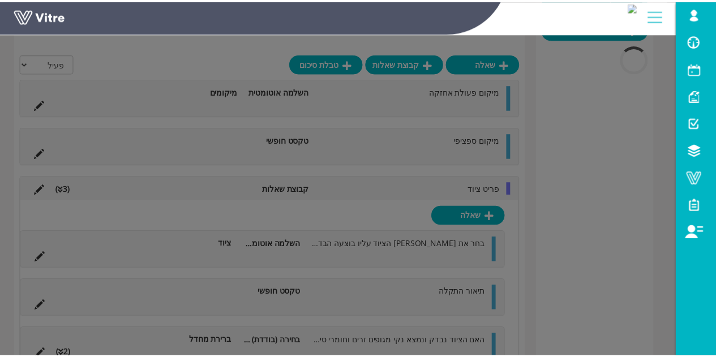
scroll to position [103, 0]
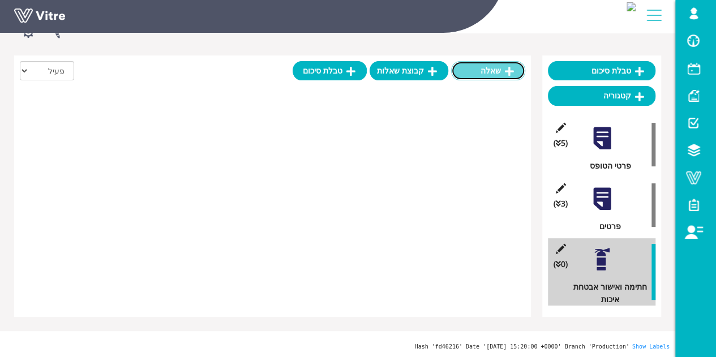
click at [487, 77] on link "שאלה" at bounding box center [488, 70] width 74 height 19
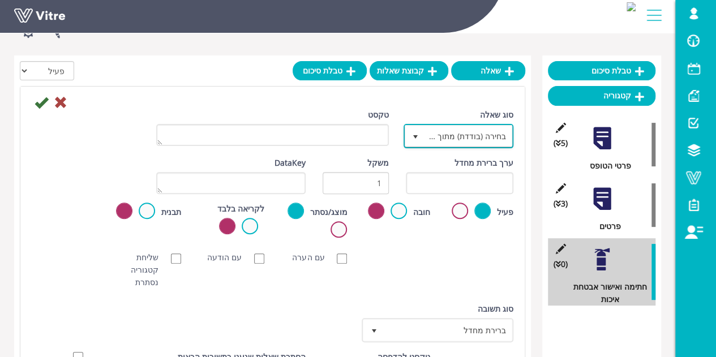
click at [436, 139] on span "בחירה (בודדת) מתוך רשימה" at bounding box center [468, 136] width 87 height 20
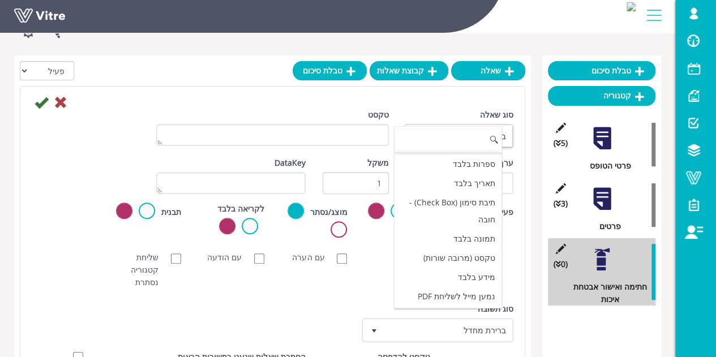
scroll to position [283, 0]
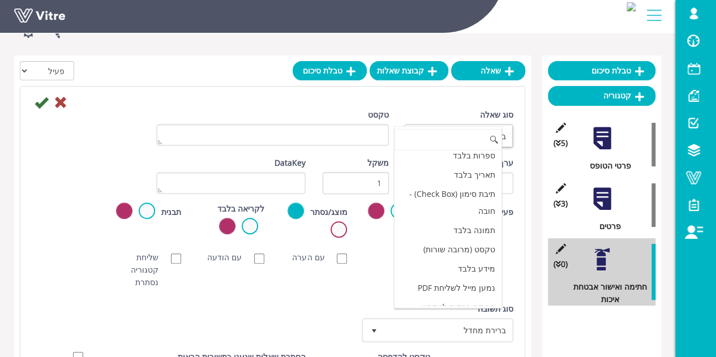
click at [320, 285] on div "[PERSON_NAME] NFC סריקת חובה עם הערה עם הודעה שליחת קטגוריה נסתרת ללא תמונה תמו…" at bounding box center [272, 270] width 498 height 49
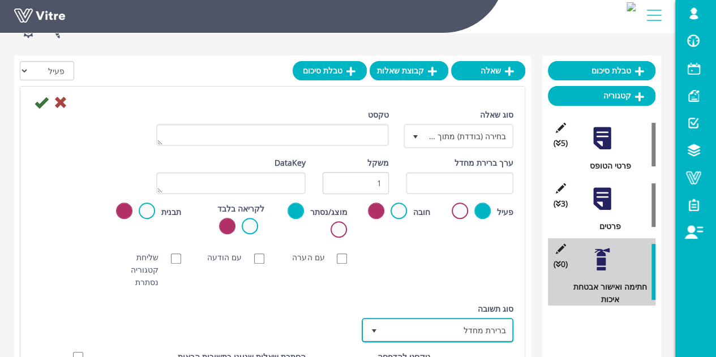
click at [430, 325] on span "ברירת מחדל" at bounding box center [447, 330] width 129 height 20
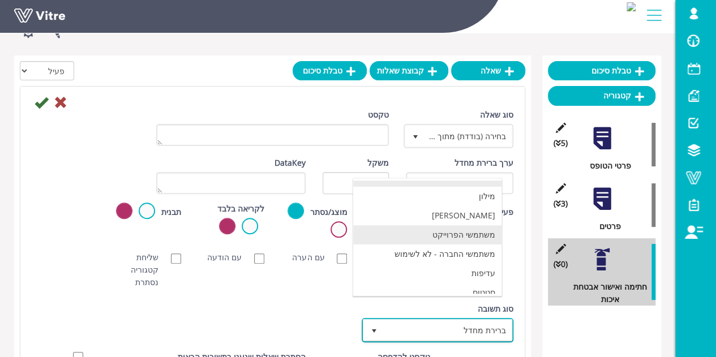
scroll to position [19, 0]
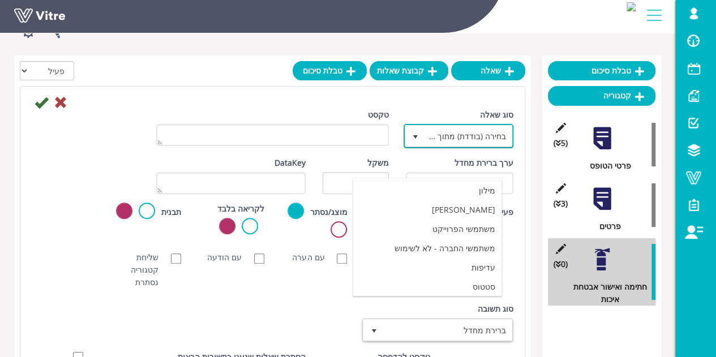
click at [460, 139] on span "בחירה (בודדת) מתוך רשימה" at bounding box center [468, 136] width 87 height 20
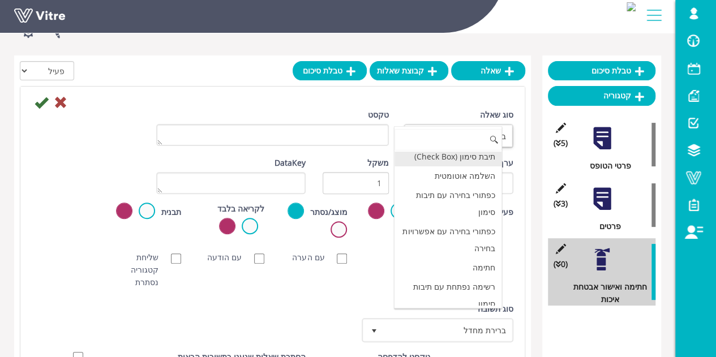
scroll to position [92, 0]
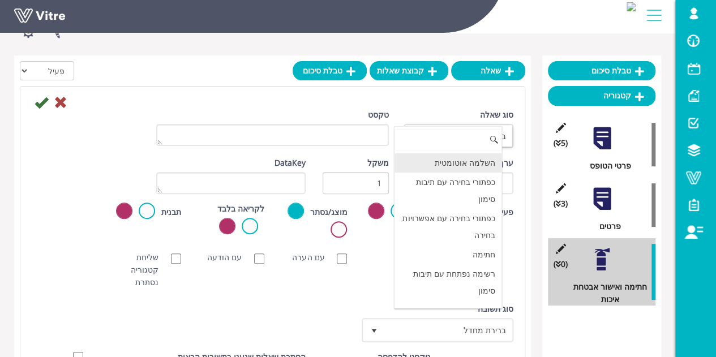
click at [462, 173] on li "השלמה אוטומטית" at bounding box center [447, 162] width 107 height 19
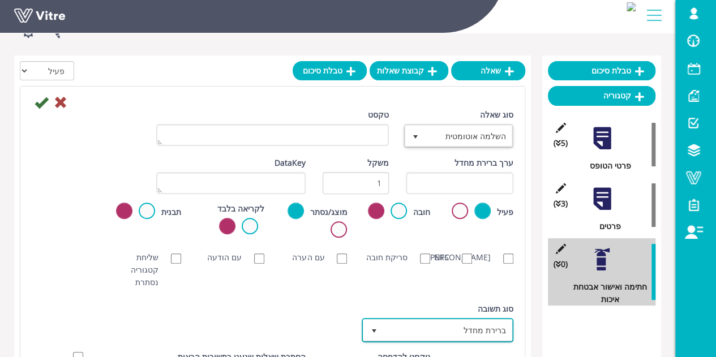
click at [470, 332] on span "ברירת מחדל" at bounding box center [447, 330] width 129 height 20
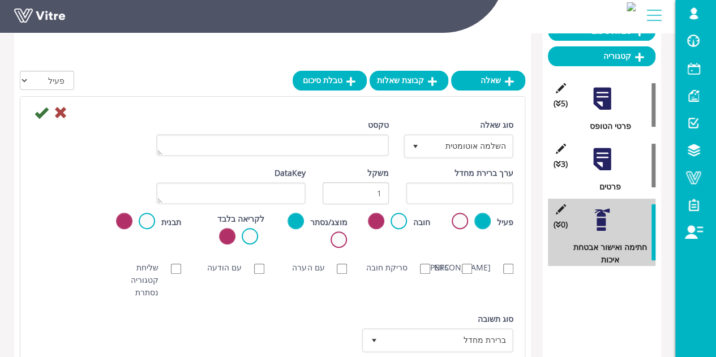
scroll to position [160, 0]
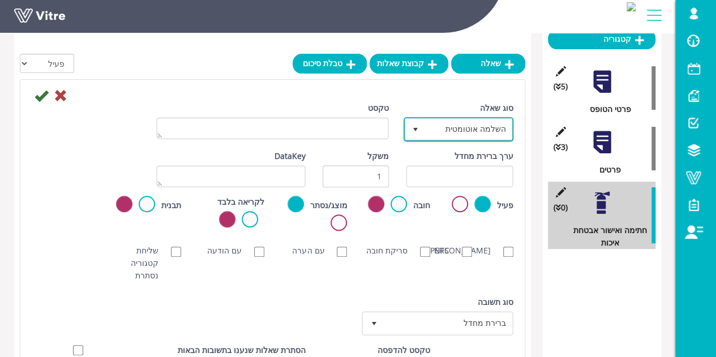
click at [454, 136] on span "השלמה אוטומטית" at bounding box center [468, 129] width 87 height 20
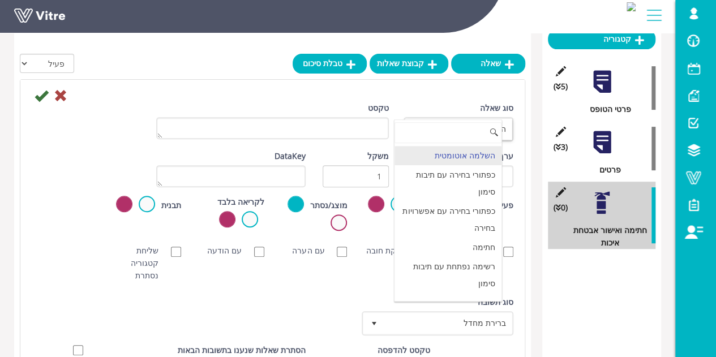
click at [346, 274] on div "[PERSON_NAME] NFC סריקת חובה עם הערה עם הודעה שליחת קטגוריה נסתרת ללא תמונה תמו…" at bounding box center [272, 263] width 498 height 49
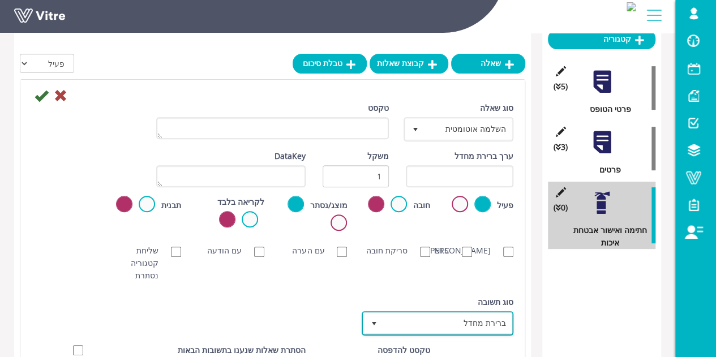
click at [403, 321] on span "ברירת מחדל" at bounding box center [447, 323] width 129 height 20
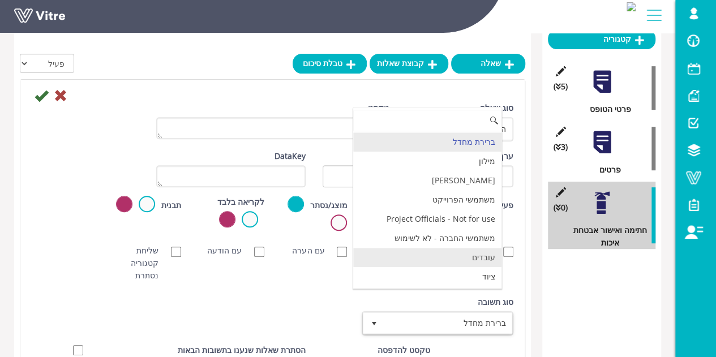
click at [460, 248] on li "עובדים" at bounding box center [427, 257] width 148 height 19
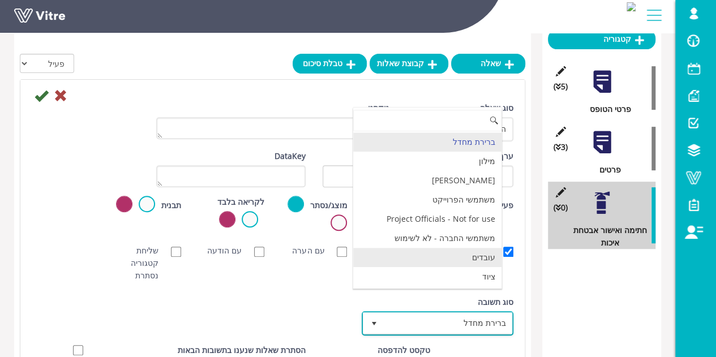
checkbox input "true"
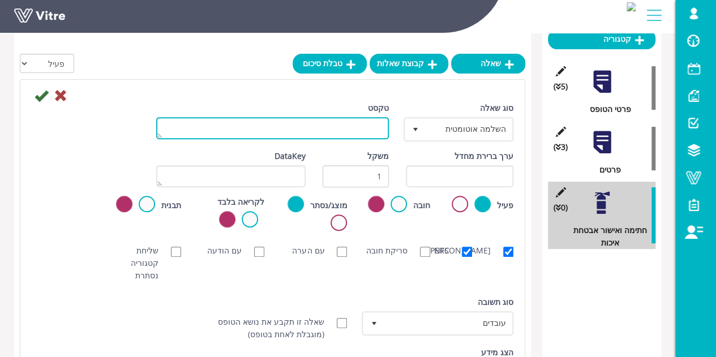
click at [325, 131] on textarea "טקסט" at bounding box center [272, 128] width 233 height 22
type textarea "פרטי איש אבטחת איכות"
drag, startPoint x: 299, startPoint y: 130, endPoint x: 412, endPoint y: 134, distance: 113.8
click at [412, 134] on div "סוג שאלה השלמה אוטומטית 11 טקסט פרטי איש אבטחת איכות" at bounding box center [272, 126] width 498 height 48
type textarea "שם איש אבטחת איכות"
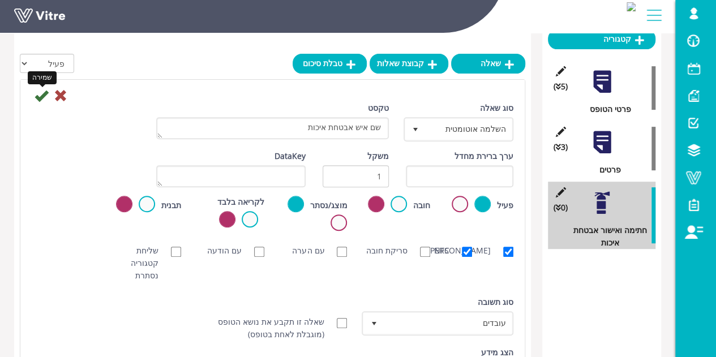
click at [36, 97] on icon at bounding box center [42, 96] width 14 height 14
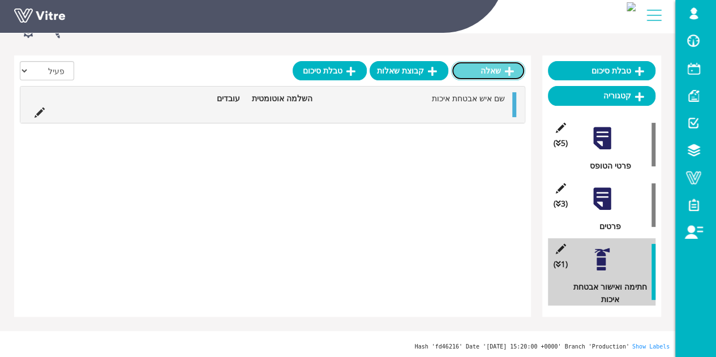
click at [509, 70] on icon at bounding box center [509, 71] width 9 height 10
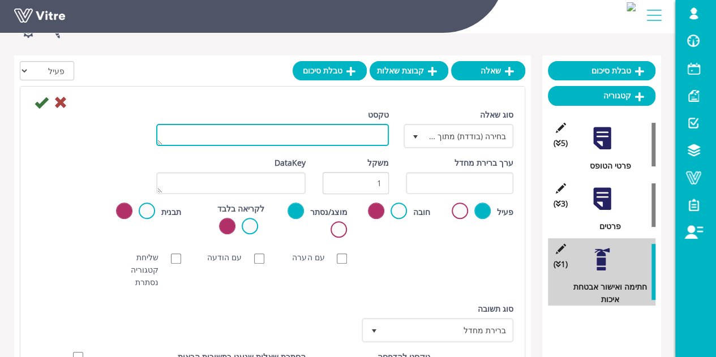
click at [373, 124] on textarea "טקסט" at bounding box center [272, 135] width 233 height 22
type textarea "תפקיד"
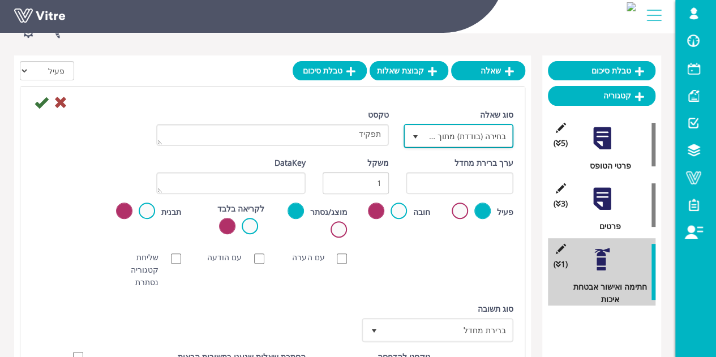
click at [454, 141] on span "בחירה (בודדת) מתוך רשימה" at bounding box center [468, 136] width 87 height 20
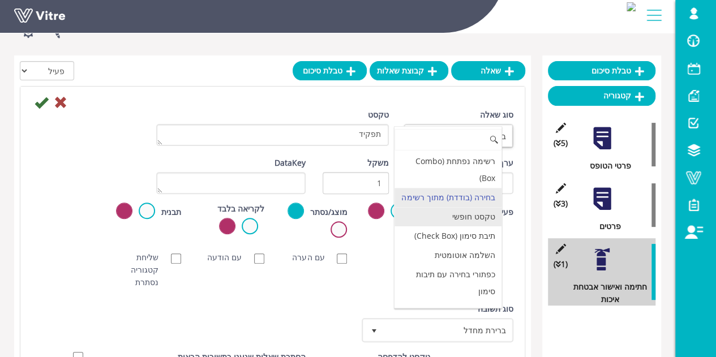
click at [471, 226] on li "טקסט חופשי" at bounding box center [447, 216] width 107 height 19
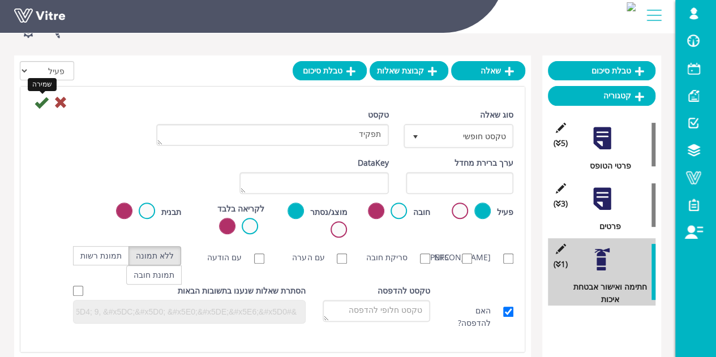
click at [40, 103] on icon at bounding box center [42, 103] width 14 height 14
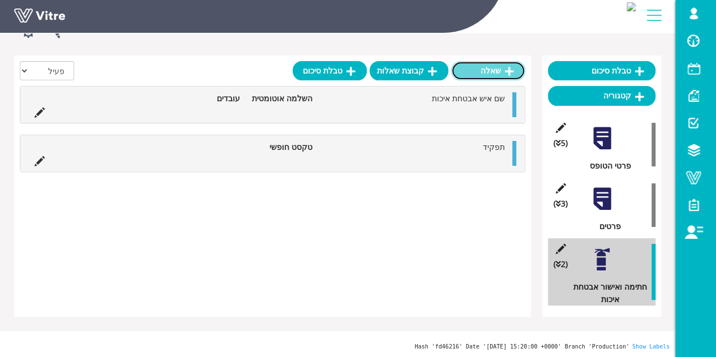
click at [485, 74] on link "שאלה" at bounding box center [488, 70] width 74 height 19
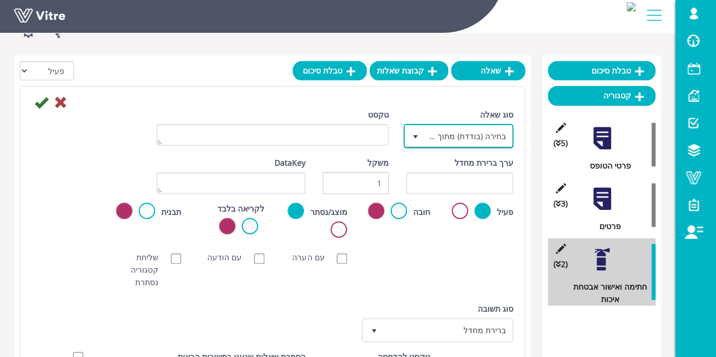
click at [441, 138] on span "בחירה (בודדת) מתוך רשימה" at bounding box center [468, 136] width 87 height 20
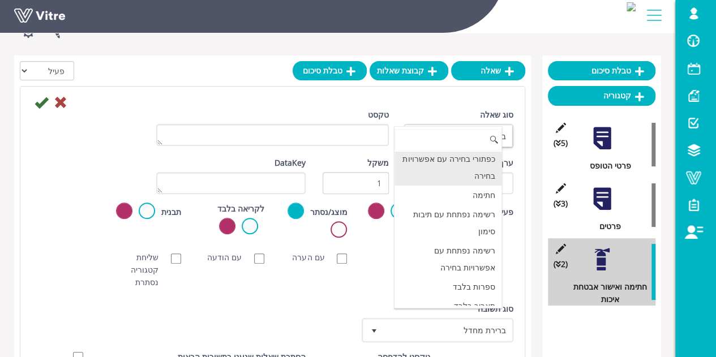
scroll to position [170, 0]
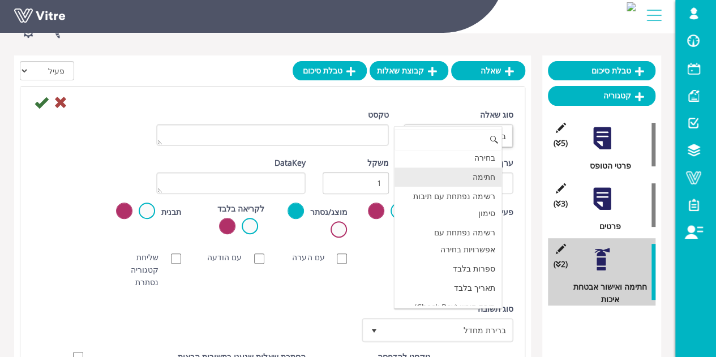
click at [460, 187] on li "חתימה" at bounding box center [447, 176] width 107 height 19
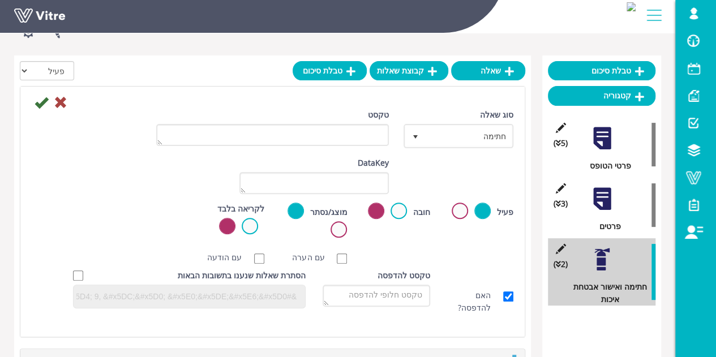
click at [359, 146] on div "טקסט" at bounding box center [272, 132] width 249 height 46
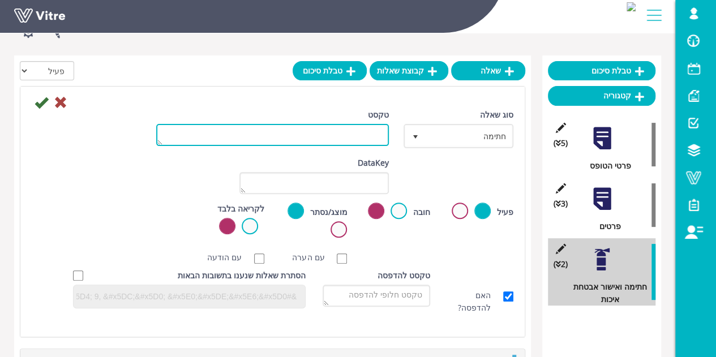
click at [359, 135] on textarea "טקסט" at bounding box center [272, 135] width 233 height 22
type textarea "חתימה"
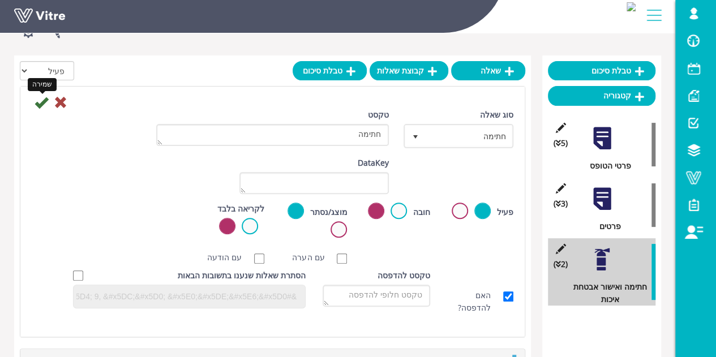
click at [38, 101] on icon at bounding box center [42, 103] width 14 height 14
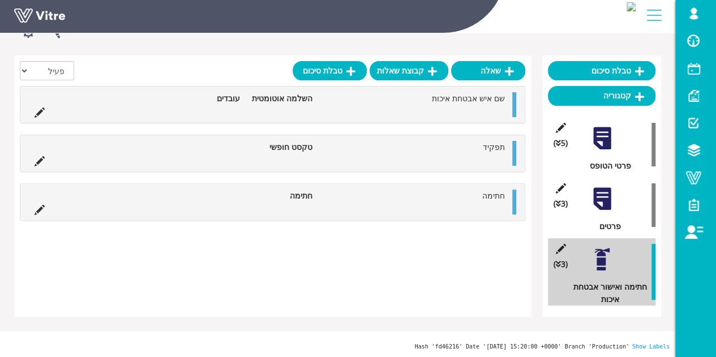
click at [595, 197] on div at bounding box center [601, 198] width 25 height 25
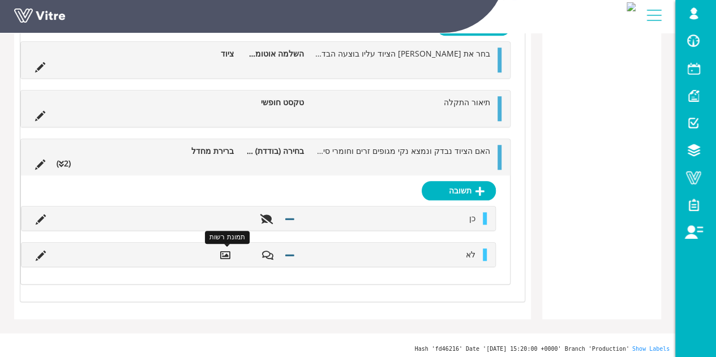
scroll to position [423, 0]
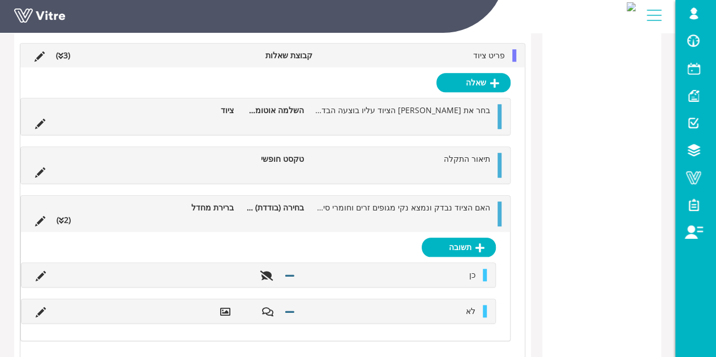
click at [62, 217] on icon at bounding box center [61, 221] width 5 height 8
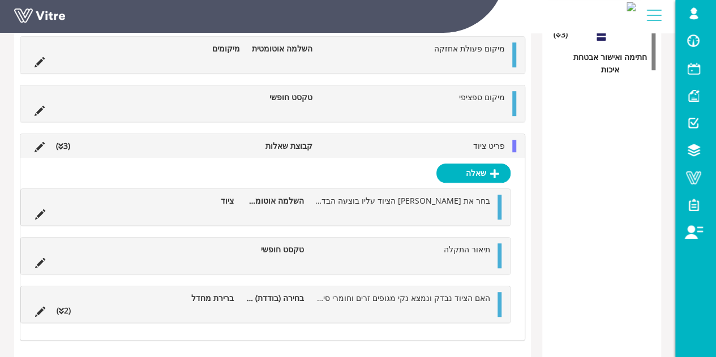
scroll to position [315, 0]
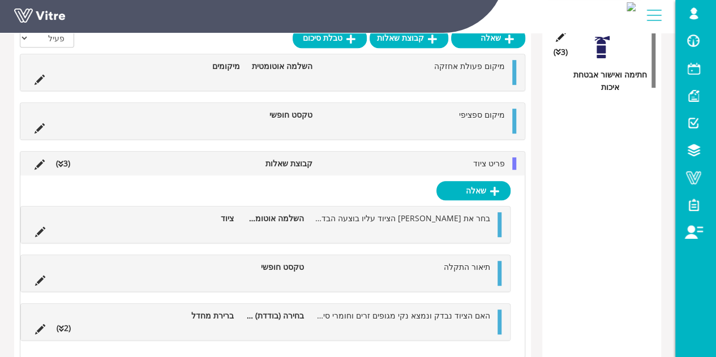
click at [66, 162] on li "(3 )" at bounding box center [62, 163] width 25 height 12
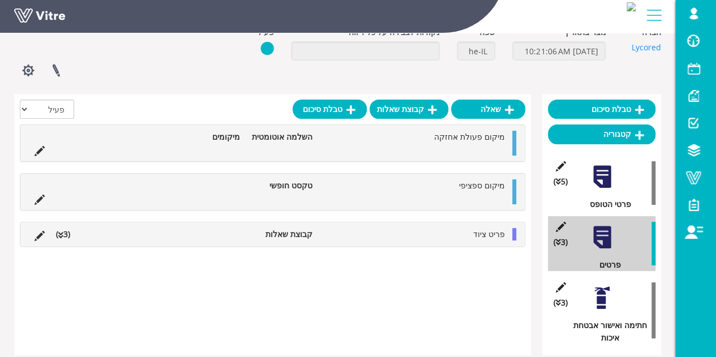
scroll to position [46, 0]
